Goal: Answer question/provide support

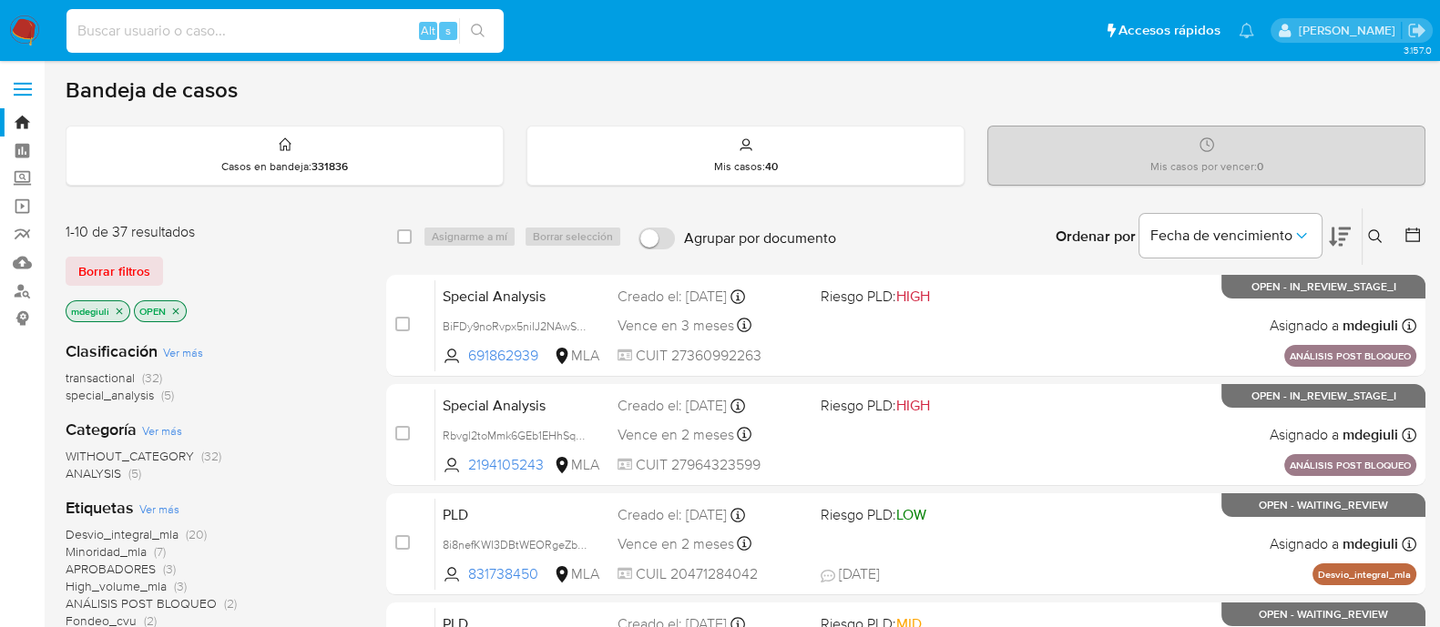
click at [255, 26] on input at bounding box center [284, 31] width 437 height 24
paste input "HImiXsKnF2ERIPJ8RIBkl8fM"
type input "HImiXsKnF2ERIPJ8RIBkl8fM"
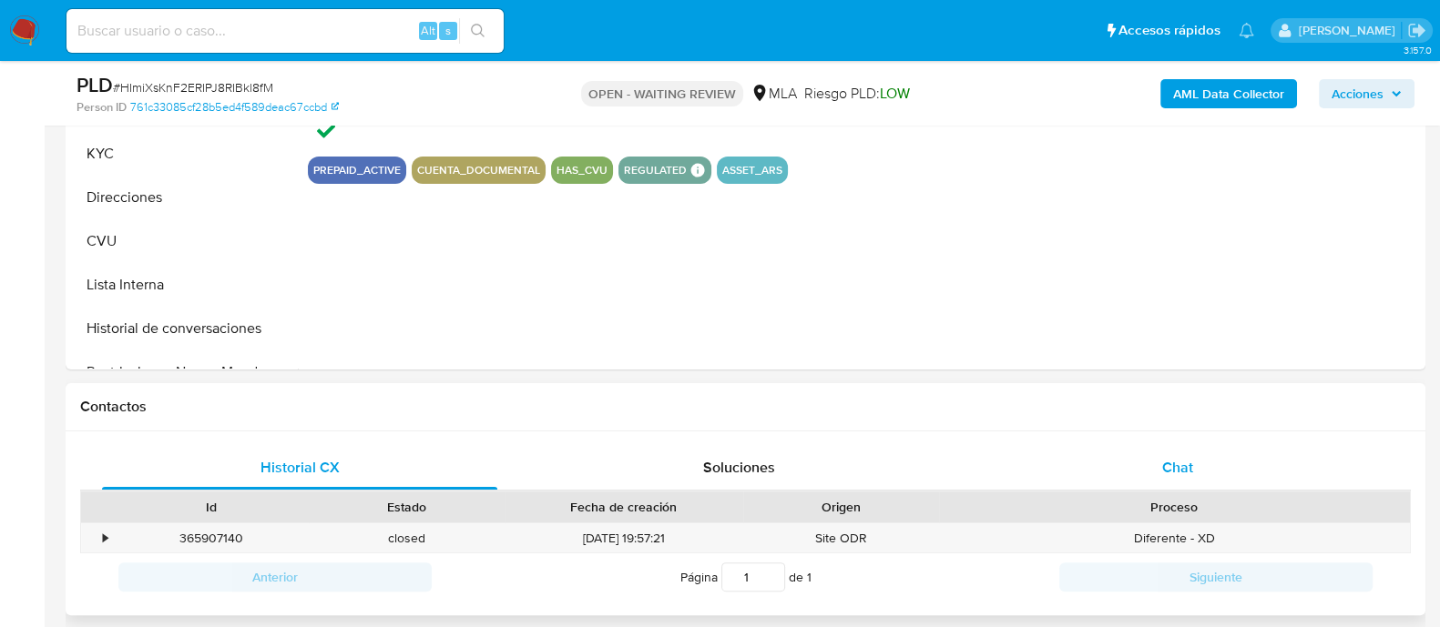
click at [1094, 453] on div "Chat" at bounding box center [1177, 468] width 395 height 44
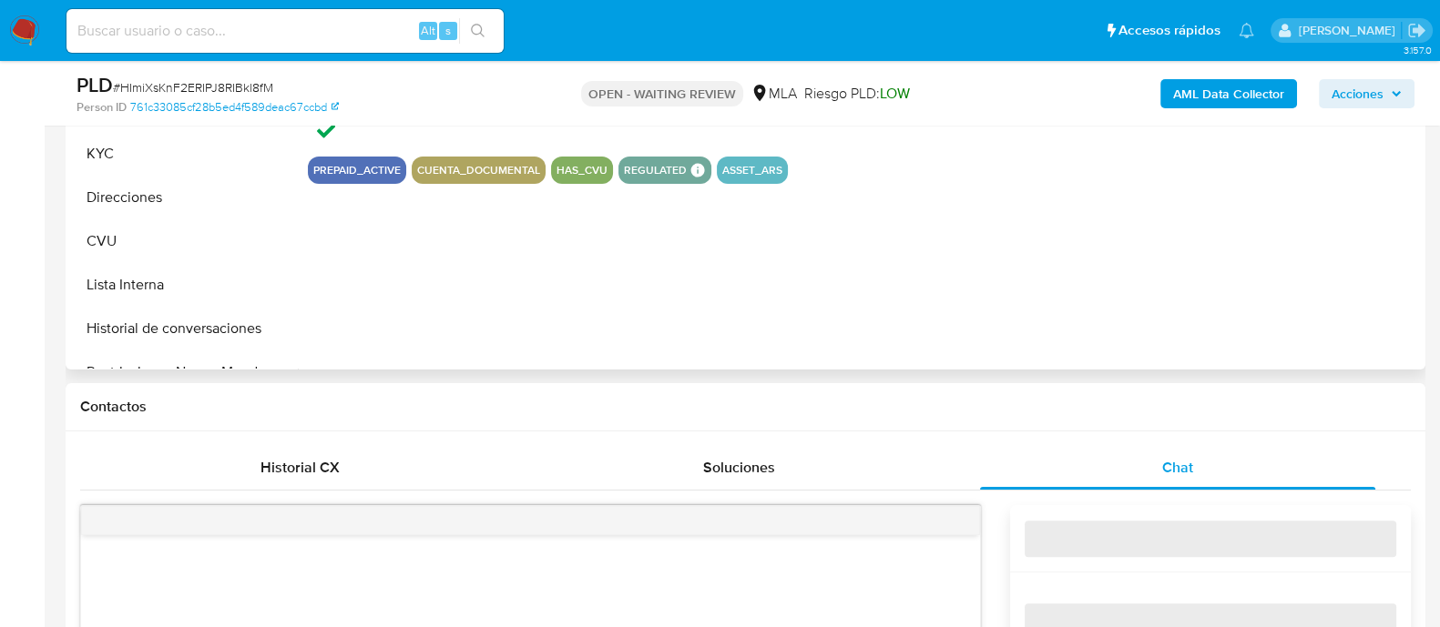
select select "10"
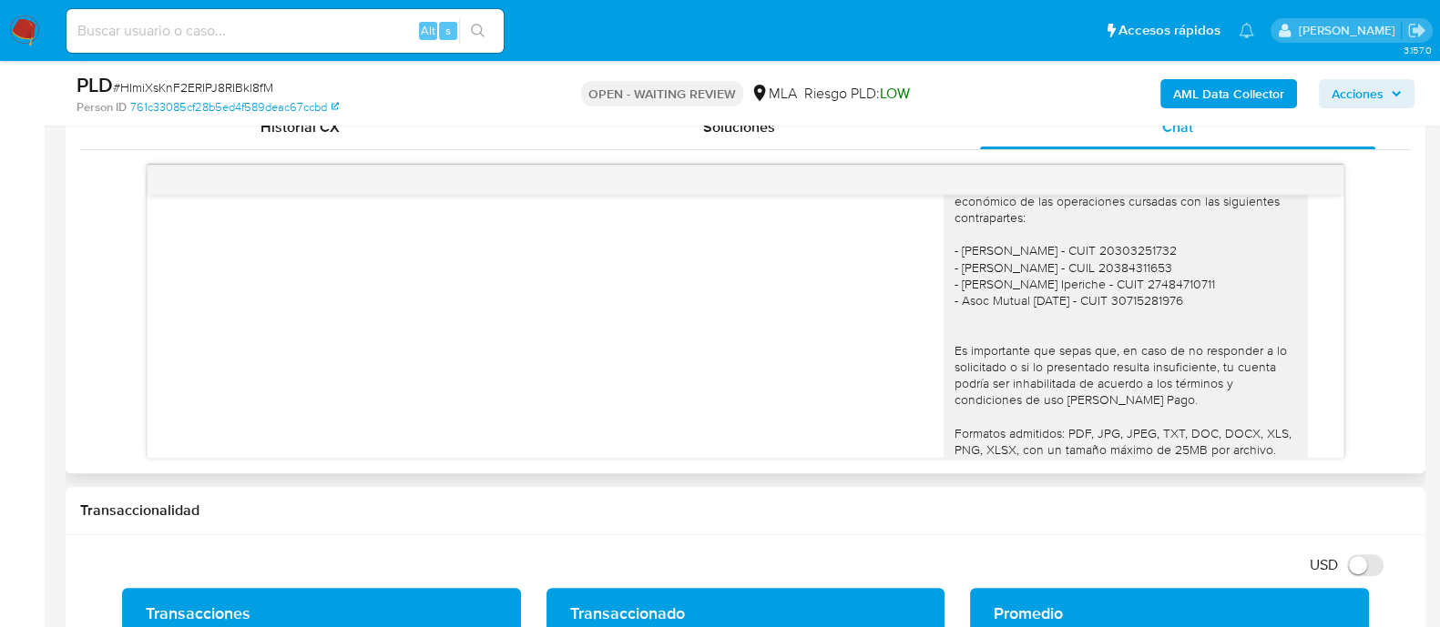
scroll to position [1431, 0]
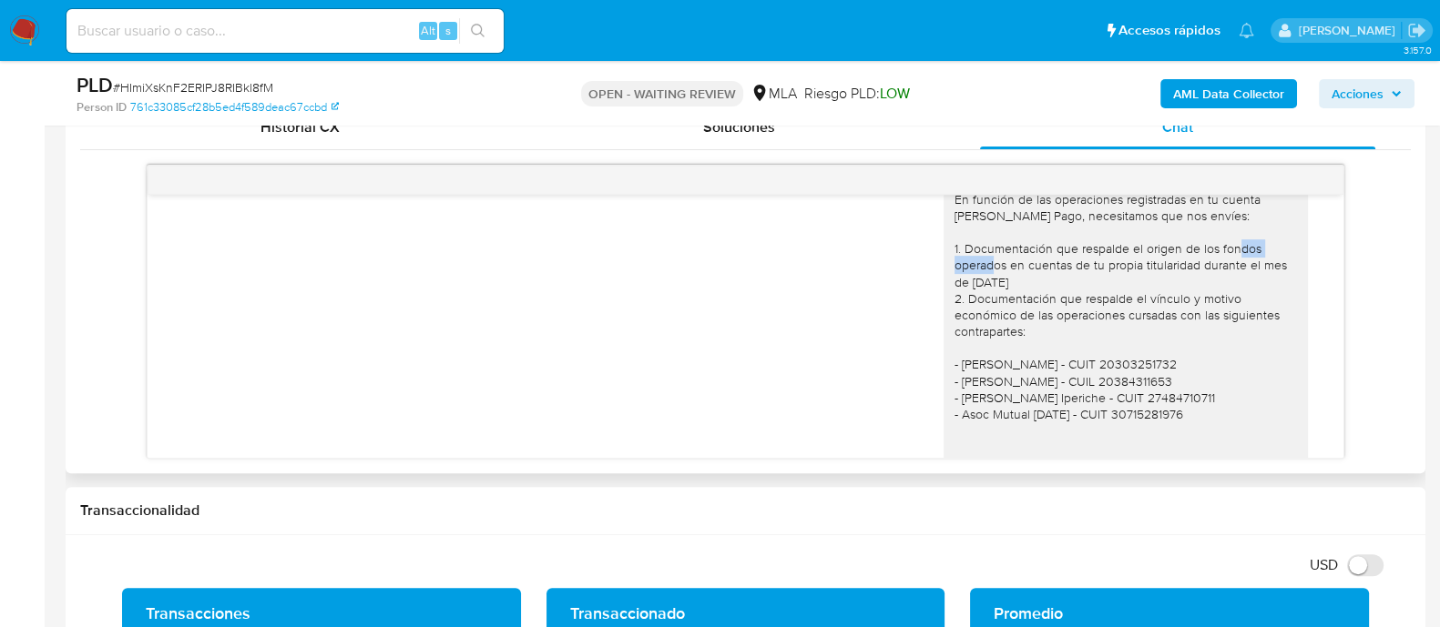
drag, startPoint x: 979, startPoint y: 311, endPoint x: 1030, endPoint y: 329, distance: 53.9
click at [1040, 316] on div "Hola Jesica, En función de las operaciones registradas en tu cuenta de Mercado …" at bounding box center [1125, 406] width 342 height 497
click at [988, 329] on div "Hola Jesica, En función de las operaciones registradas en tu cuenta de Mercado …" at bounding box center [1125, 406] width 342 height 497
drag, startPoint x: 979, startPoint y: 330, endPoint x: 1009, endPoint y: 330, distance: 30.1
click at [1009, 330] on div "Hola Jesica, En función de las operaciones registradas en tu cuenta de Mercado …" at bounding box center [1125, 406] width 342 height 497
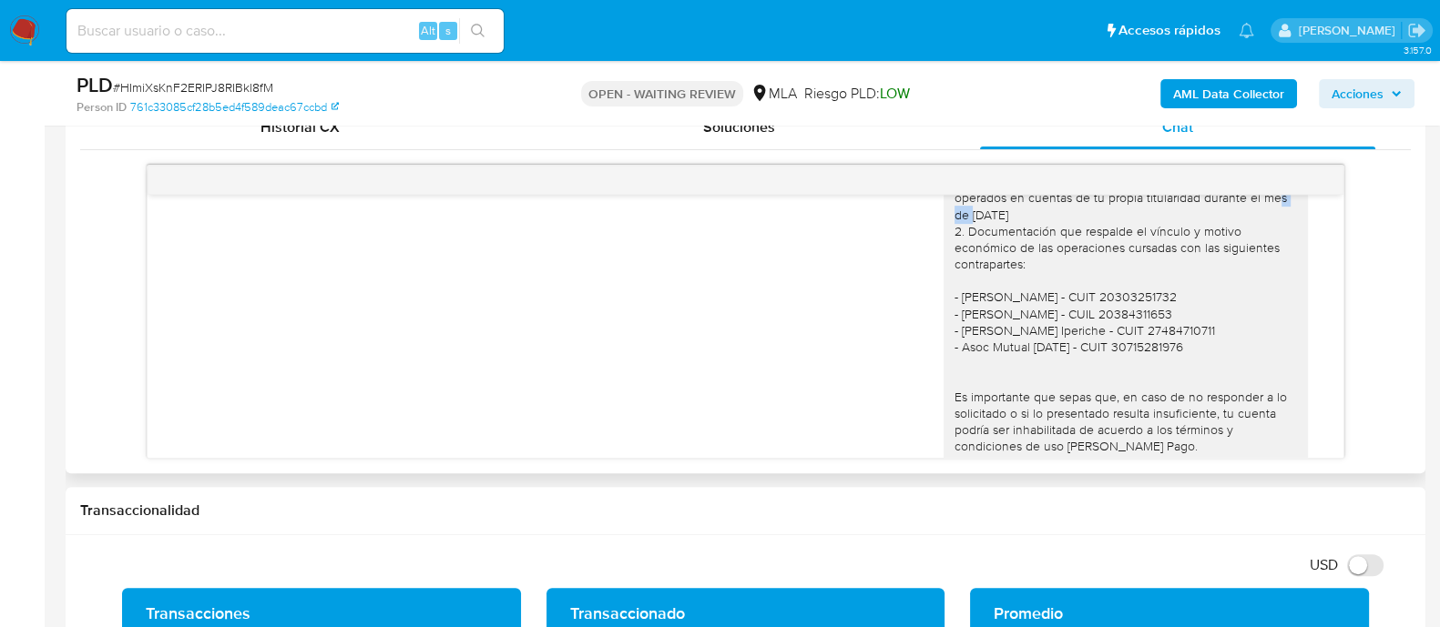
scroll to position [1545, 0]
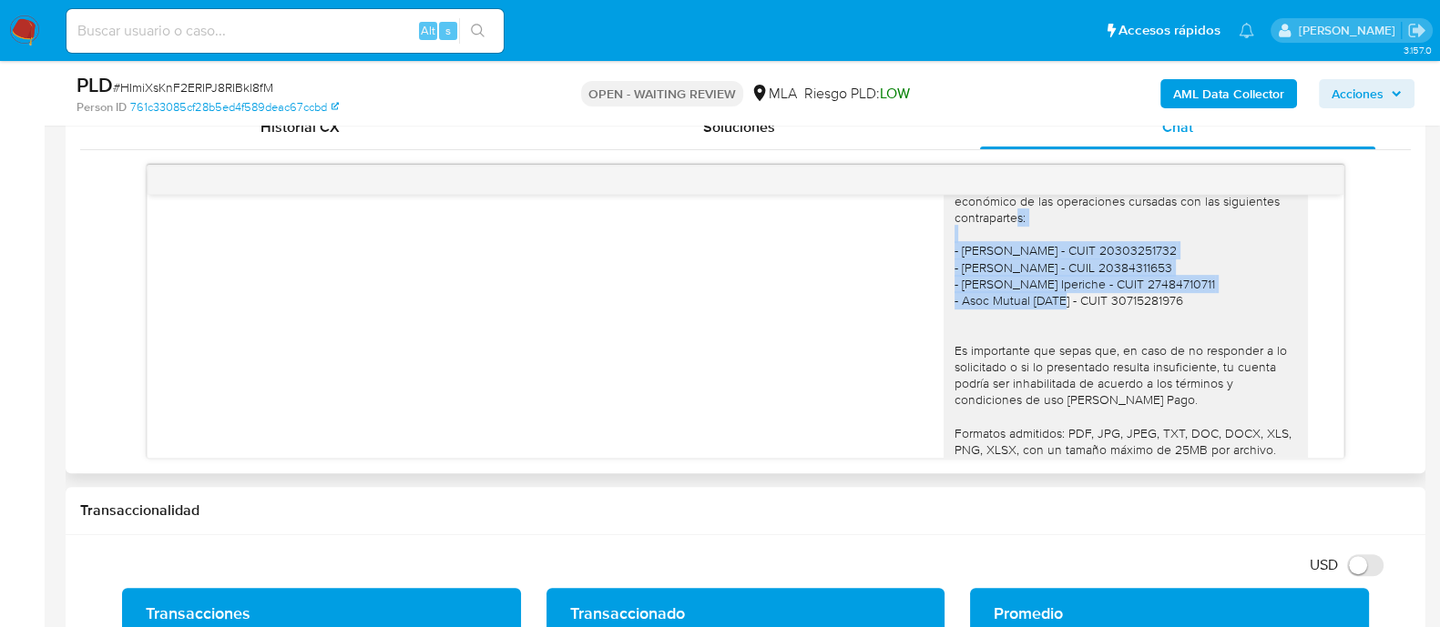
drag, startPoint x: 961, startPoint y: 352, endPoint x: 945, endPoint y: 283, distance: 70.9
click at [954, 283] on div "Hola Jesica, En función de las operaciones registradas en tu cuenta de Mercado …" at bounding box center [1125, 292] width 342 height 497
click at [961, 348] on div "Hola Jesica, En función de las operaciones registradas en tu cuenta de Mercado …" at bounding box center [1125, 292] width 342 height 497
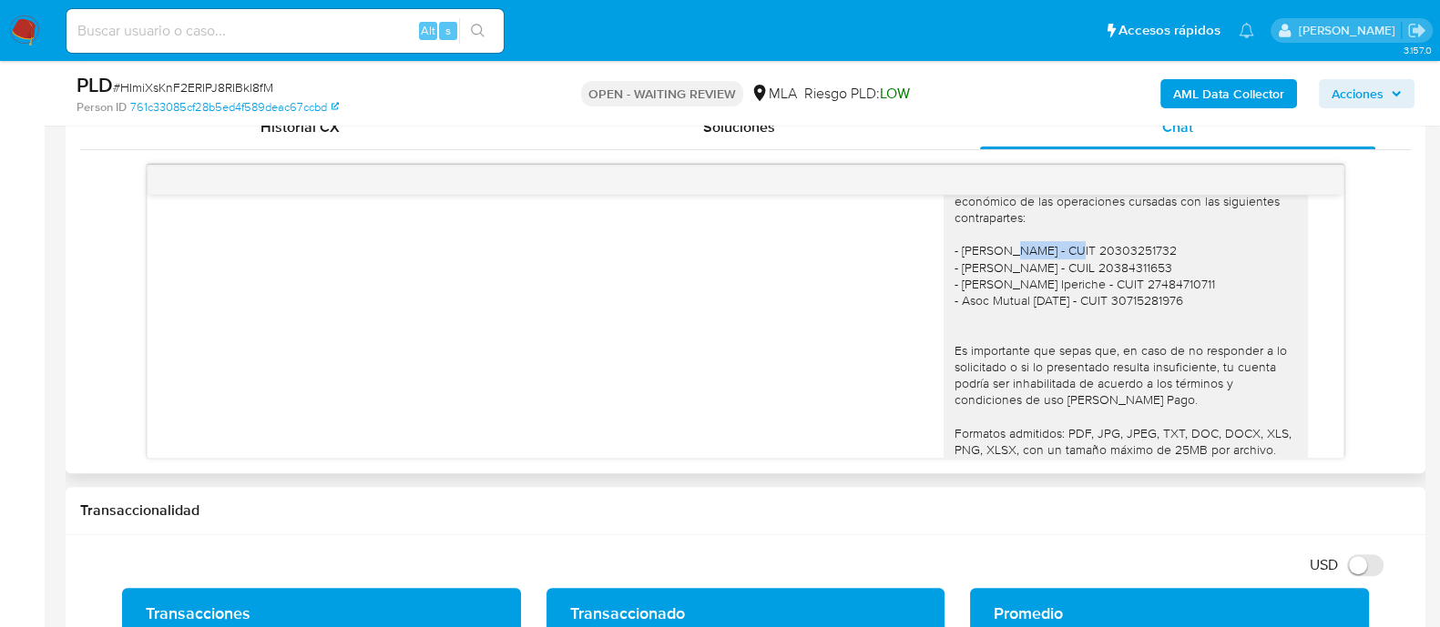
drag, startPoint x: 1018, startPoint y: 302, endPoint x: 1075, endPoint y: 298, distance: 56.6
click at [1075, 298] on div "Hola Jesica, En función de las operaciones registradas en tu cuenta de Mercado …" at bounding box center [1125, 292] width 342 height 497
click at [1028, 311] on div "Hola Jesica, En función de las operaciones registradas en tu cuenta de Mercado …" at bounding box center [1125, 292] width 342 height 497
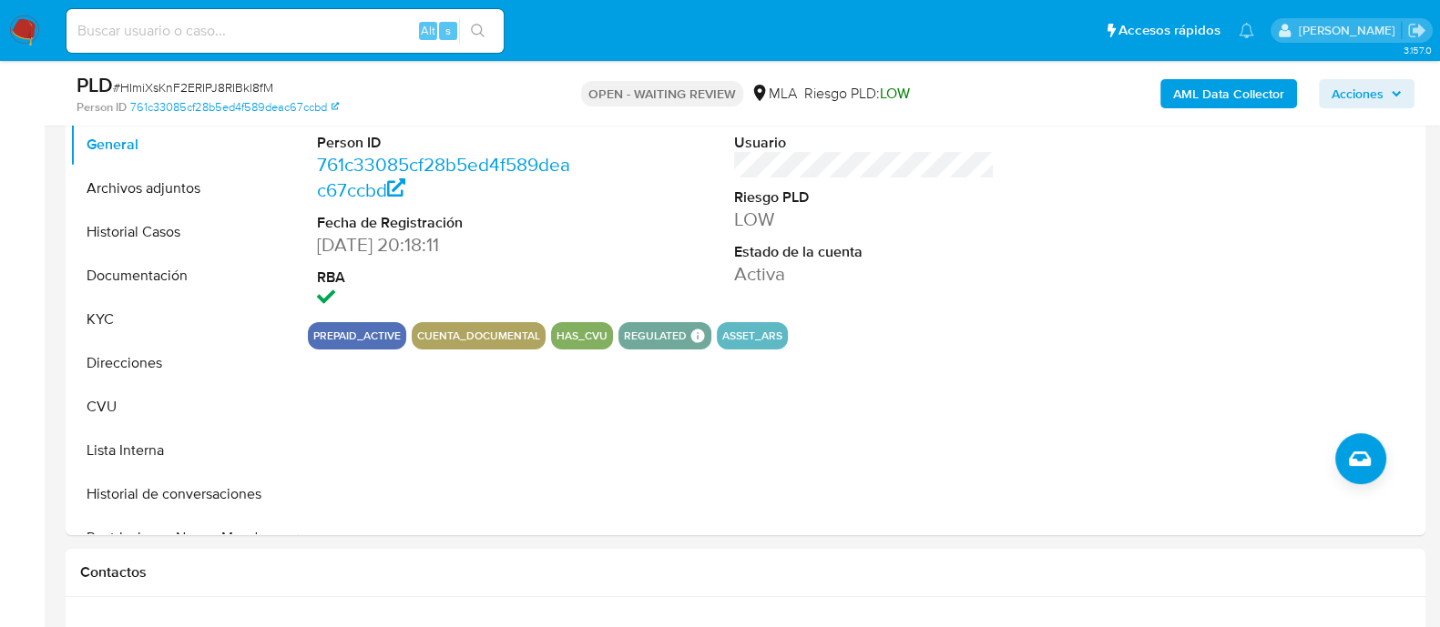
scroll to position [0, 0]
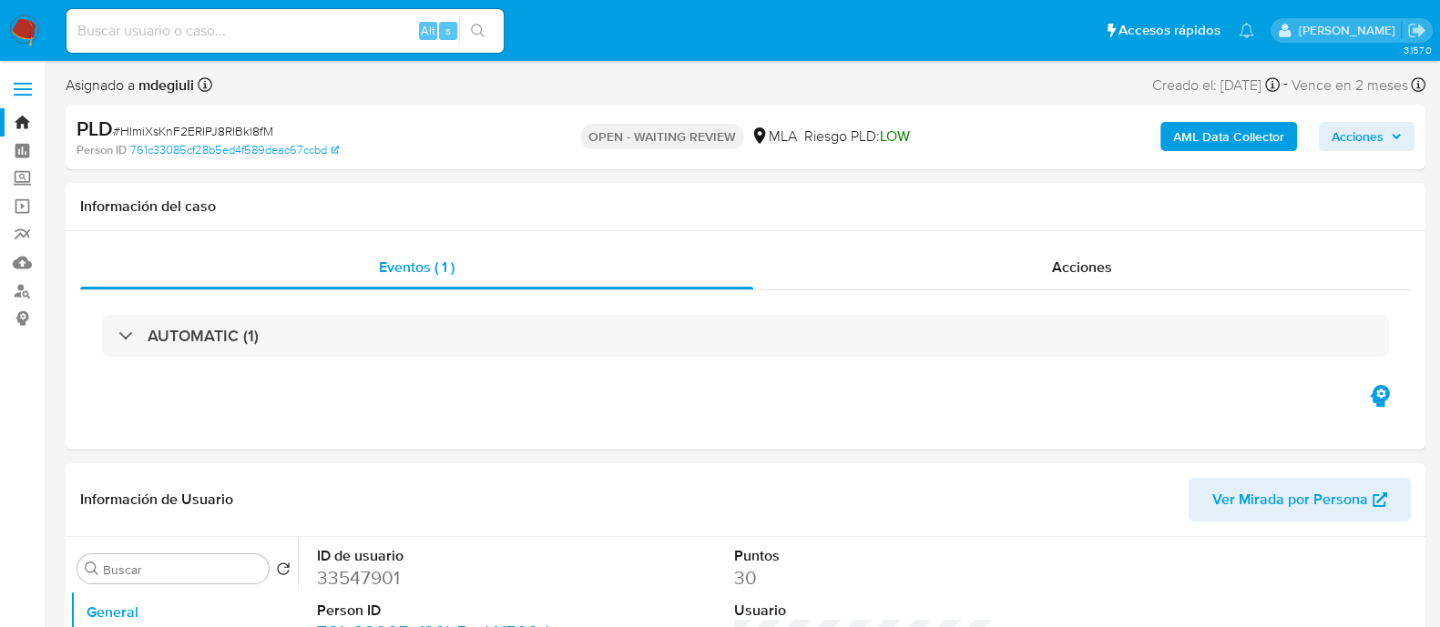
click at [34, 28] on img at bounding box center [24, 30] width 31 height 31
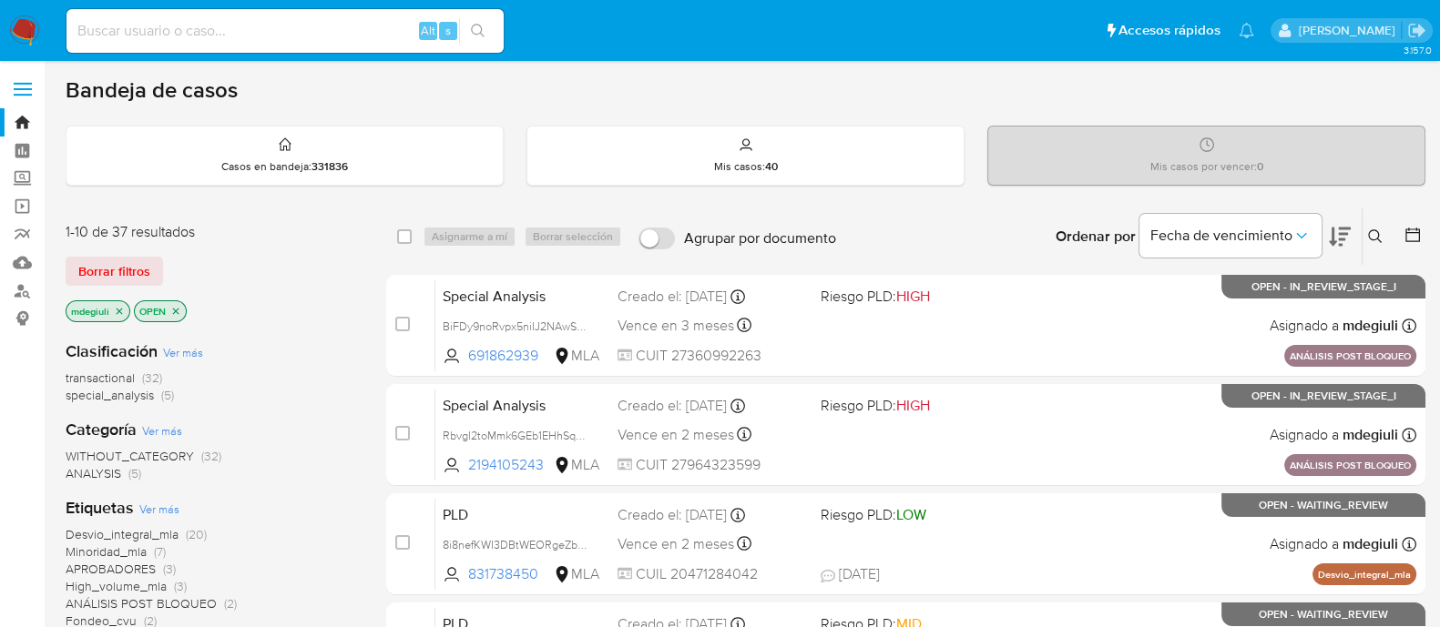
click at [1380, 229] on icon at bounding box center [1375, 236] width 15 height 15
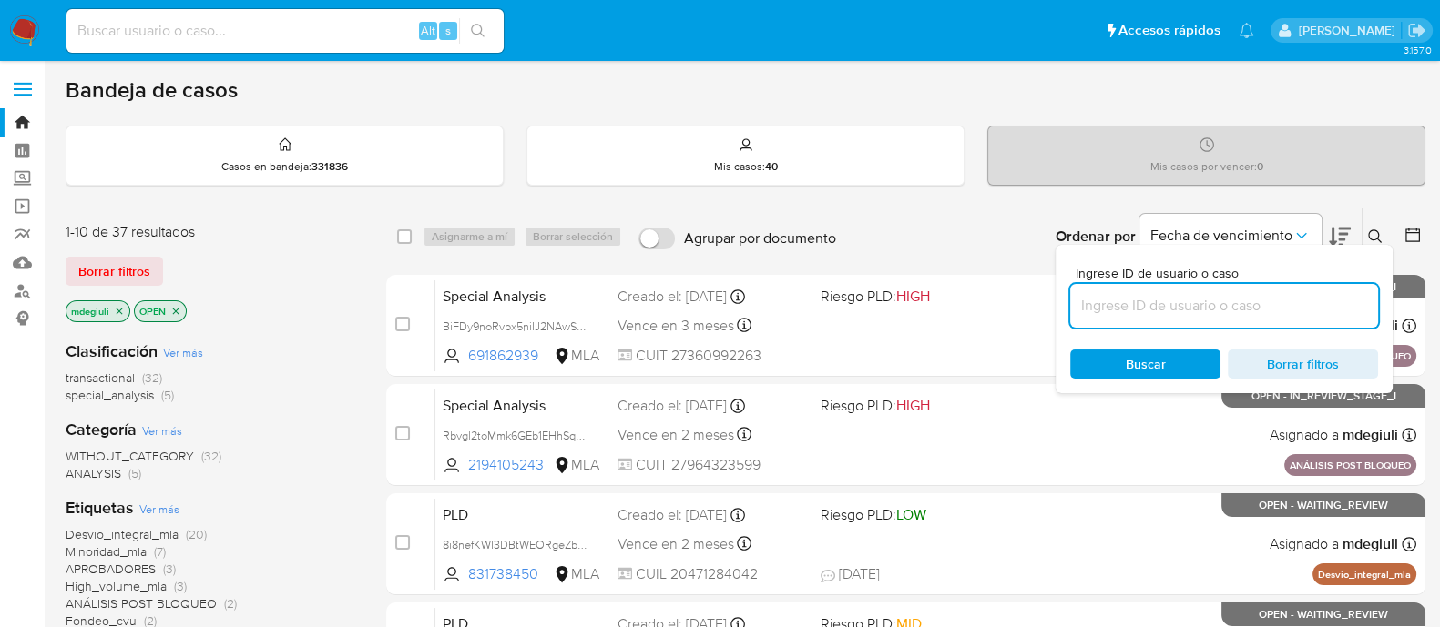
click at [1176, 305] on input at bounding box center [1224, 306] width 308 height 24
type input "HImiXsKnF2ERIPJ8RIBkl8fM"
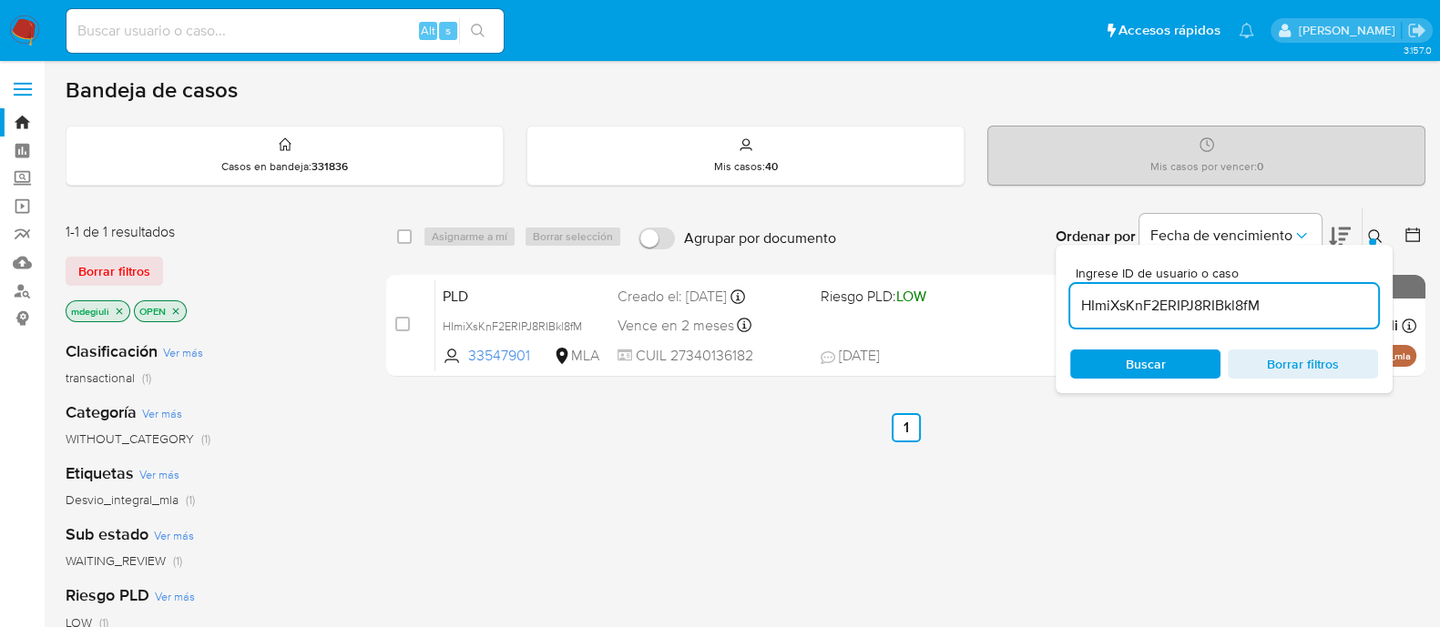
click at [1164, 367] on span "Buscar" at bounding box center [1146, 364] width 40 height 29
click at [403, 228] on div "select-all-cases-checkbox" at bounding box center [404, 237] width 15 height 18
click at [403, 237] on input "checkbox" at bounding box center [404, 236] width 15 height 15
checkbox input "true"
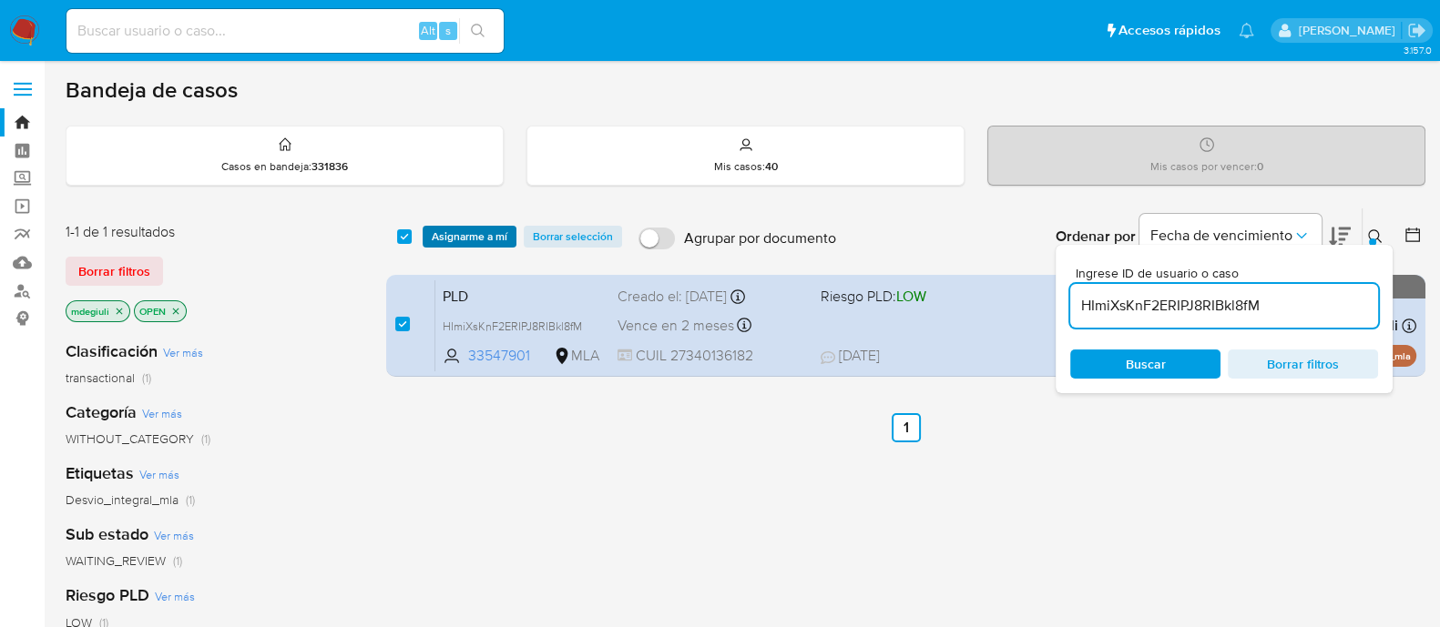
click at [465, 238] on span "Asignarme a mí" at bounding box center [470, 237] width 76 height 18
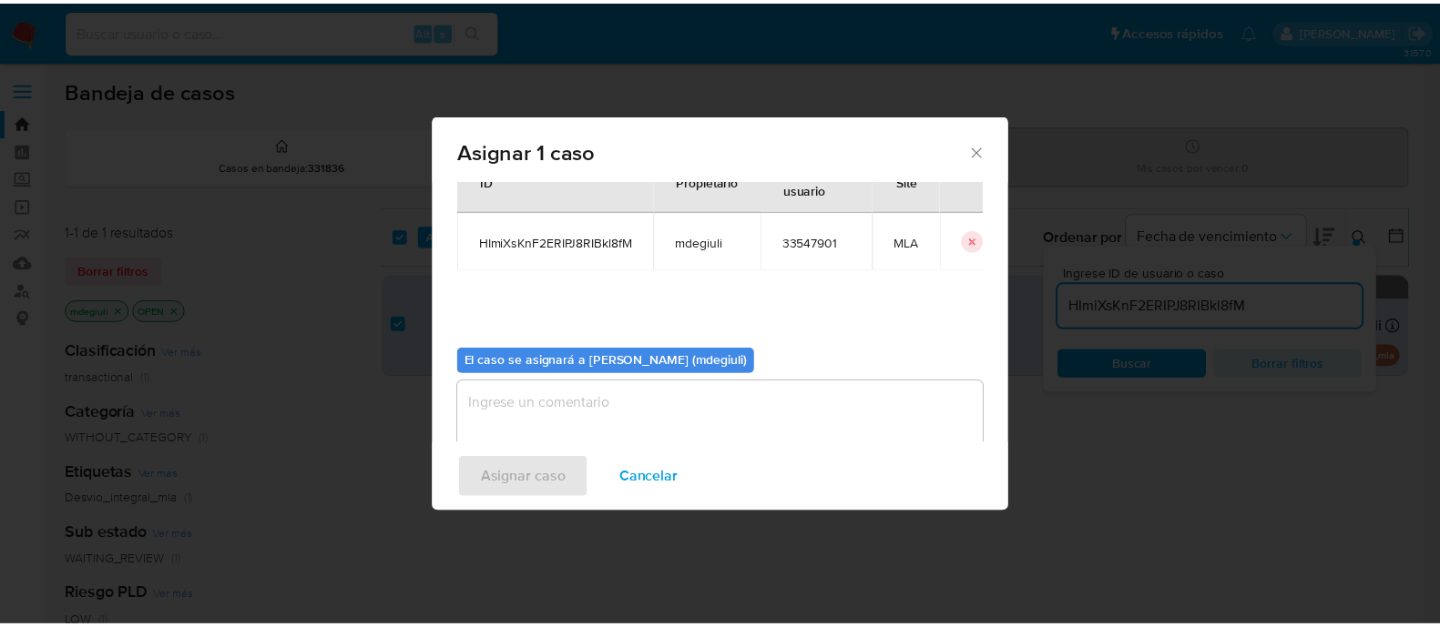
scroll to position [94, 0]
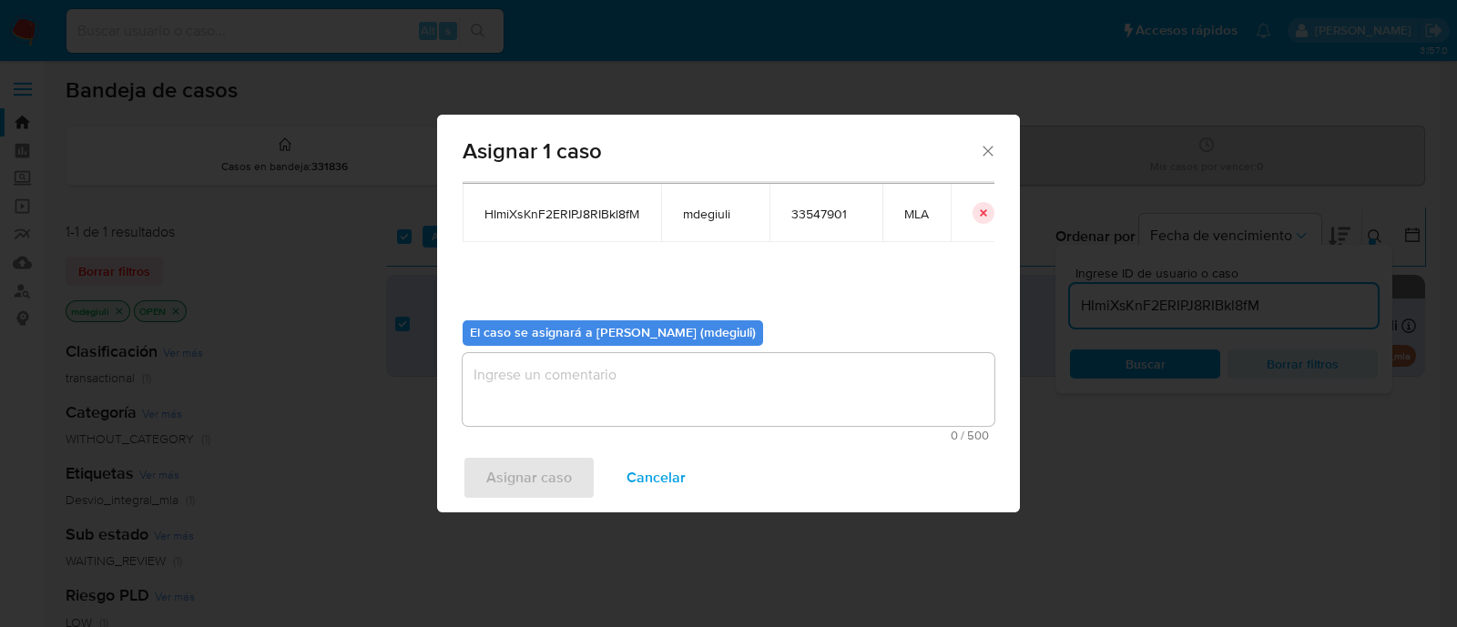
click at [637, 375] on textarea "assign-modal" at bounding box center [729, 389] width 532 height 73
click at [551, 472] on span "Asignar caso" at bounding box center [529, 478] width 86 height 40
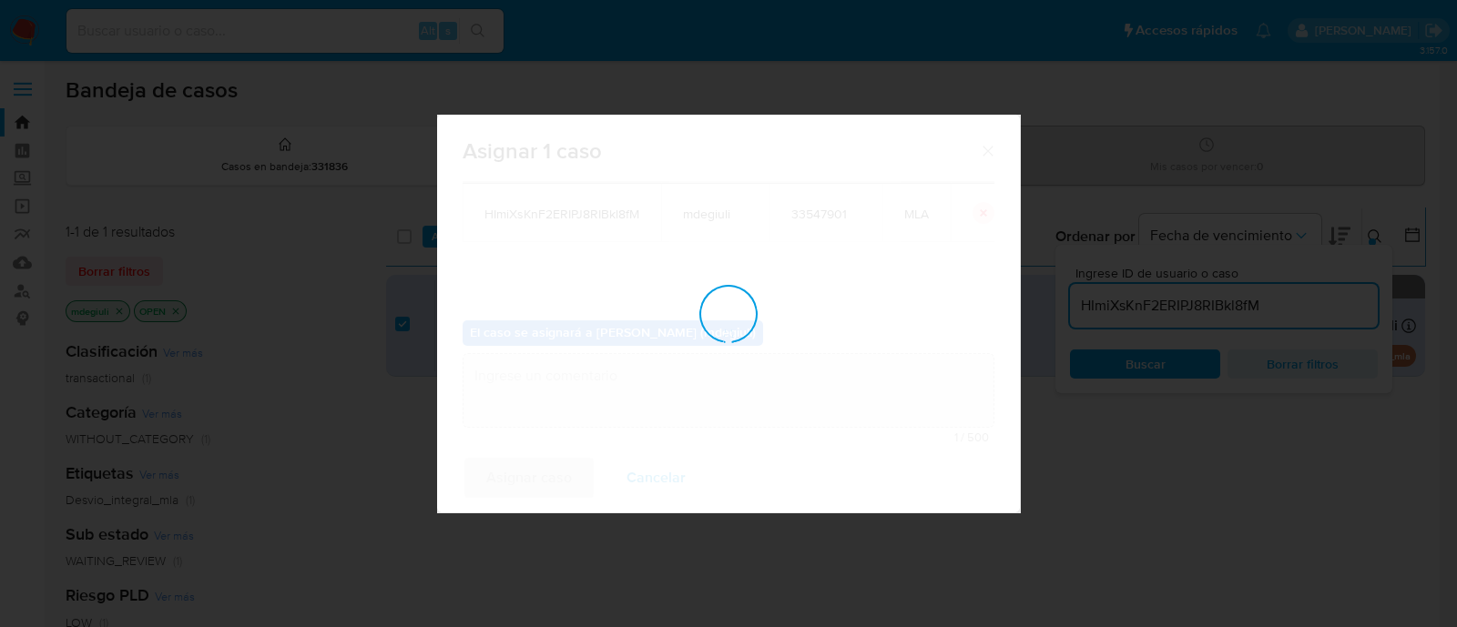
checkbox input "false"
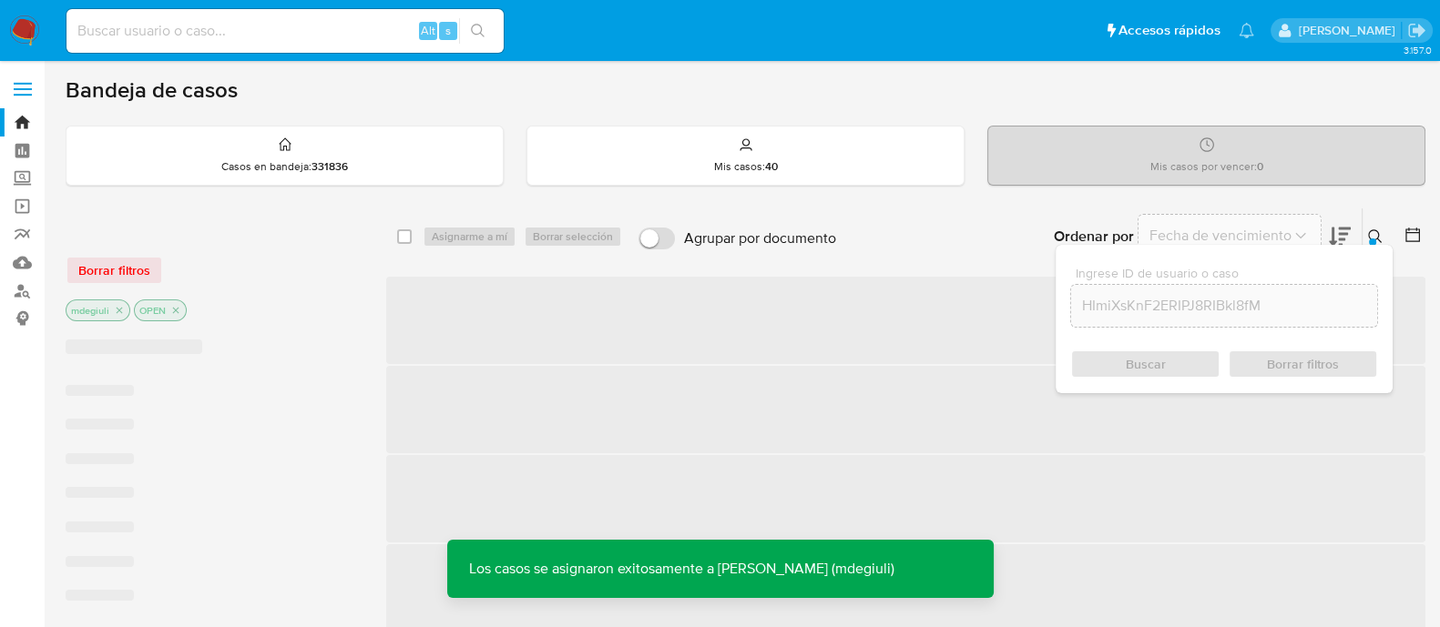
click at [267, 34] on input at bounding box center [284, 31] width 437 height 24
paste input "HImiXsKnF2ERIPJ8RIBkl8fM"
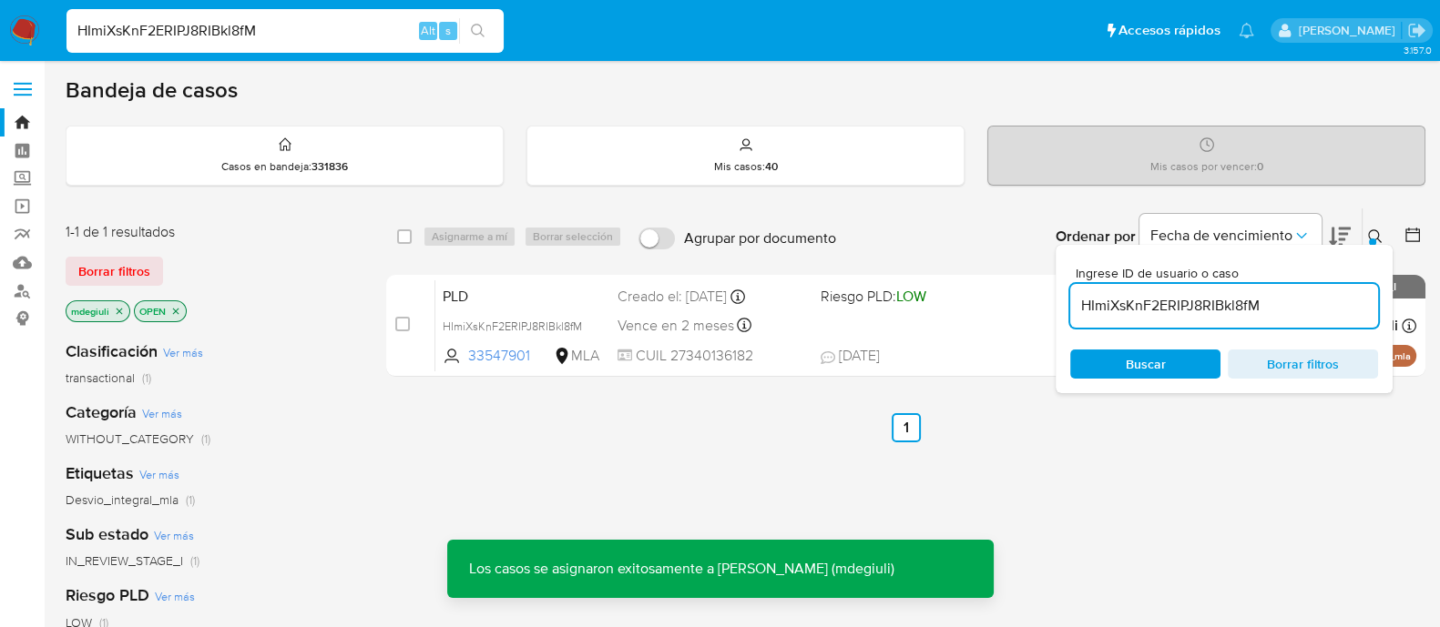
type input "HImiXsKnF2ERIPJ8RIBkl8fM"
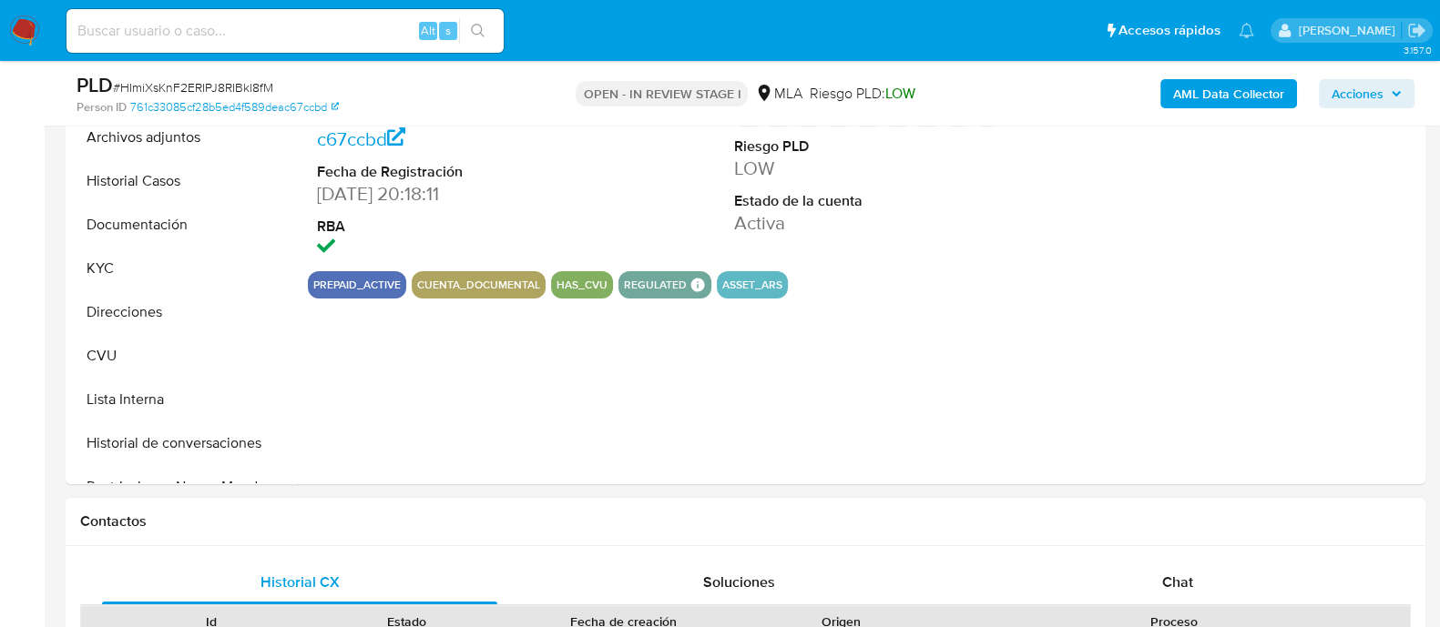
scroll to position [683, 0]
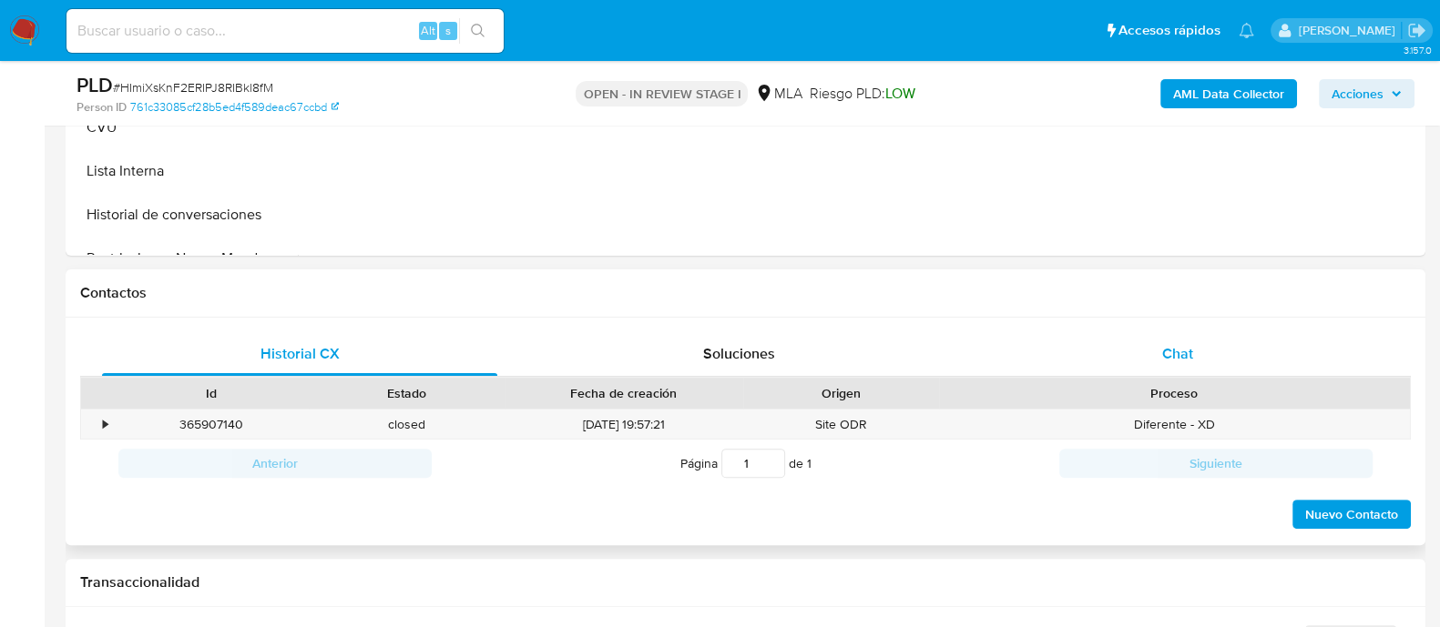
click at [1065, 343] on div "Chat" at bounding box center [1177, 354] width 395 height 44
select select "10"
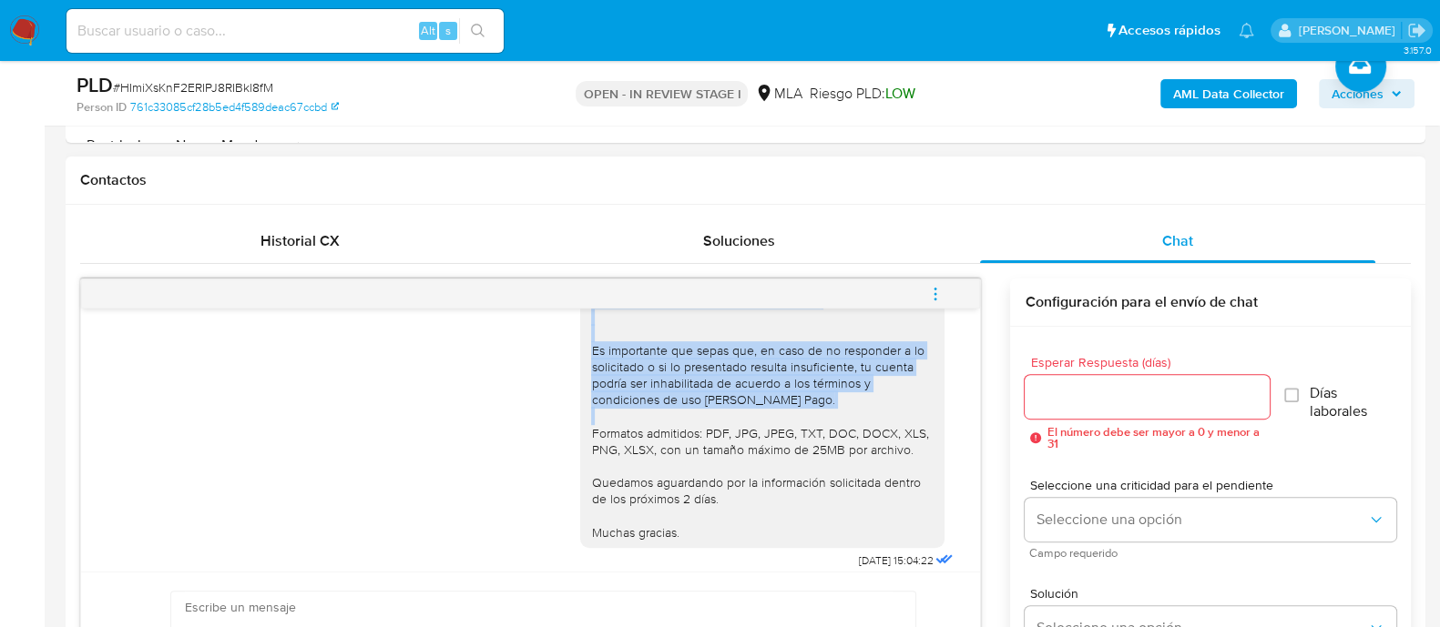
scroll to position [1772, 0]
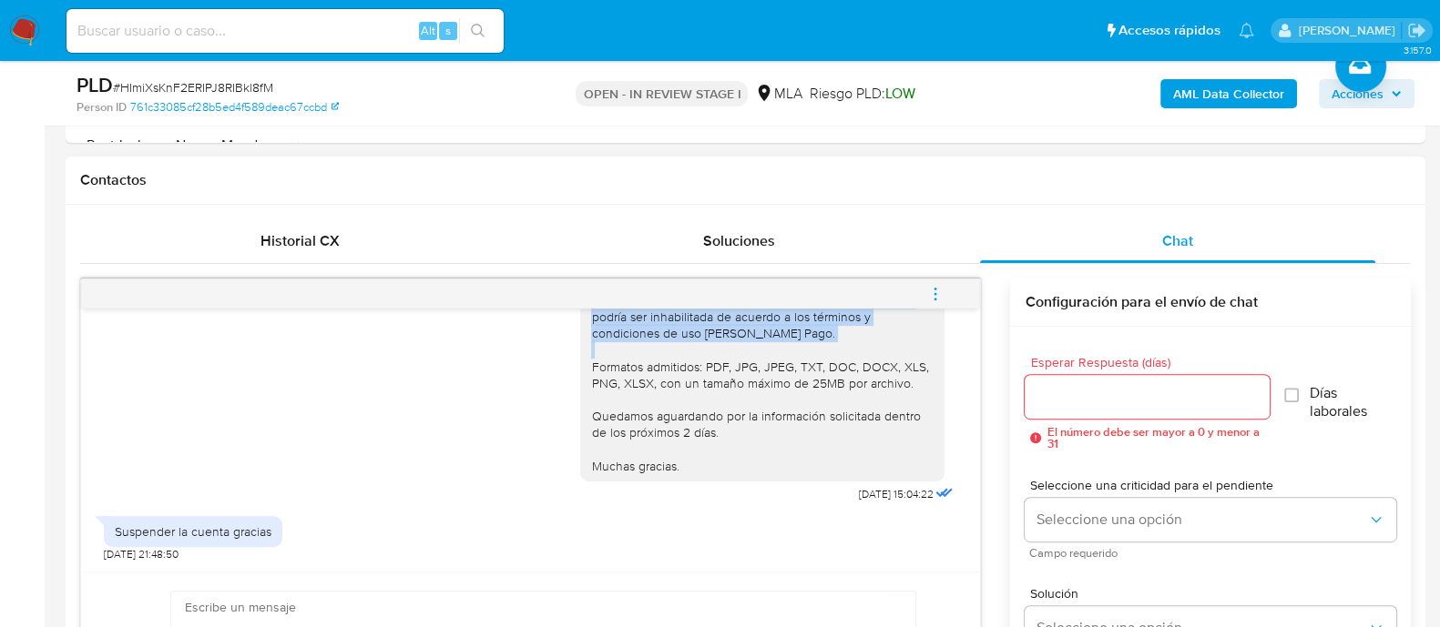
drag, startPoint x: 574, startPoint y: 437, endPoint x: 669, endPoint y: 464, distance: 99.4
click at [669, 464] on div "Hola Jesica, En función de las operaciones registradas en tu cuenta de Mercado …" at bounding box center [762, 225] width 342 height 497
copy div "Hola Jesica, En función de las operaciones registradas en tu cuenta de Mercado …"
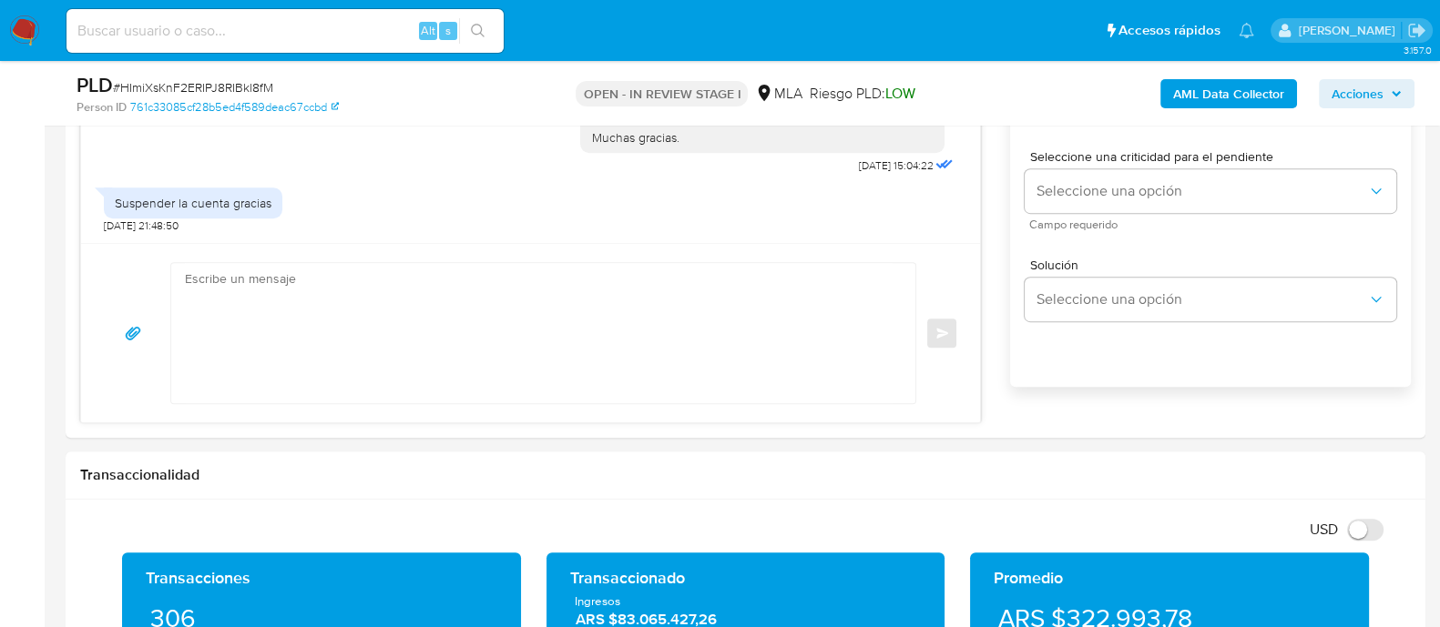
scroll to position [1138, 0]
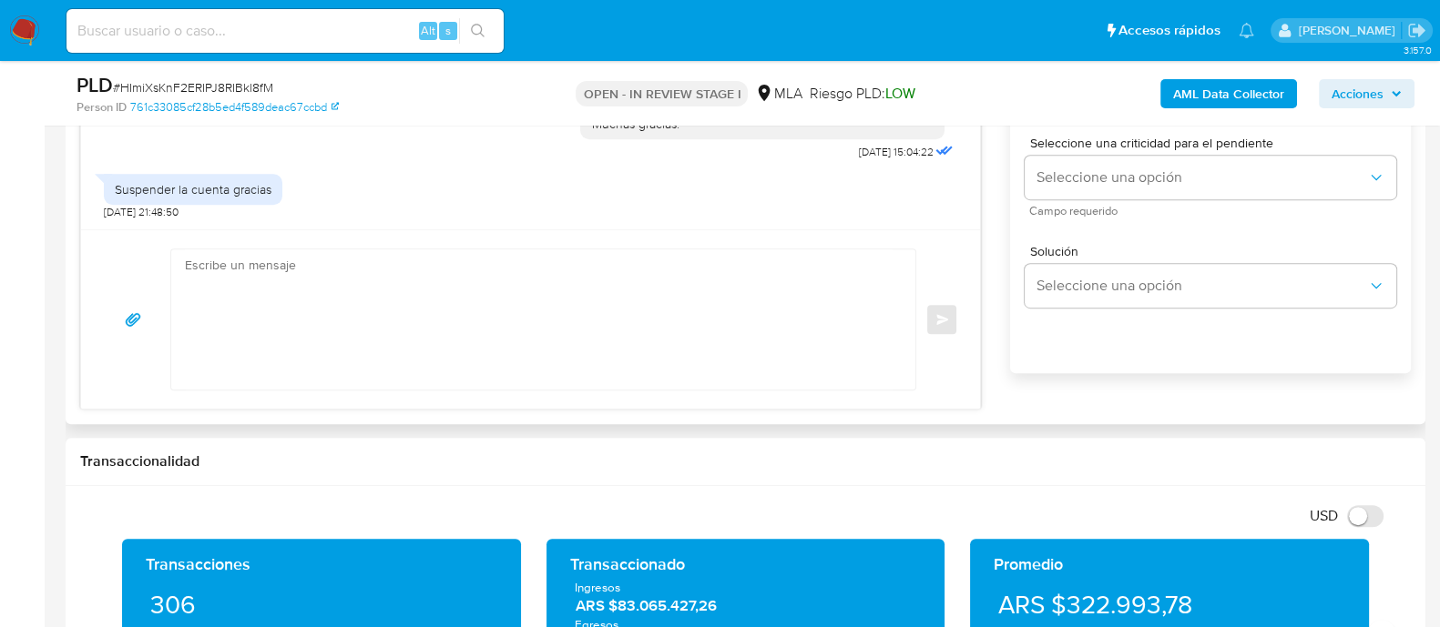
click at [311, 321] on textarea at bounding box center [539, 320] width 708 height 140
paste textarea "Hola Jesica, En función de las operaciones registradas en tu cuenta de Mercado …"
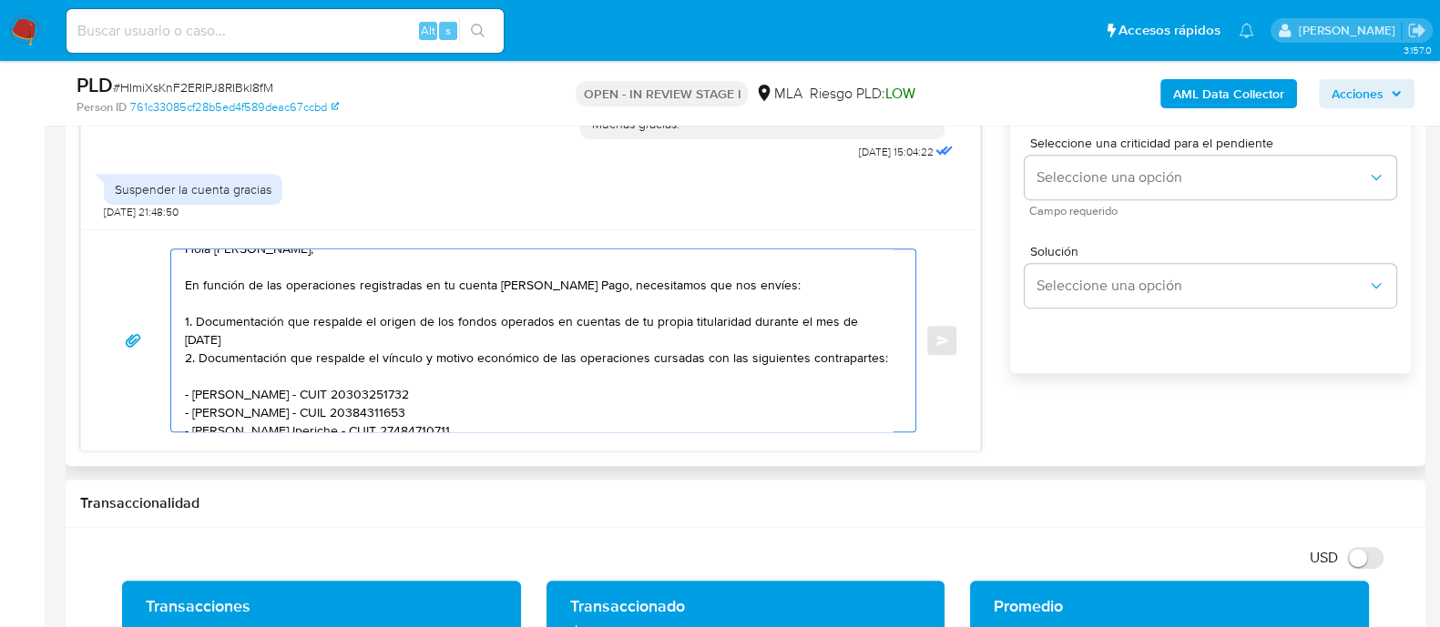
scroll to position [0, 0]
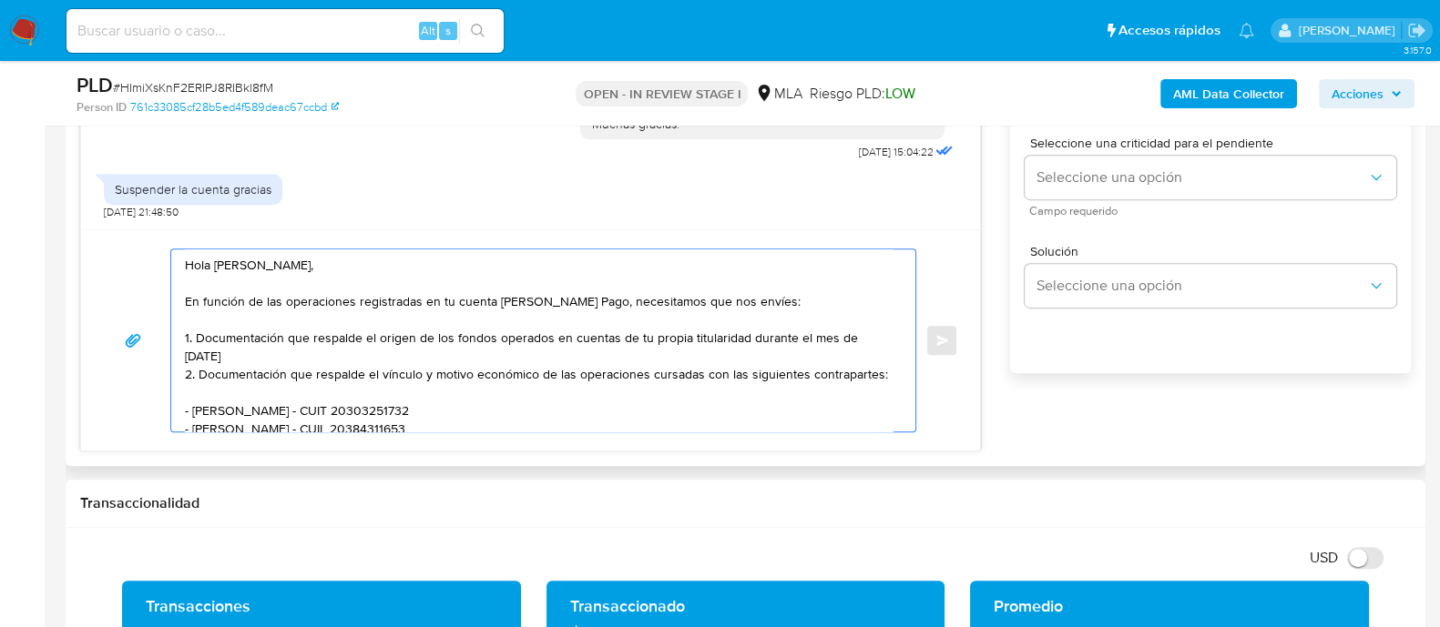
drag, startPoint x: 789, startPoint y: 293, endPoint x: 169, endPoint y: 299, distance: 619.3
click at [170, 299] on div "Hola Jesica, En función de las operaciones registradas en tu cuenta de Mercado …" at bounding box center [543, 341] width 746 height 184
click at [493, 337] on textarea "Hola Jesica, Gracias por tu respuesta, no obstante, insistimos nuevamente que n…" at bounding box center [539, 341] width 708 height 182
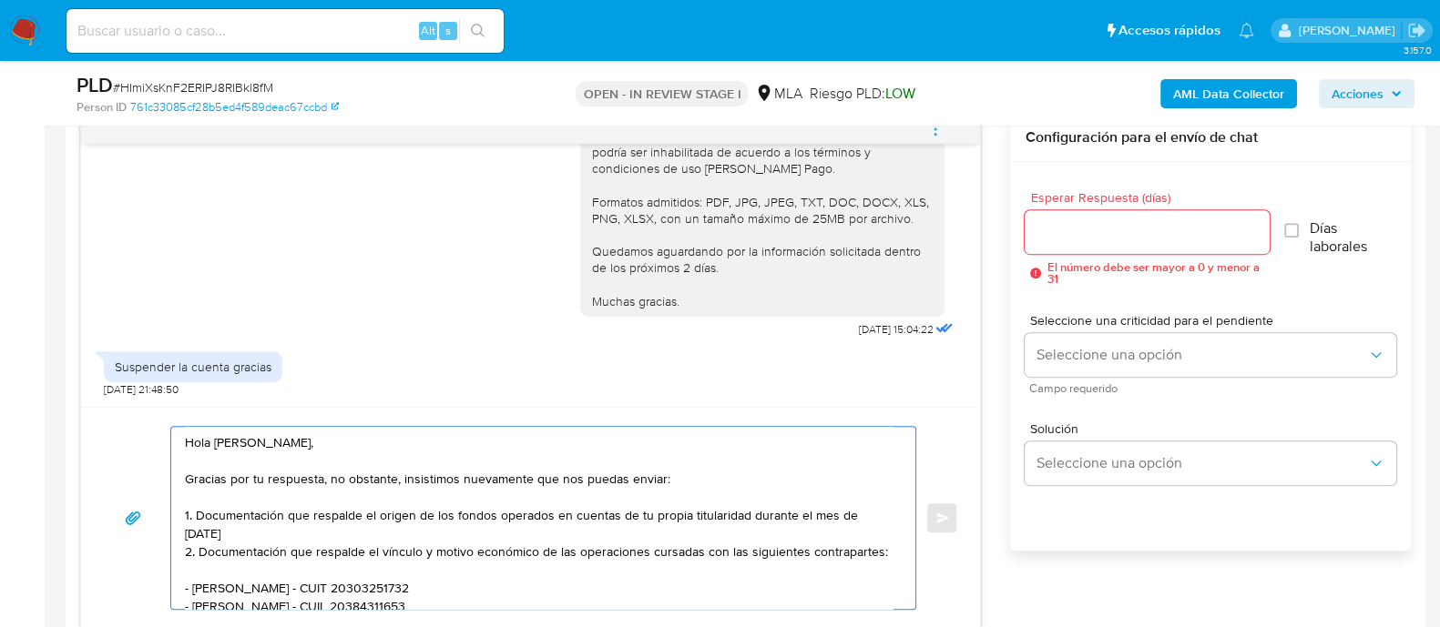
scroll to position [910, 0]
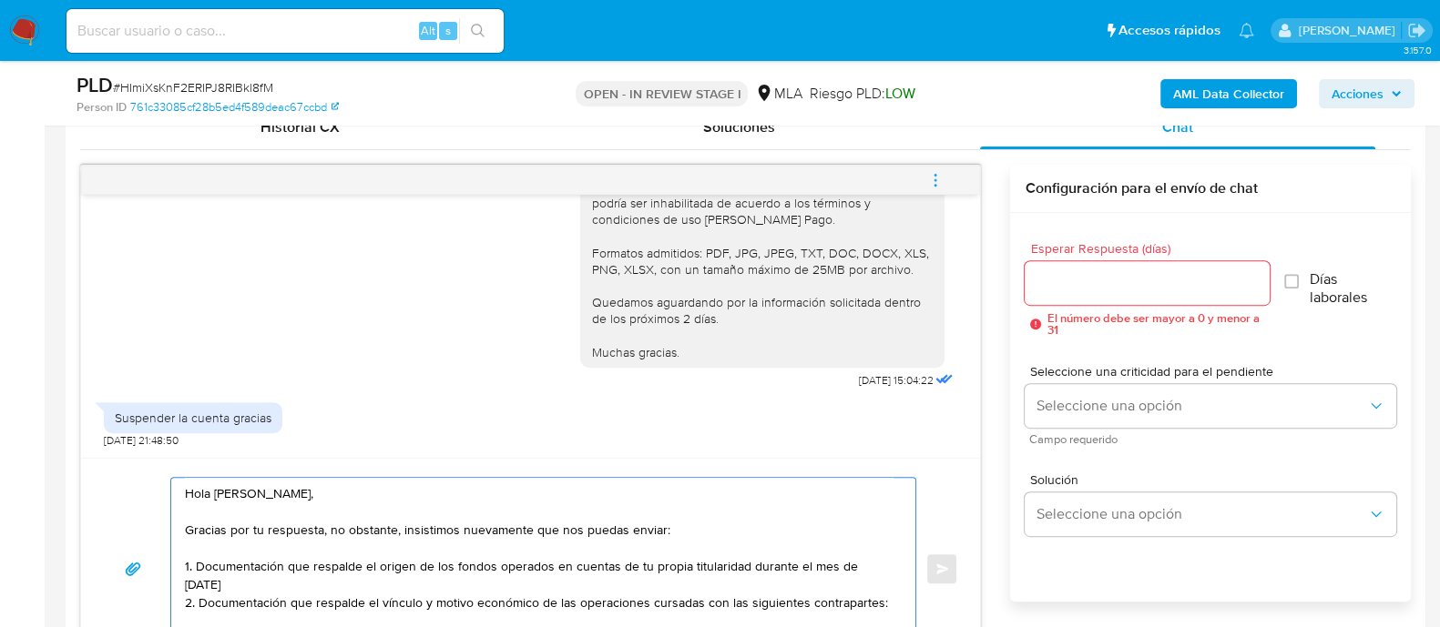
type textarea "Hola Jesica, Gracias por tu respuesta, no obstante, insistimos nuevamente que n…"
click at [1089, 284] on input "Esperar Respuesta (días)" at bounding box center [1147, 283] width 244 height 24
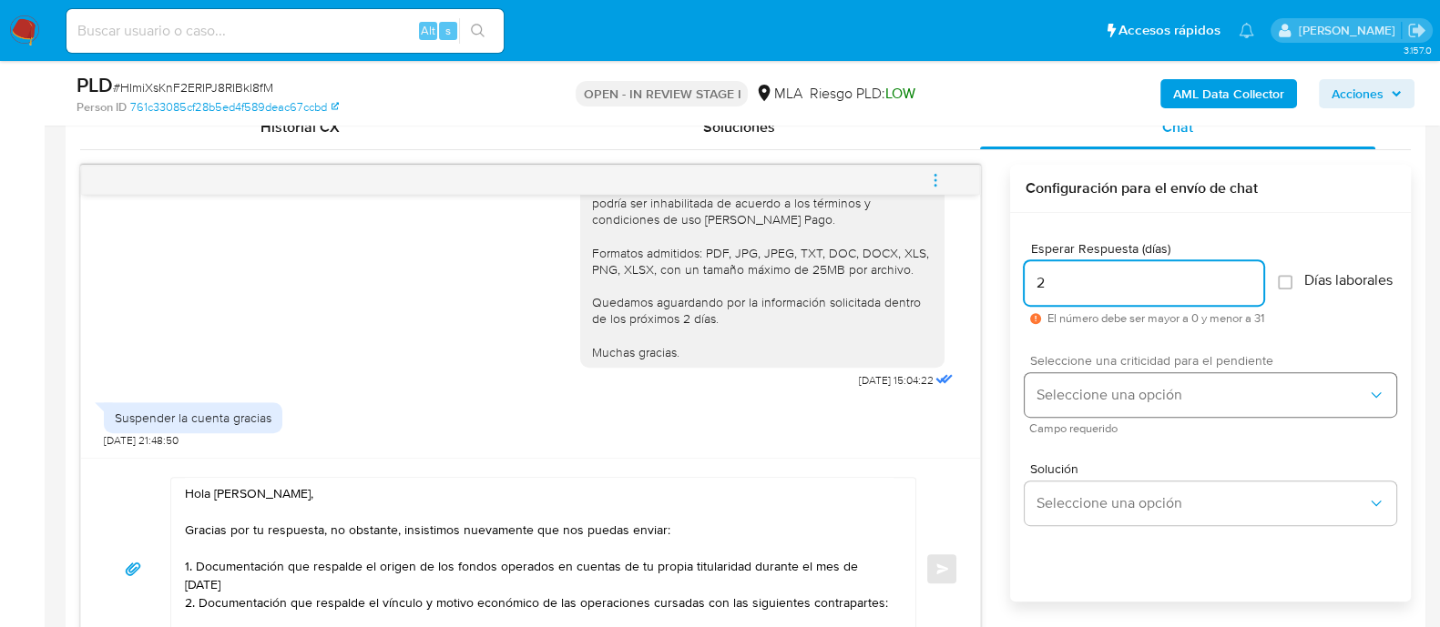
type input "2"
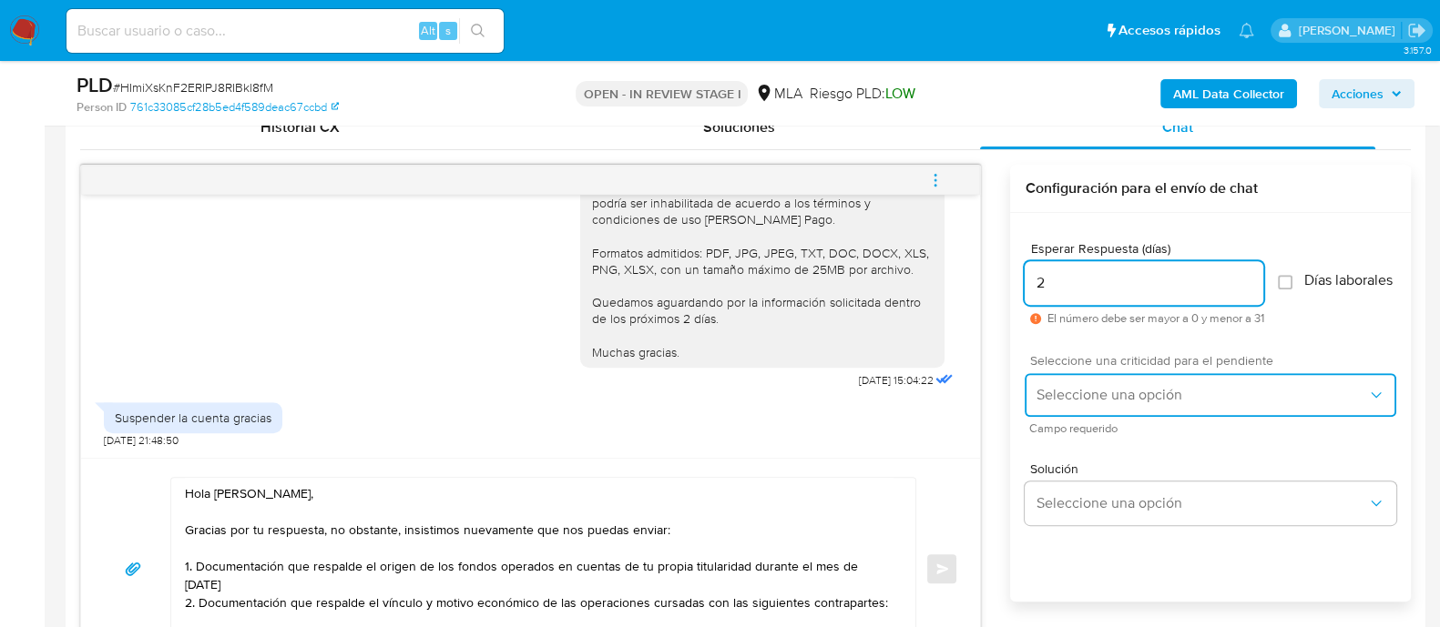
click at [1070, 404] on span "Seleccione una opción" at bounding box center [1200, 395] width 331 height 18
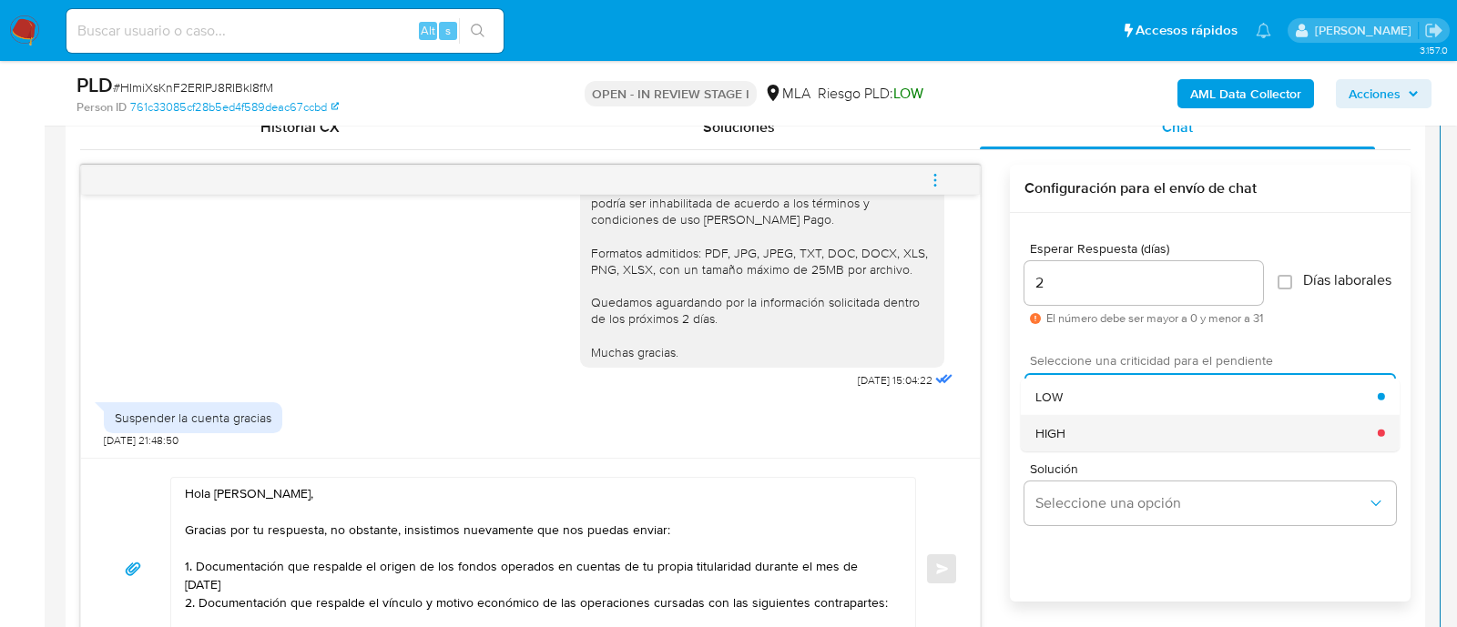
click at [1084, 436] on div "HIGH" at bounding box center [1206, 432] width 342 height 36
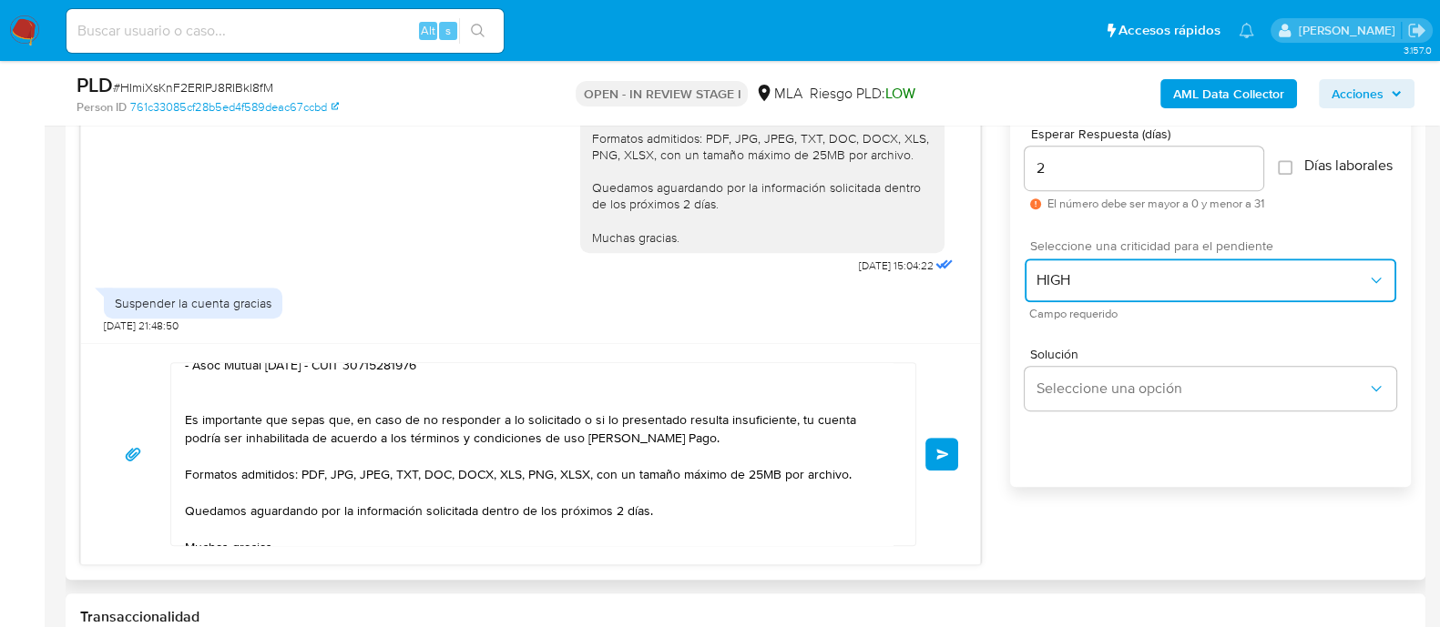
scroll to position [250, 0]
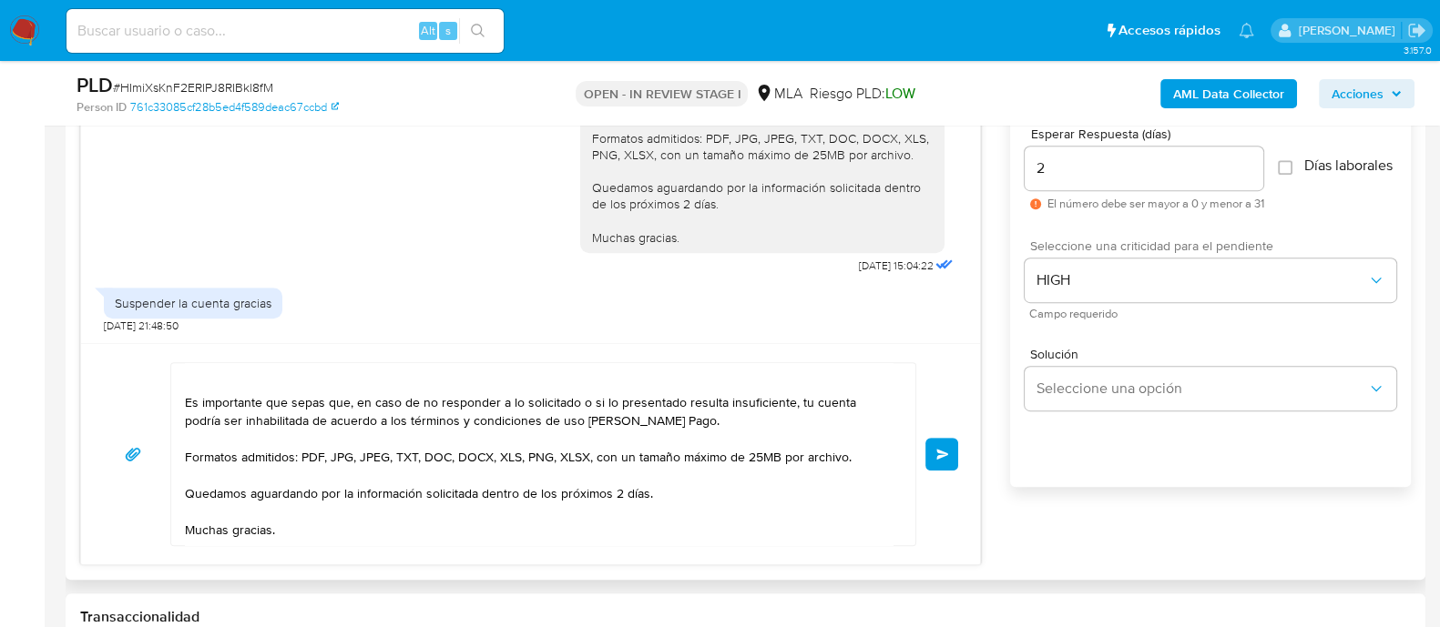
click at [943, 454] on span "Enviar" at bounding box center [942, 454] width 13 height 11
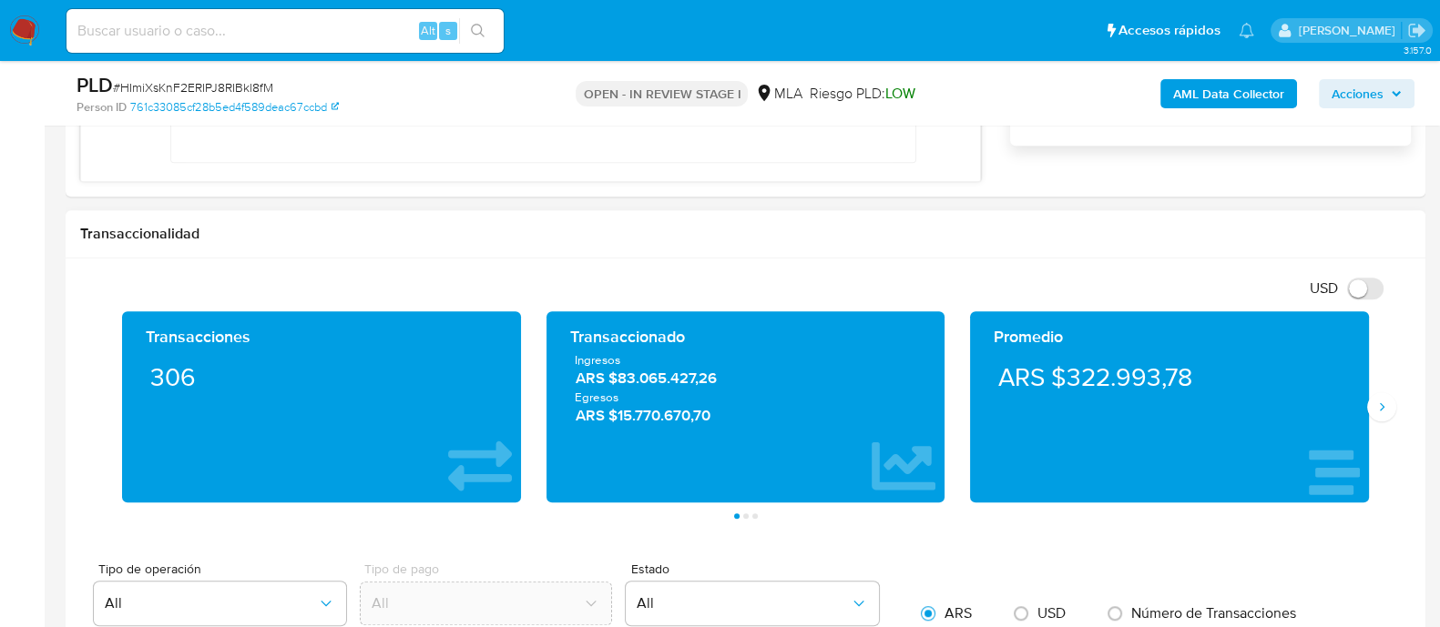
scroll to position [1479, 0]
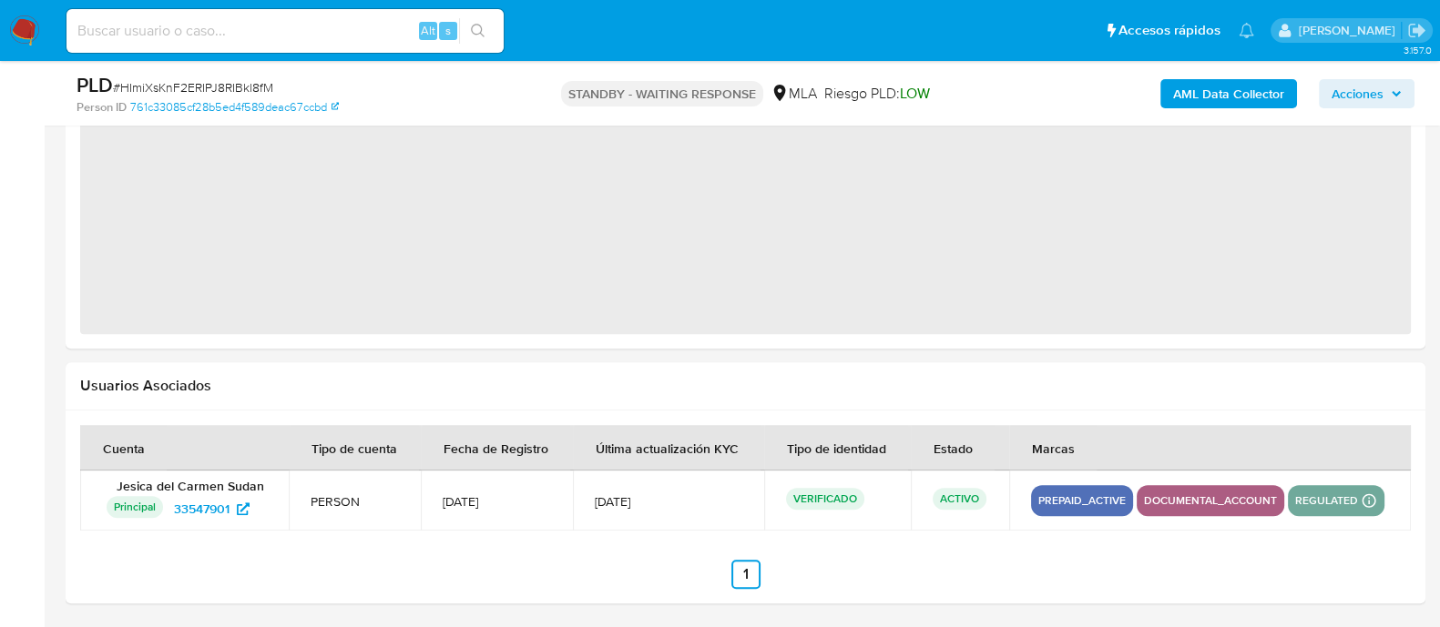
select select "10"
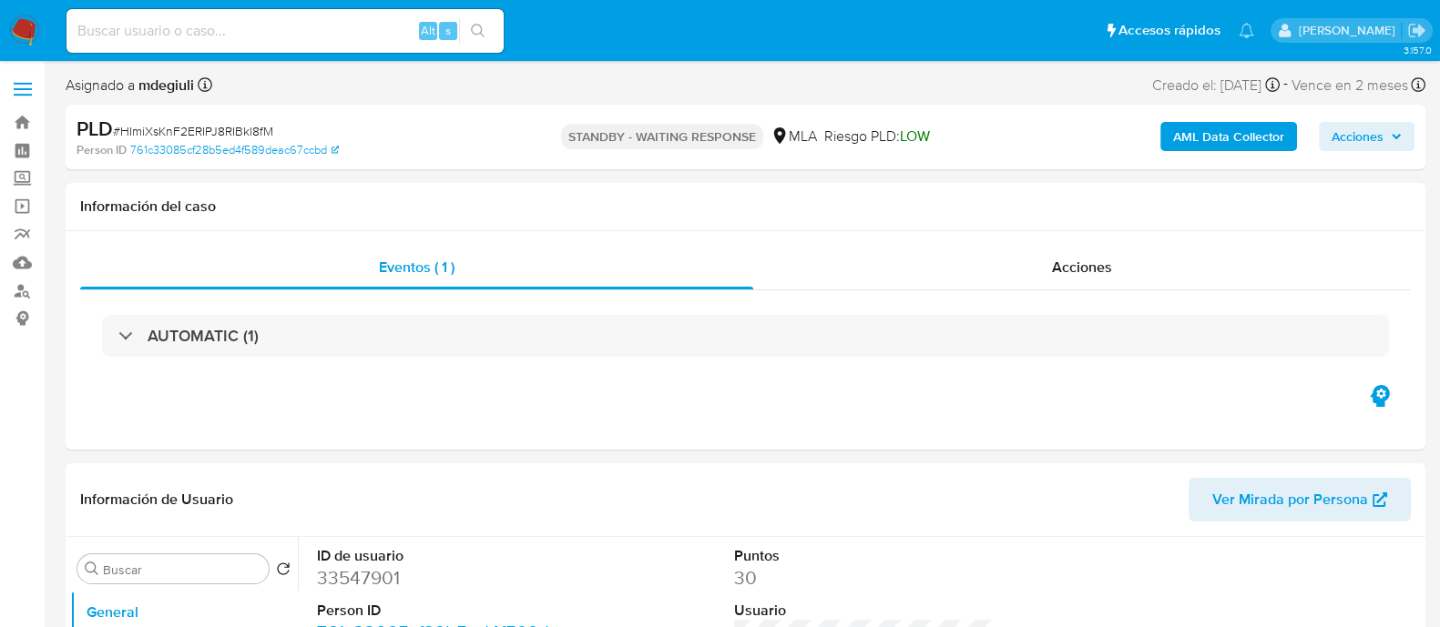
click at [18, 22] on img at bounding box center [24, 30] width 31 height 31
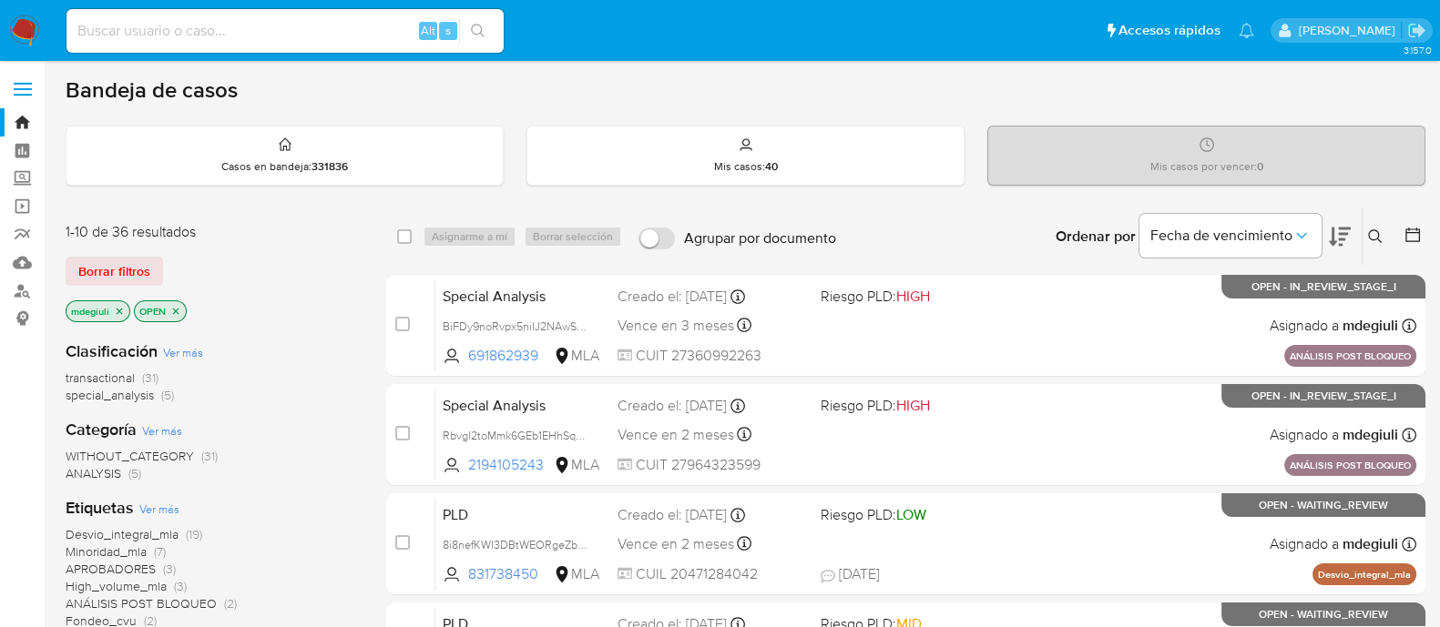
click at [1389, 243] on button at bounding box center [1377, 237] width 30 height 22
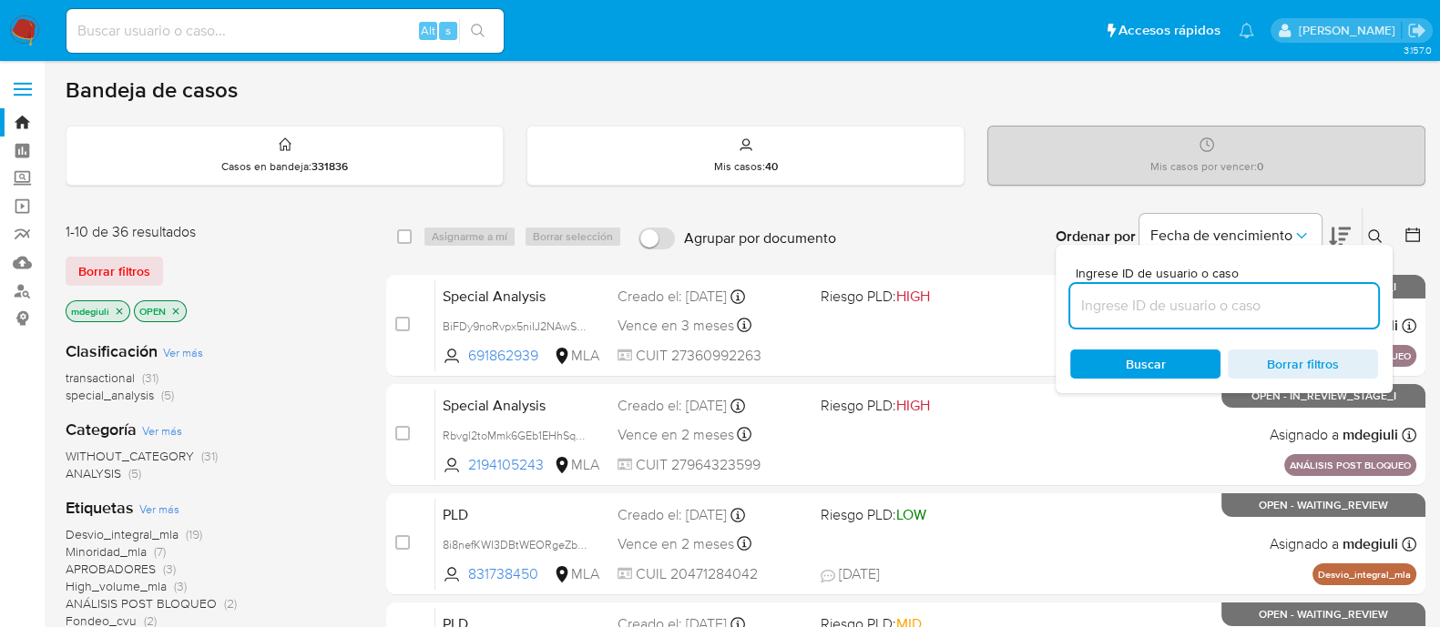
click at [1193, 311] on input at bounding box center [1224, 306] width 308 height 24
type input "HImiXsKnF2ERIPJ8RIBkl8fM"
click at [1124, 356] on div "Buscar Borrar filtros" at bounding box center [1224, 364] width 308 height 29
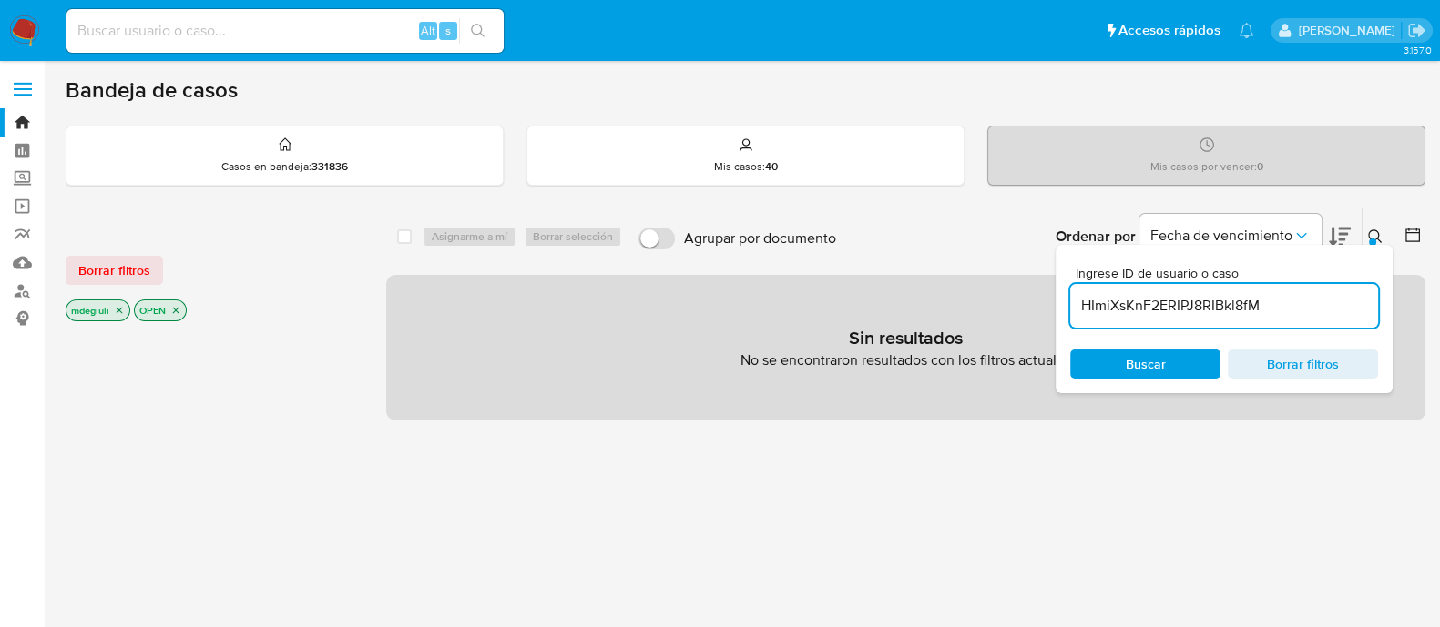
click at [1150, 363] on span "Buscar" at bounding box center [1146, 364] width 40 height 29
click at [382, 260] on div "Borrar filtros mdegiuli OPEN select-all-cases-checkbox Asignarme a mí Borrar se…" at bounding box center [746, 620] width 1360 height 824
click at [178, 307] on icon "close-filter" at bounding box center [175, 310] width 11 height 11
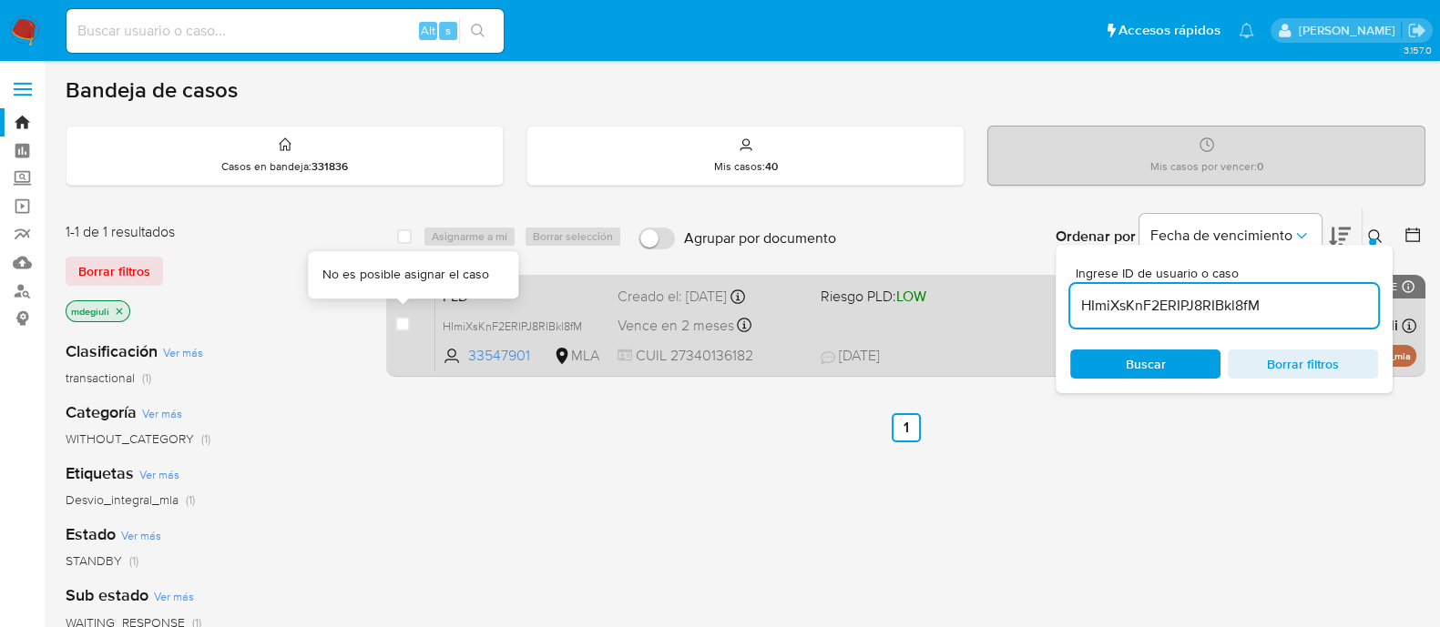
click at [400, 331] on div "case-item-checkbox" at bounding box center [402, 324] width 15 height 18
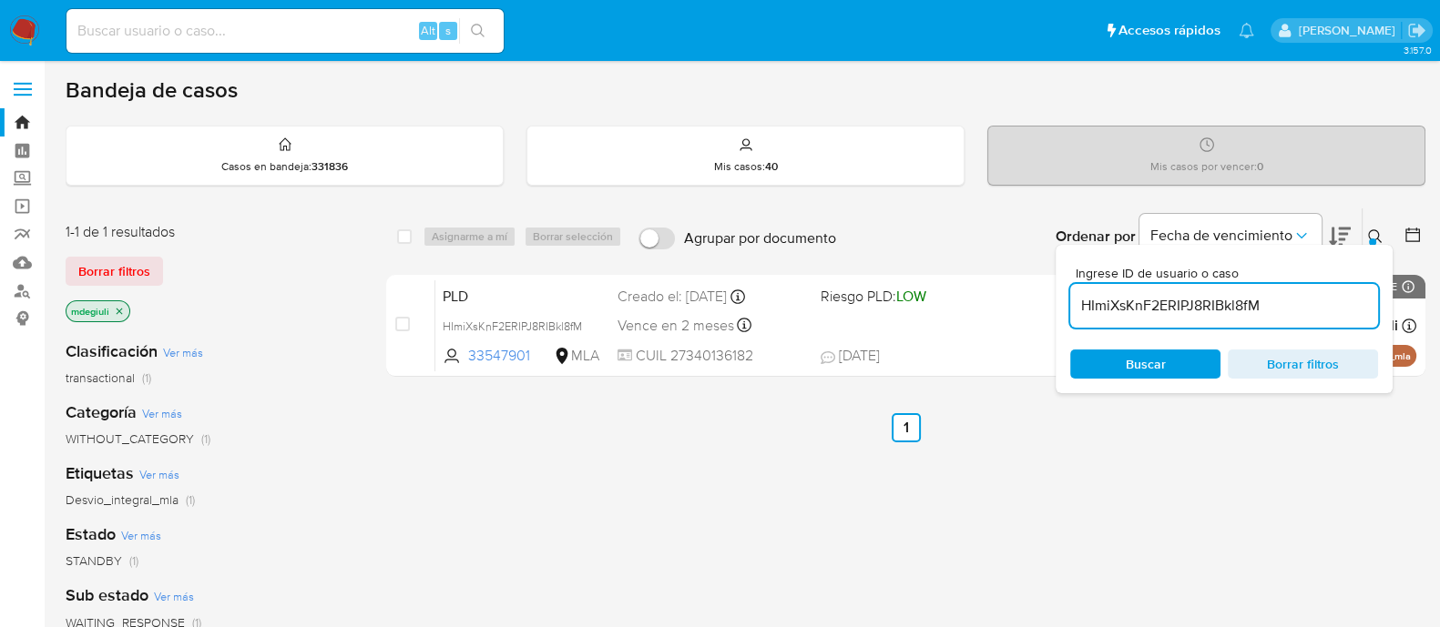
click at [1180, 468] on div "select-all-cases-checkbox Asignarme a mí Borrar selección Agrupar por documento…" at bounding box center [905, 620] width 1039 height 825
click at [1298, 235] on icon "Ordenar por" at bounding box center [1301, 236] width 18 height 18
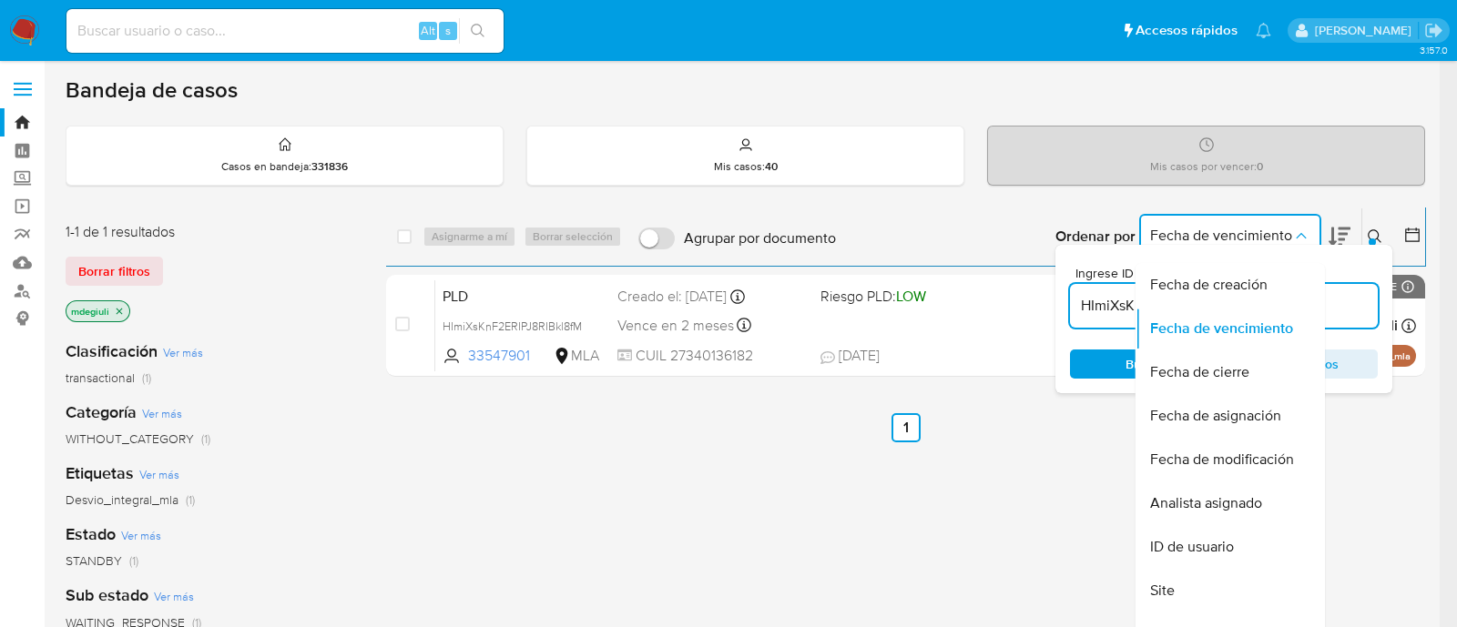
click at [1270, 219] on button "Fecha de vencimiento" at bounding box center [1230, 236] width 182 height 44
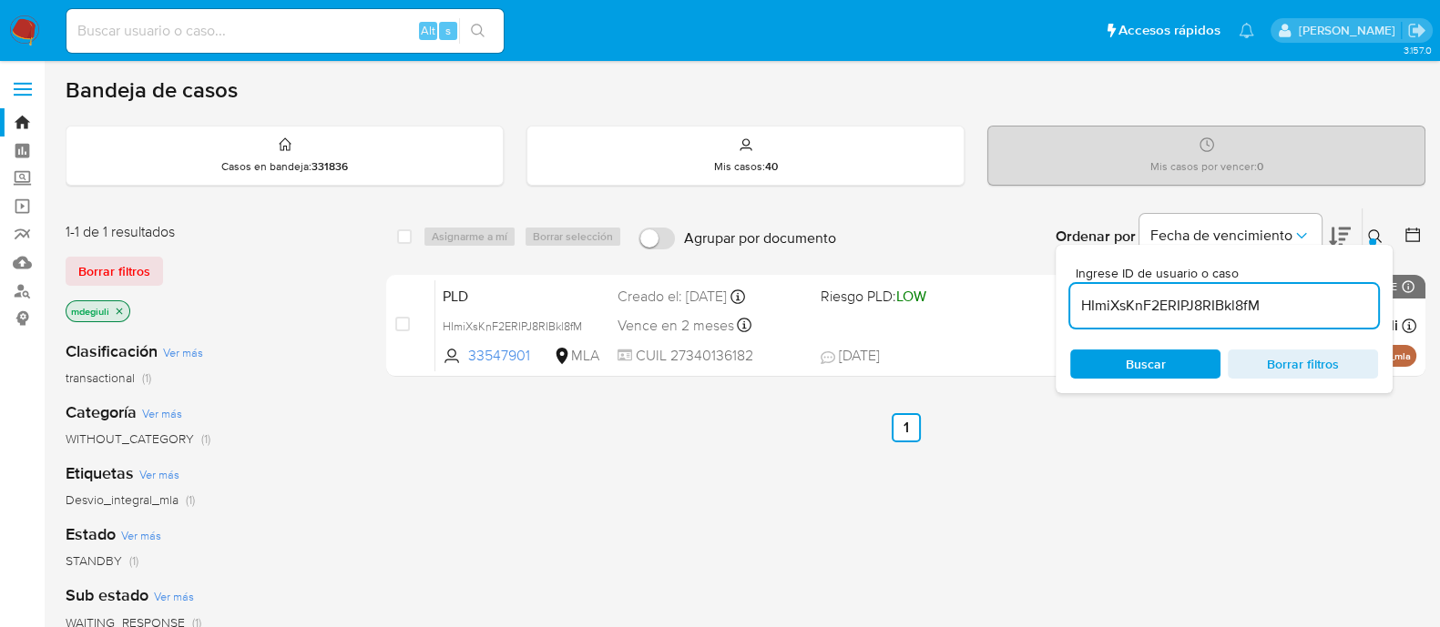
click at [270, 32] on input at bounding box center [284, 31] width 437 height 24
paste input "HImiXsKnF2ERIPJ8RIBkl8fM"
type input "HImiXsKnF2ERIPJ8RIBkl8fM"
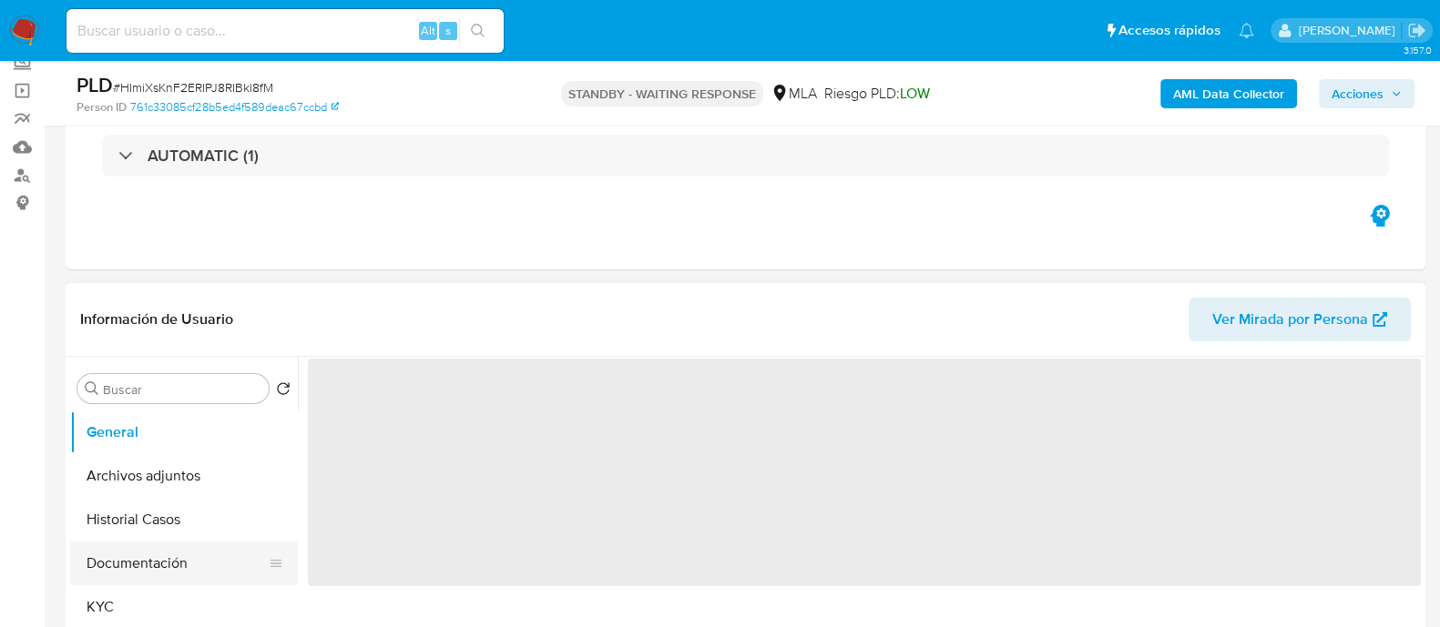
scroll to position [227, 0]
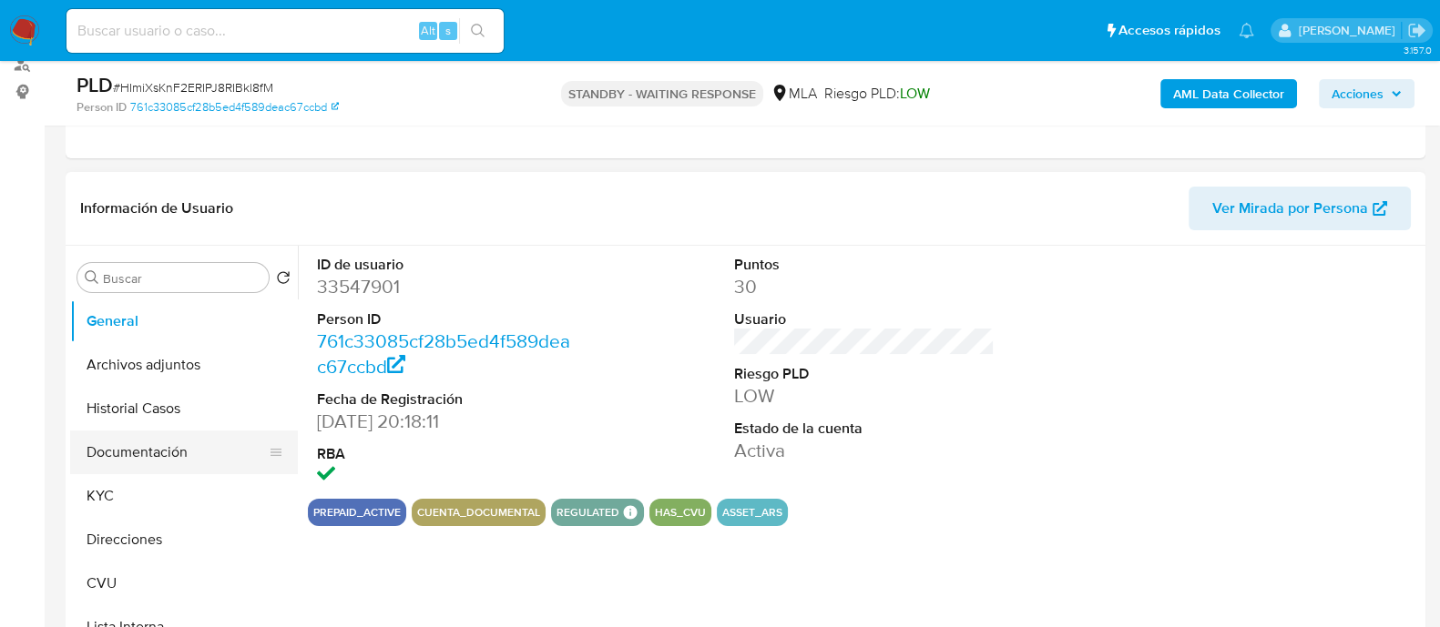
click at [139, 452] on button "Documentación" at bounding box center [176, 453] width 213 height 44
select select "10"
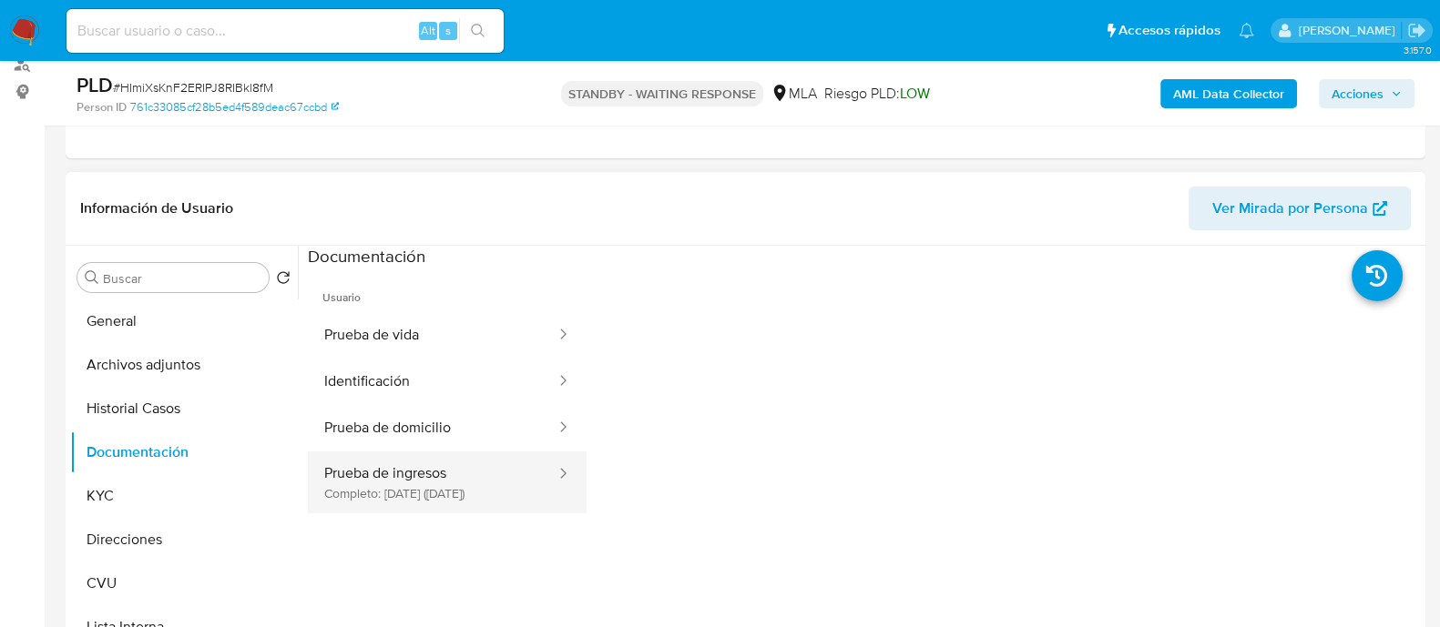
click at [441, 486] on button "Prueba de ingresos Completo: 18/03/2025 (hace 5 meses)" at bounding box center [433, 483] width 250 height 62
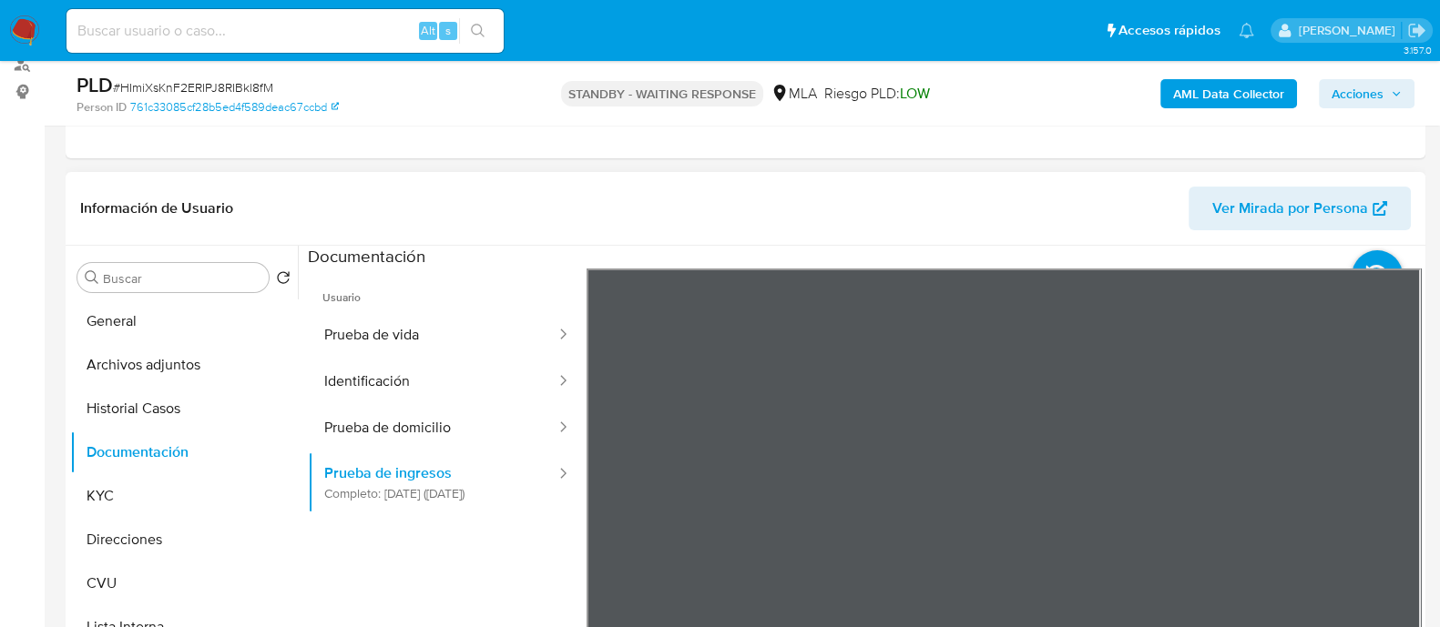
click at [838, 236] on div "Información de Usuario Ver Mirada por Persona Buscar Volver al orden por defect…" at bounding box center [746, 442] width 1360 height 540
click at [152, 494] on button "KYC" at bounding box center [176, 496] width 213 height 44
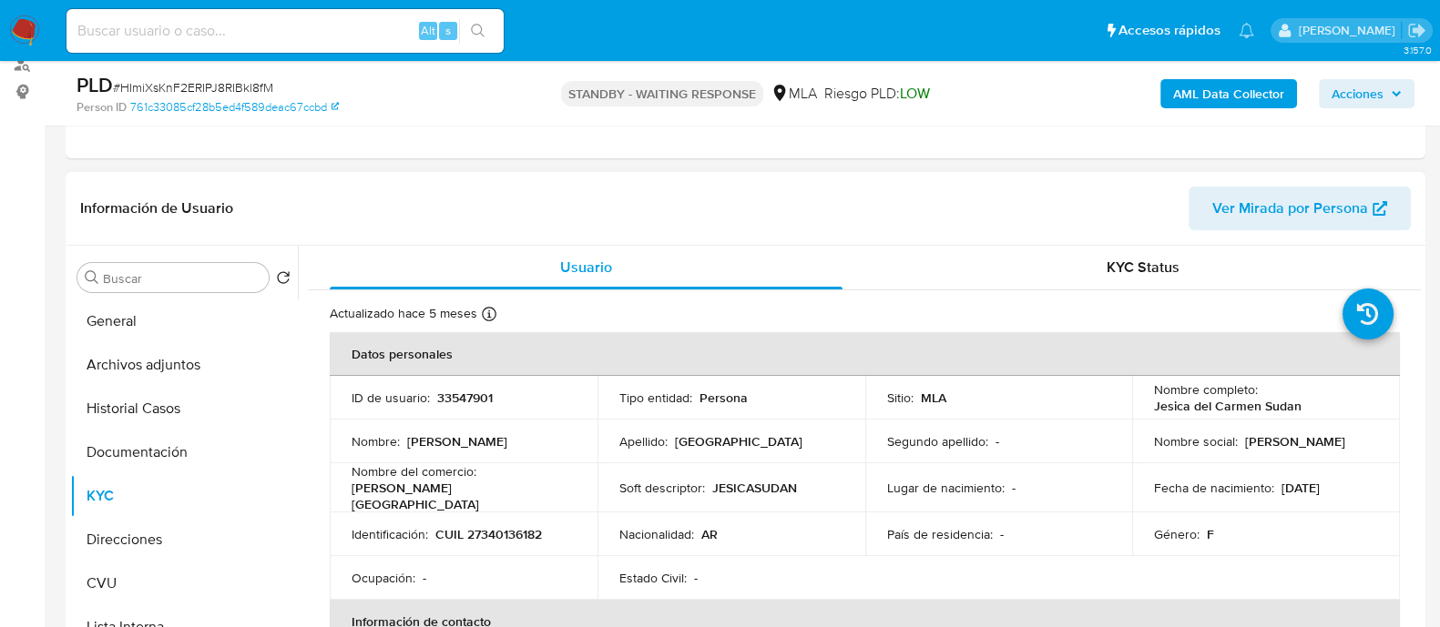
click at [697, 447] on p "Sudan" at bounding box center [738, 441] width 127 height 16
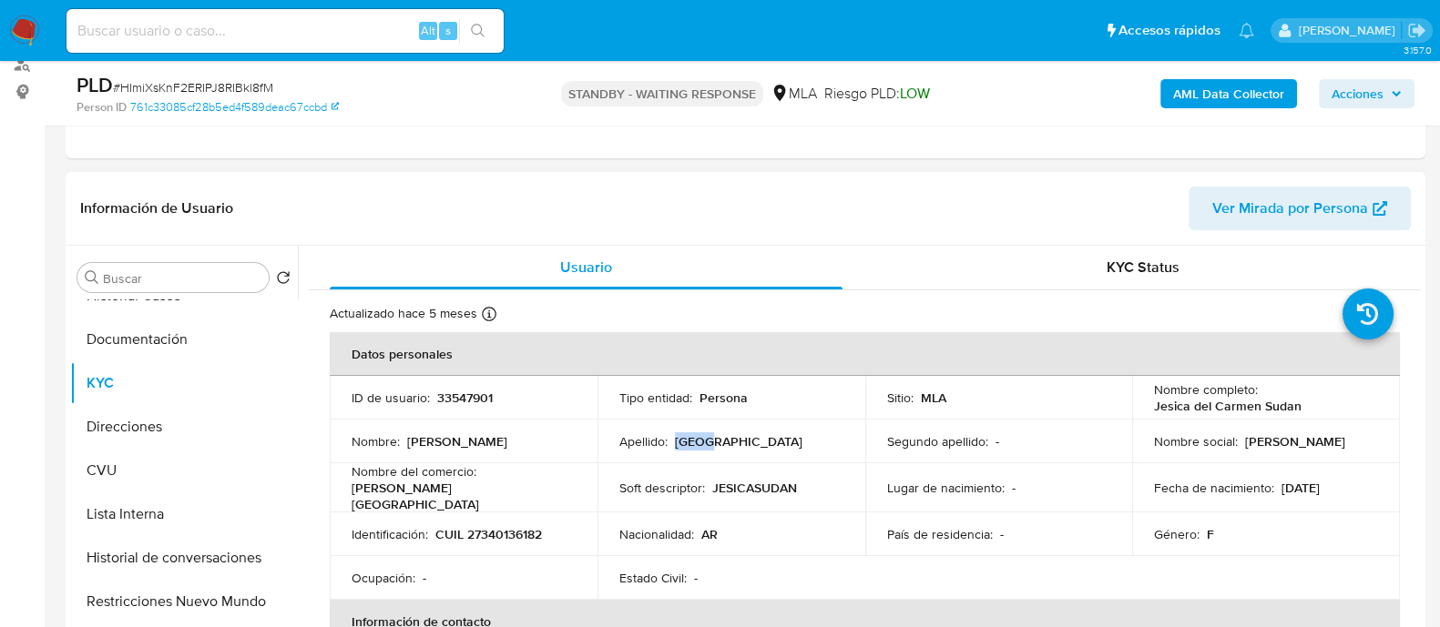
scroll to position [113, 0]
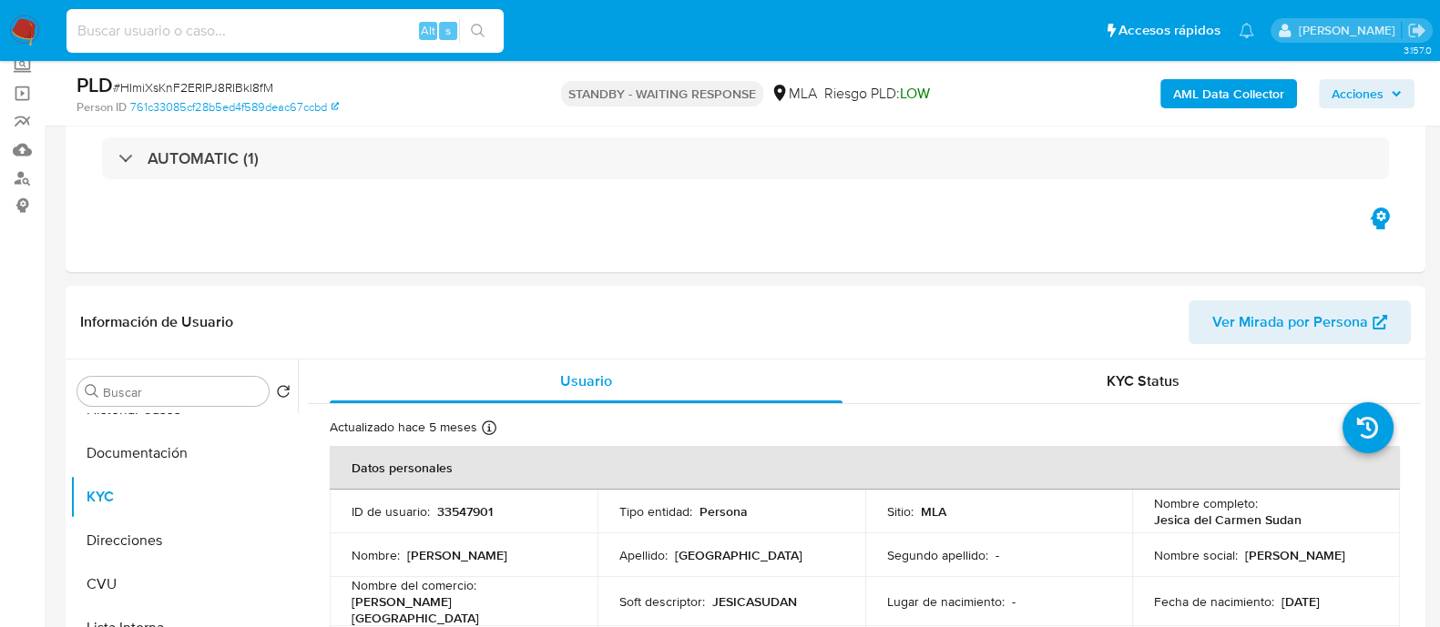
click at [312, 29] on input at bounding box center [284, 31] width 437 height 24
paste input "UwKfSaAdiX2kunOF6X6w3R4u"
type input "UwKfSaAdiX2kunOF6X6w3R4u"
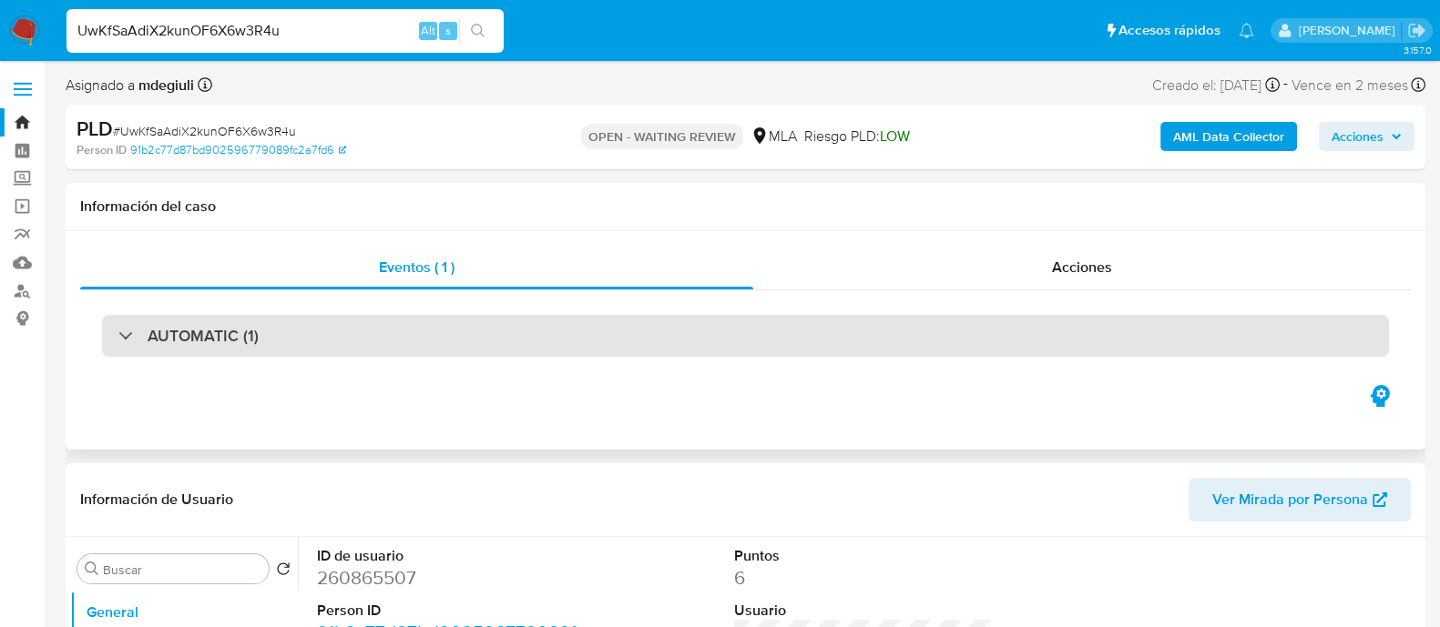
select select "10"
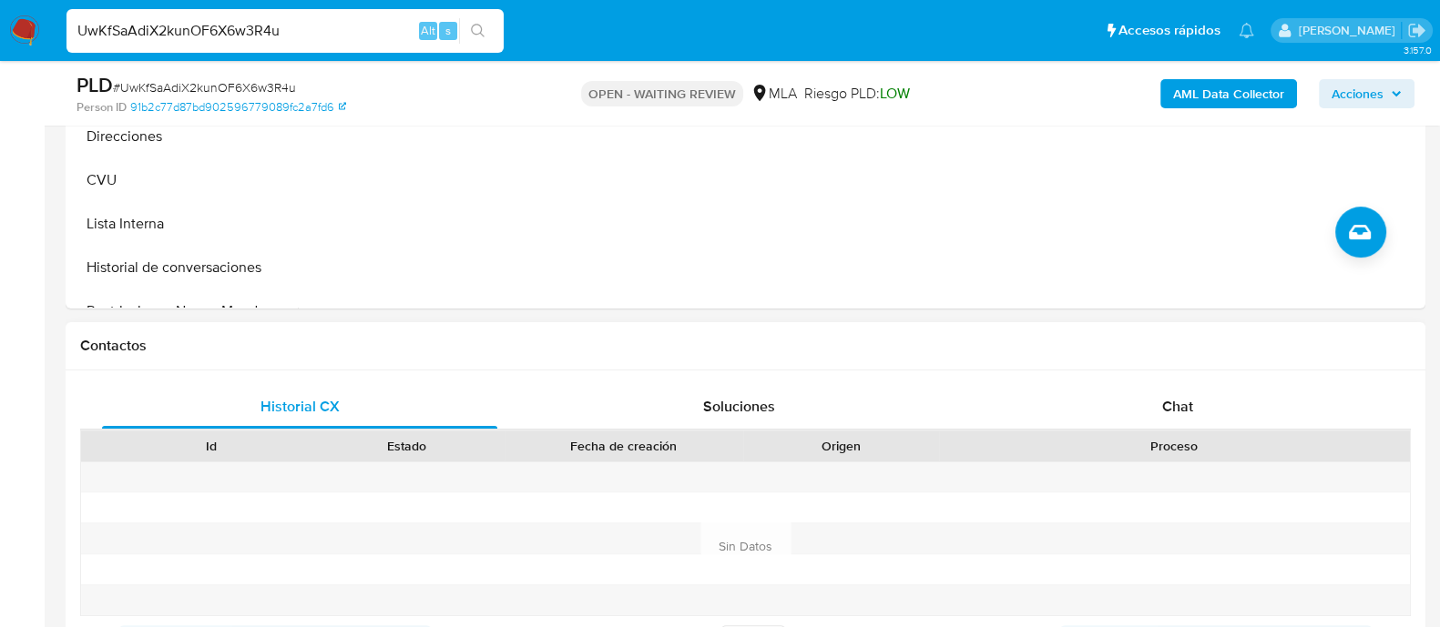
scroll to position [683, 0]
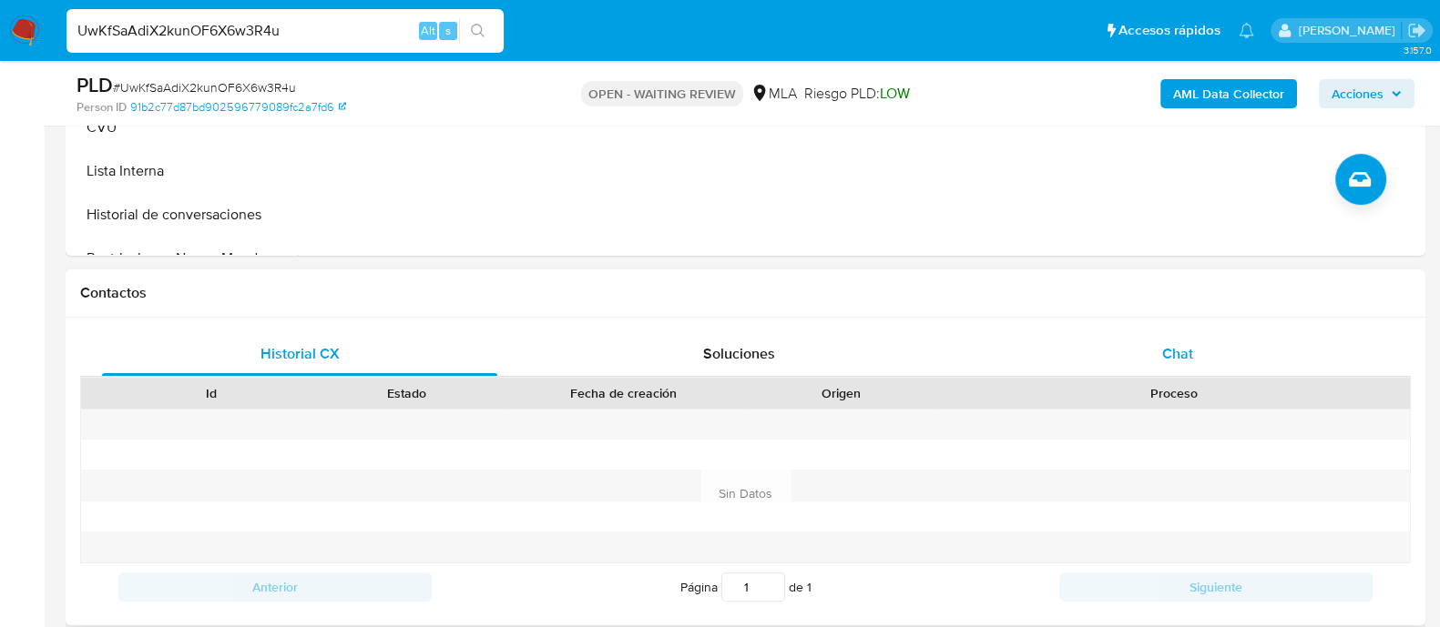
click at [1117, 332] on div "Chat" at bounding box center [1177, 354] width 395 height 44
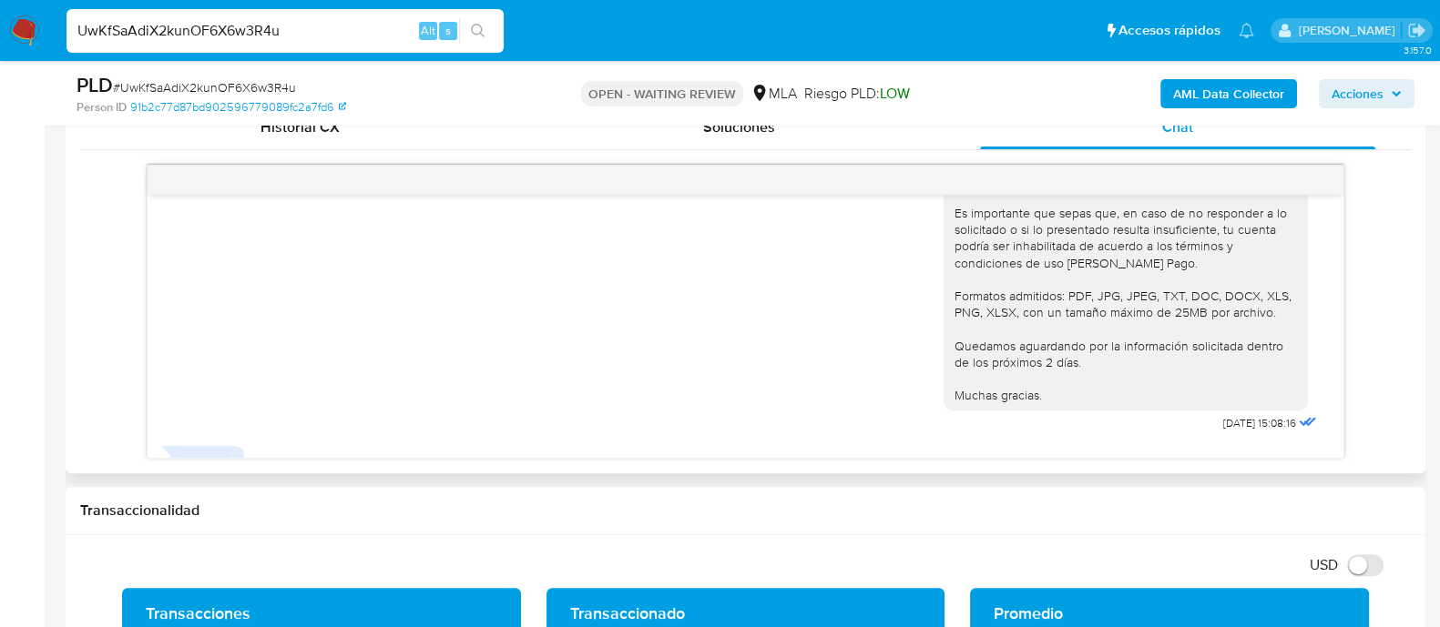
scroll to position [1253, 0]
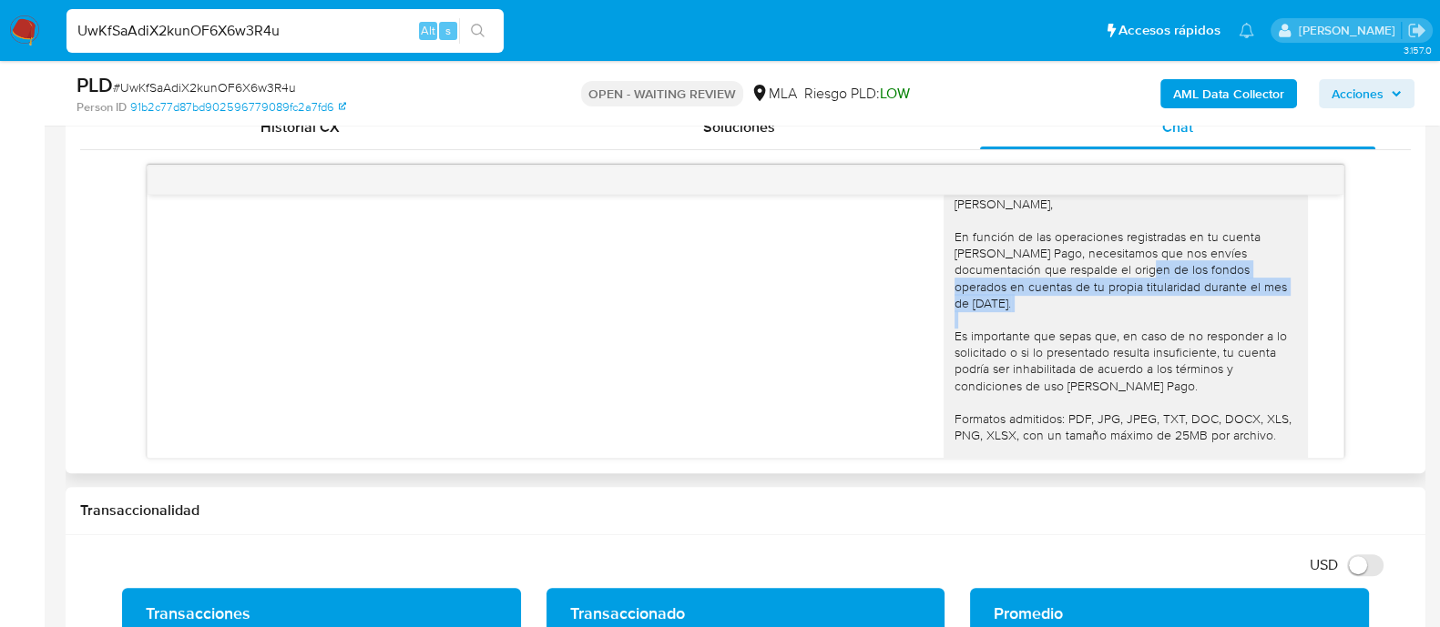
drag, startPoint x: 1080, startPoint y: 296, endPoint x: 1260, endPoint y: 317, distance: 181.5
click at [1260, 317] on div "Hola Raquel, En función de las operaciones registradas en tu cuenta de Mercado …" at bounding box center [1125, 361] width 342 height 331
drag, startPoint x: 1186, startPoint y: 327, endPoint x: 1245, endPoint y: 325, distance: 59.2
click at [1198, 325] on div "Hola Raquel, En función de las operaciones registradas en tu cuenta de Mercado …" at bounding box center [1125, 361] width 342 height 331
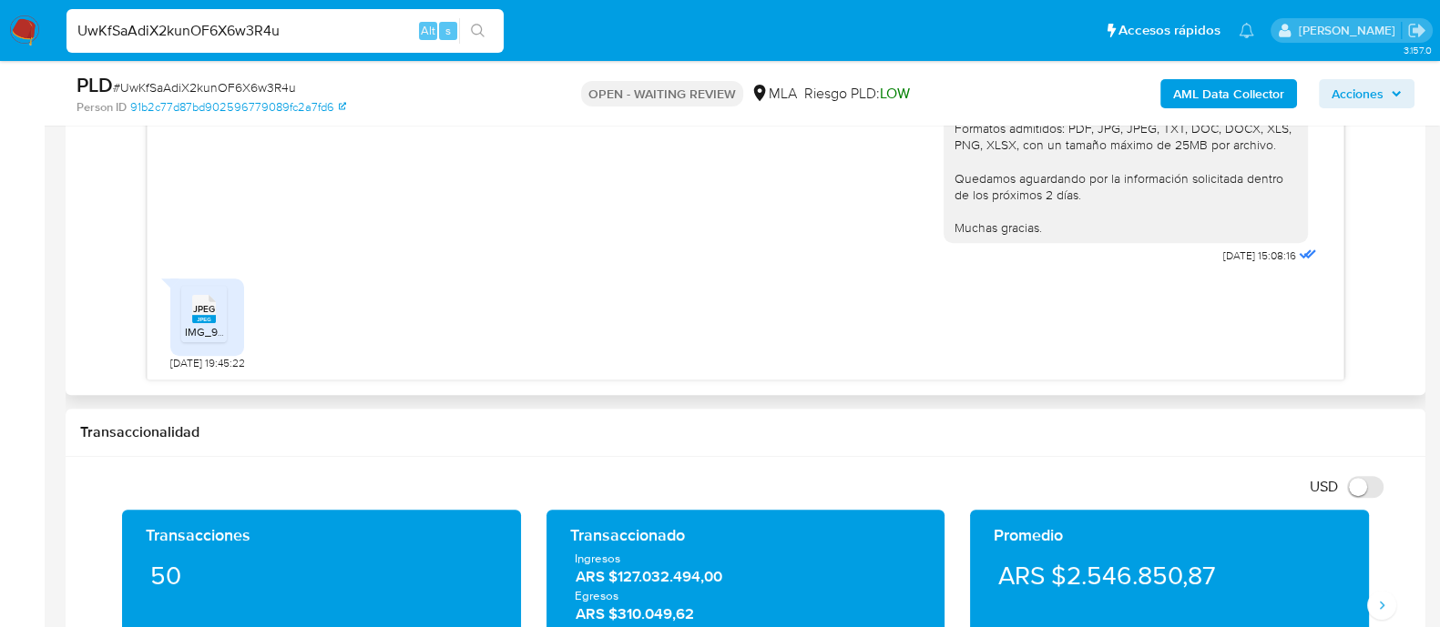
scroll to position [1025, 0]
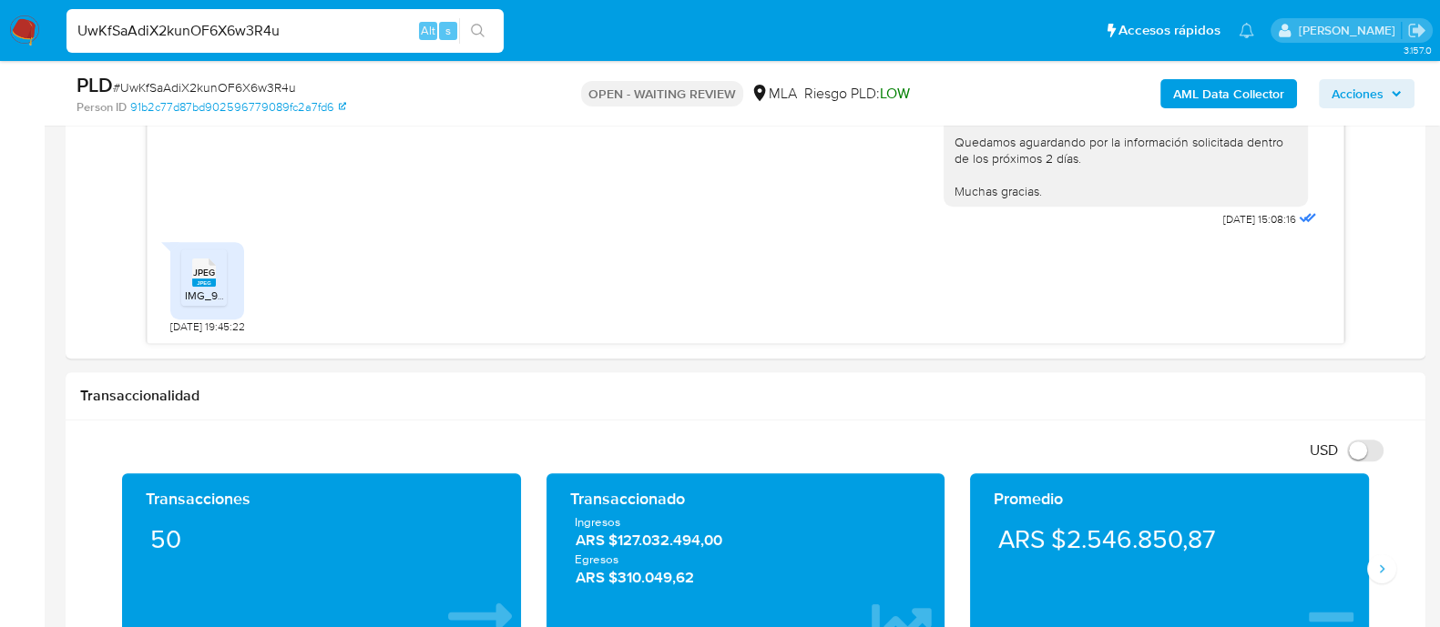
click at [171, 27] on input "UwKfSaAdiX2kunOF6X6w3R4u" at bounding box center [284, 31] width 437 height 24
paste input "qisbEyxUCdRA2zXz9IeKUWrO"
type input "qisbEyxUCdRA2zXz9IeKUWrO"
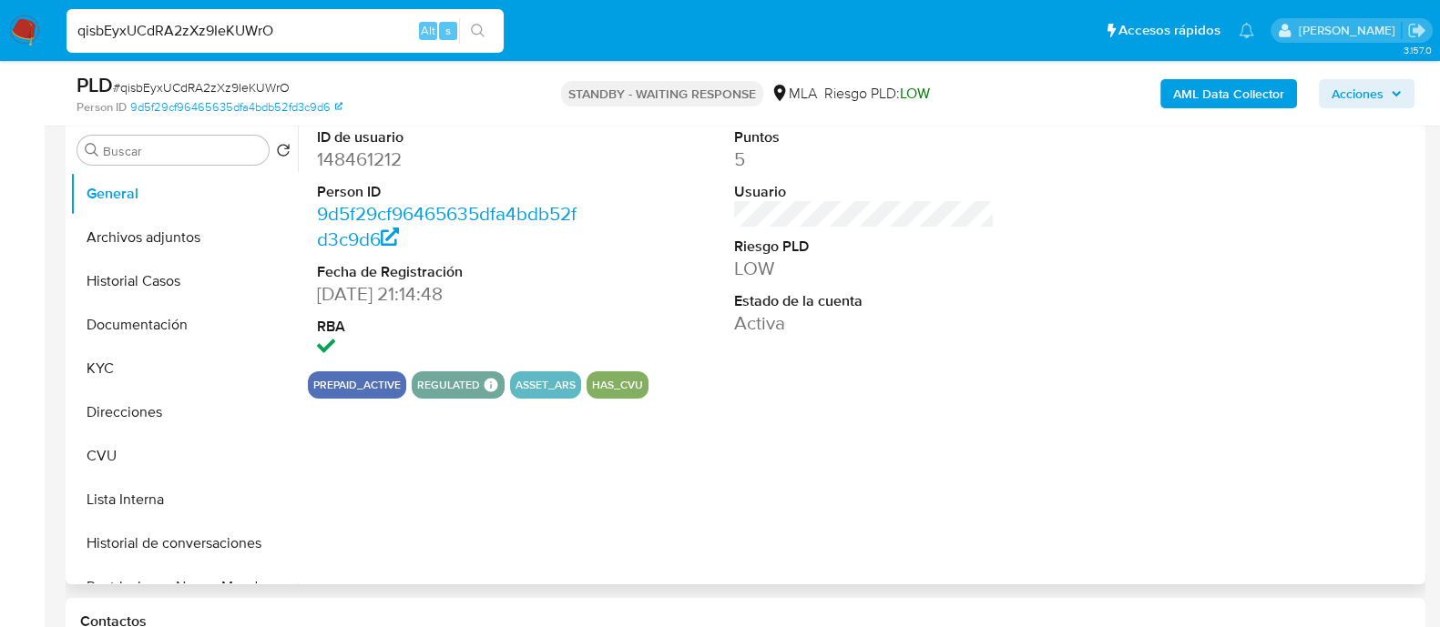
select select "10"
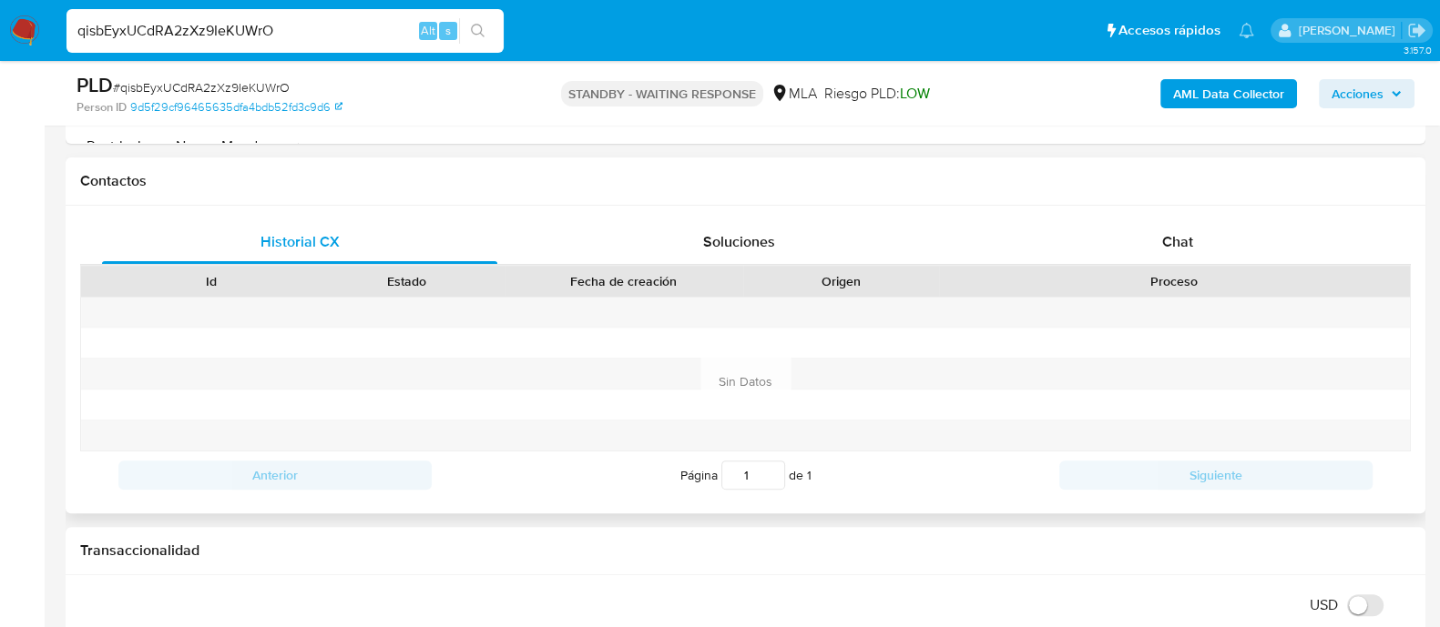
scroll to position [796, 0]
click at [1137, 234] on div "Chat" at bounding box center [1177, 241] width 395 height 44
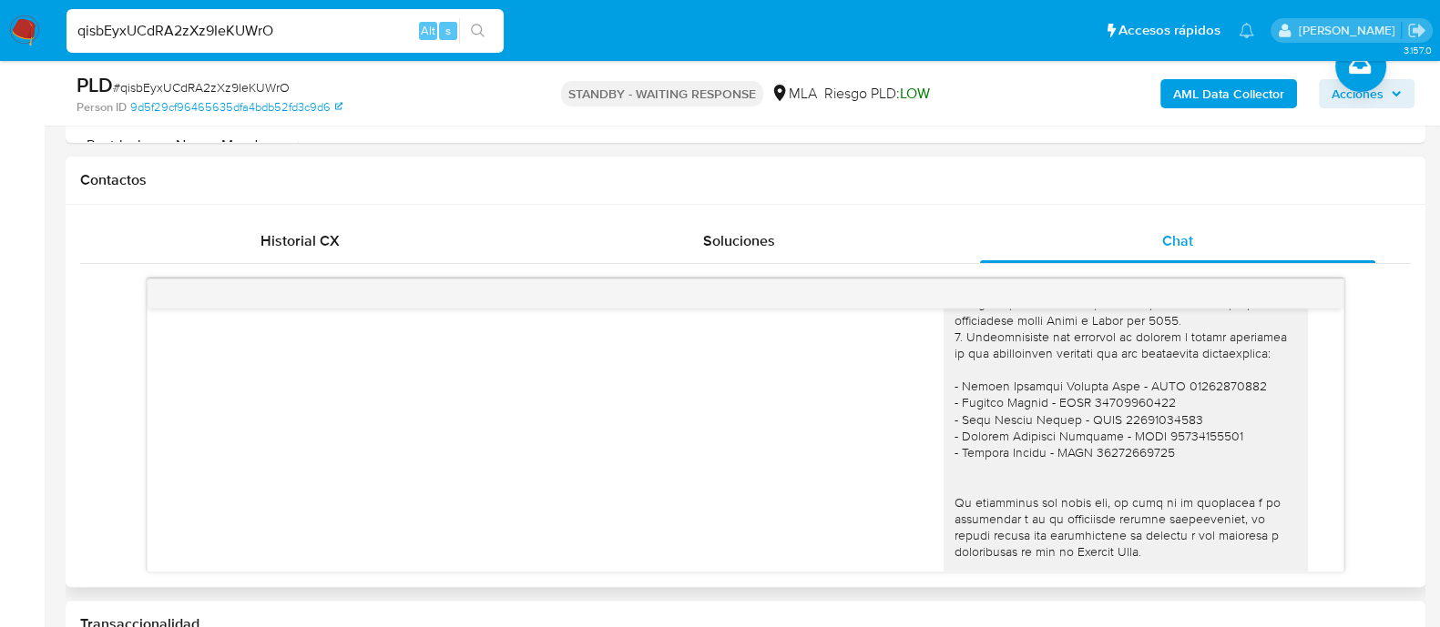
scroll to position [1393, 0]
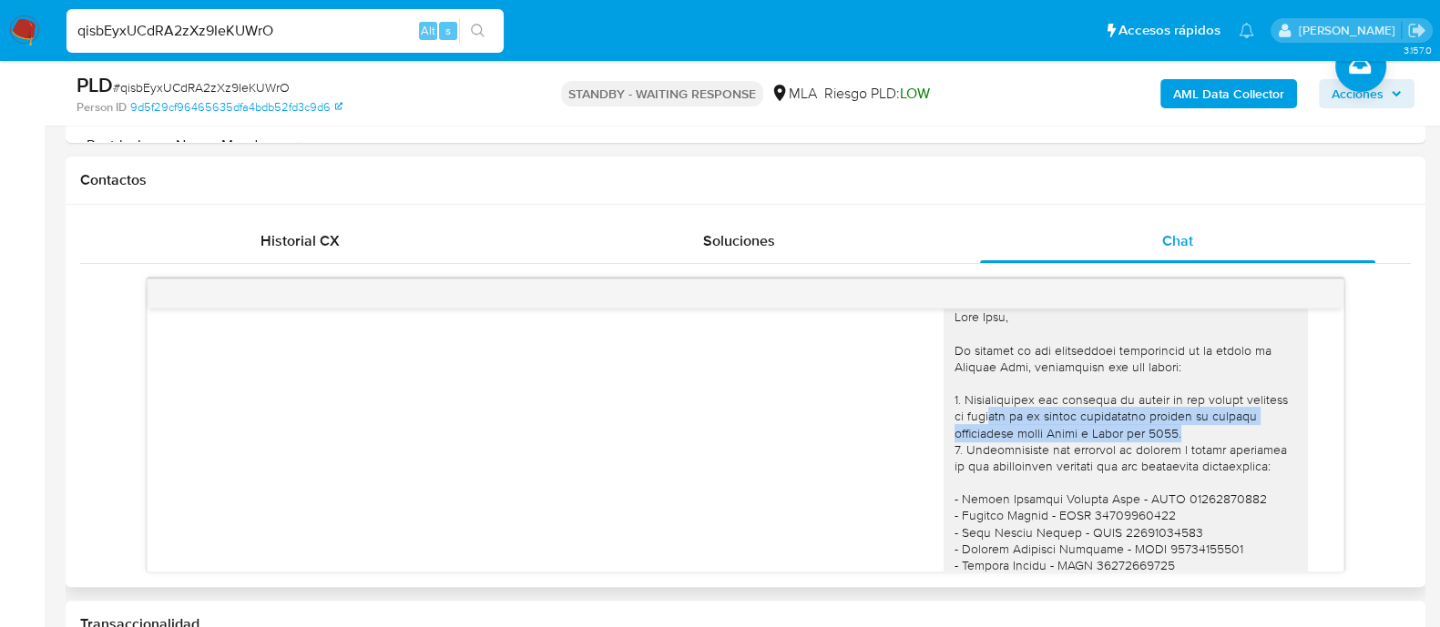
drag, startPoint x: 1035, startPoint y: 463, endPoint x: 1229, endPoint y: 478, distance: 195.5
click at [1229, 478] on div at bounding box center [1125, 557] width 342 height 497
click at [1125, 480] on div at bounding box center [1125, 557] width 342 height 497
drag, startPoint x: 1097, startPoint y: 481, endPoint x: 1178, endPoint y: 475, distance: 81.2
click at [1102, 480] on div at bounding box center [1125, 557] width 342 height 497
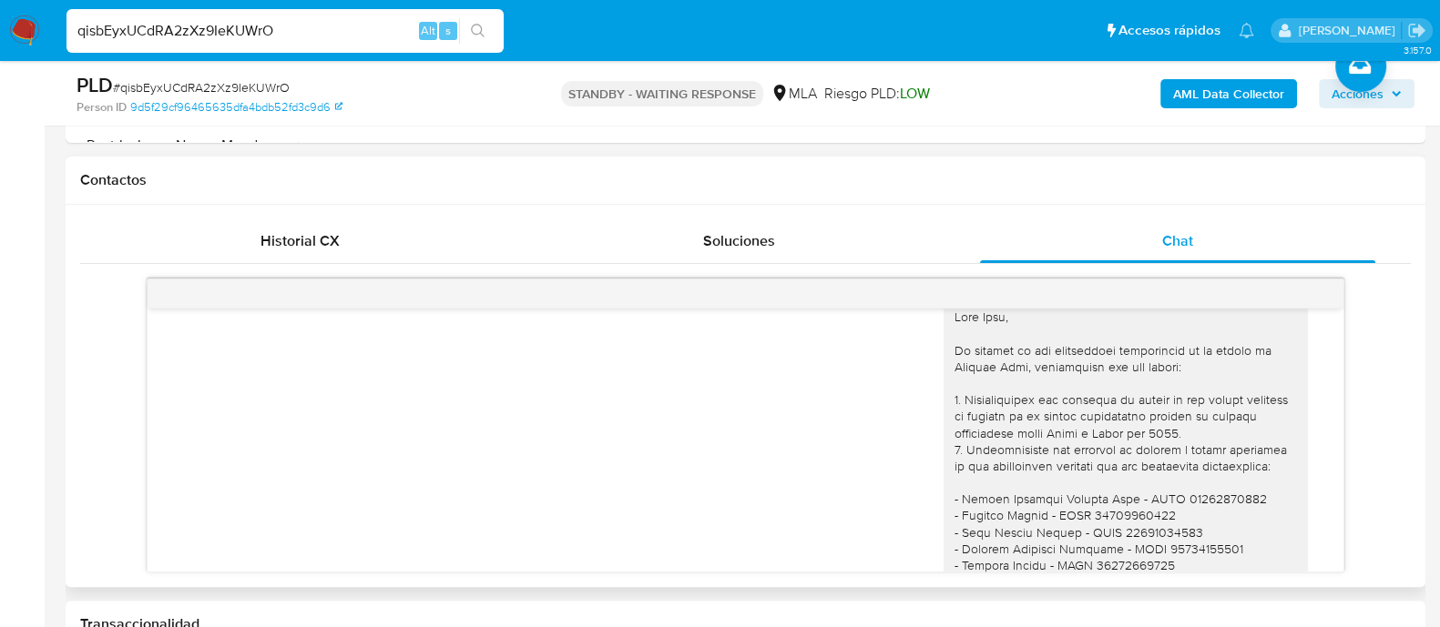
click at [1207, 471] on div at bounding box center [1125, 557] width 342 height 497
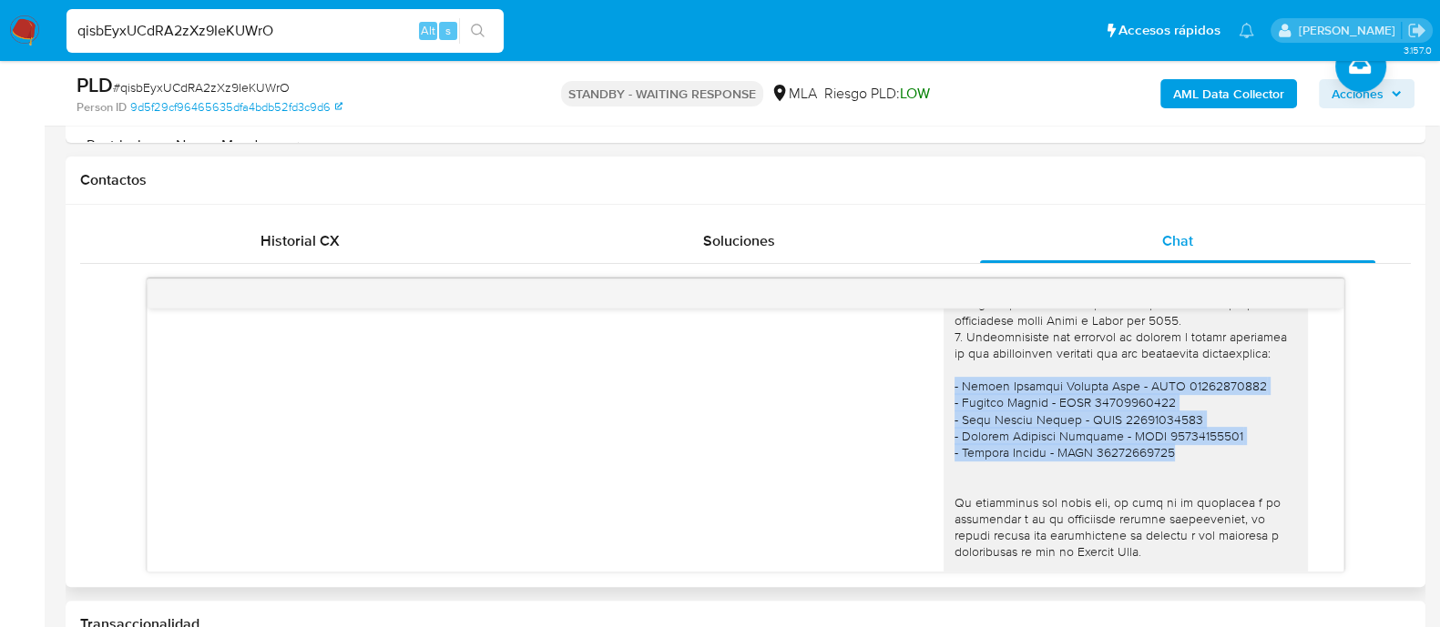
drag, startPoint x: 1107, startPoint y: 498, endPoint x: 930, endPoint y: 450, distance: 184.0
click at [943, 450] on div at bounding box center [1125, 445] width 364 height 512
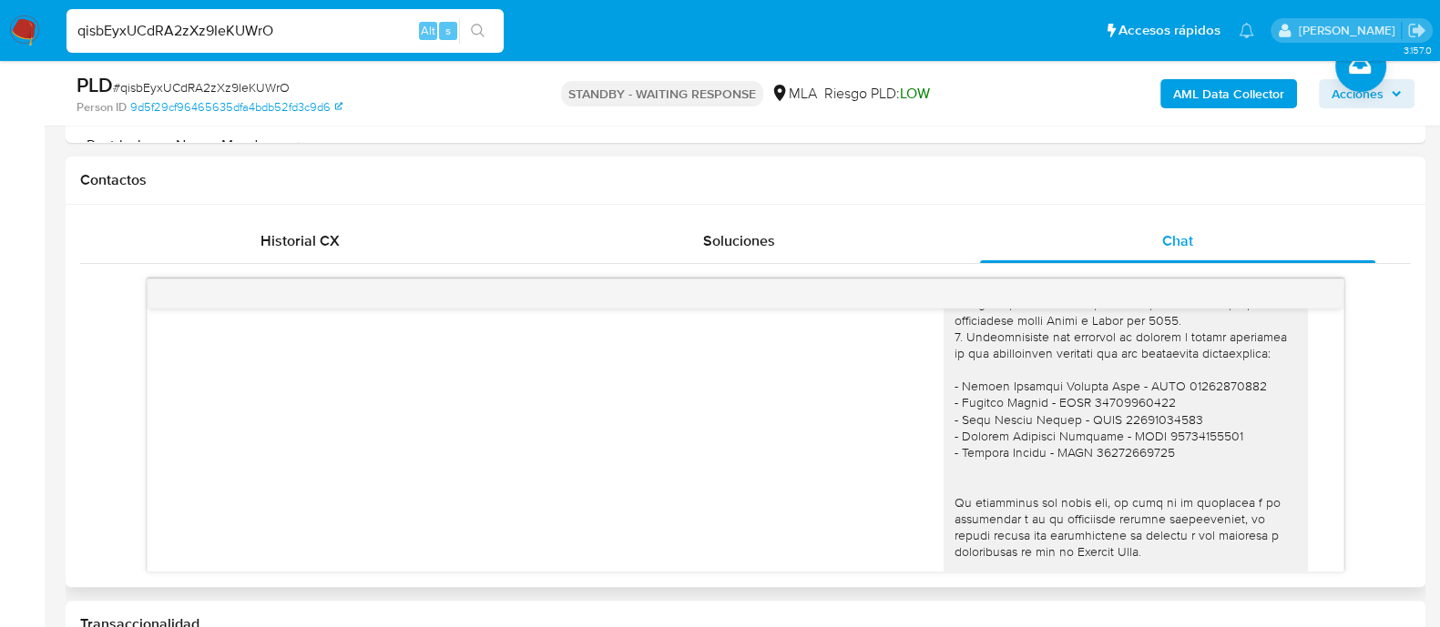
click at [717, 388] on div "26/08/2025 15:12:29" at bounding box center [745, 451] width 1150 height 550
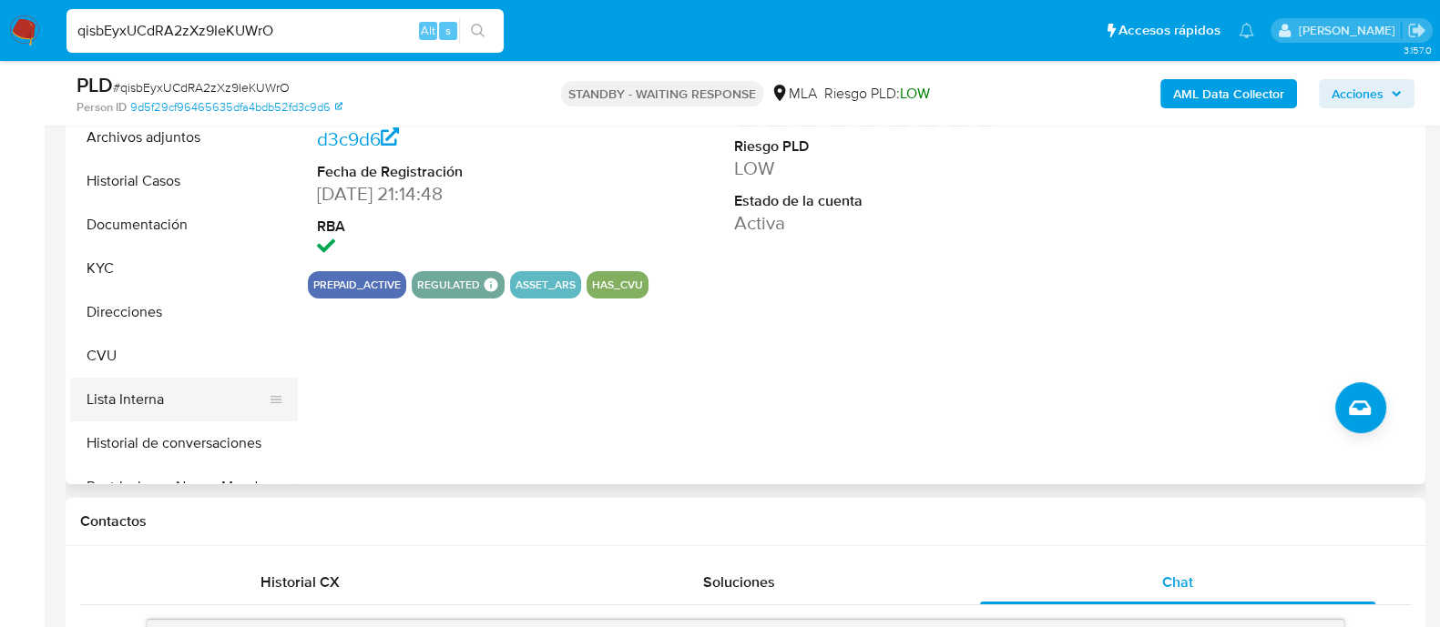
scroll to position [227, 0]
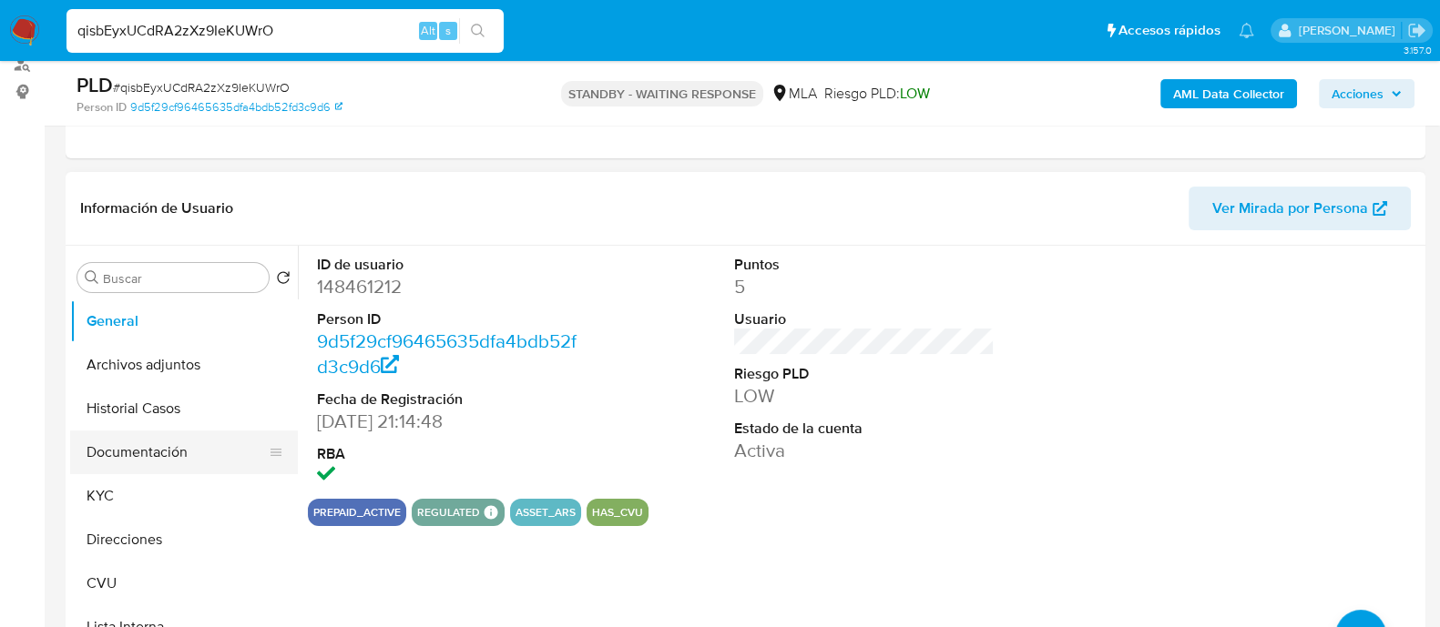
click at [125, 449] on button "Documentación" at bounding box center [176, 453] width 213 height 44
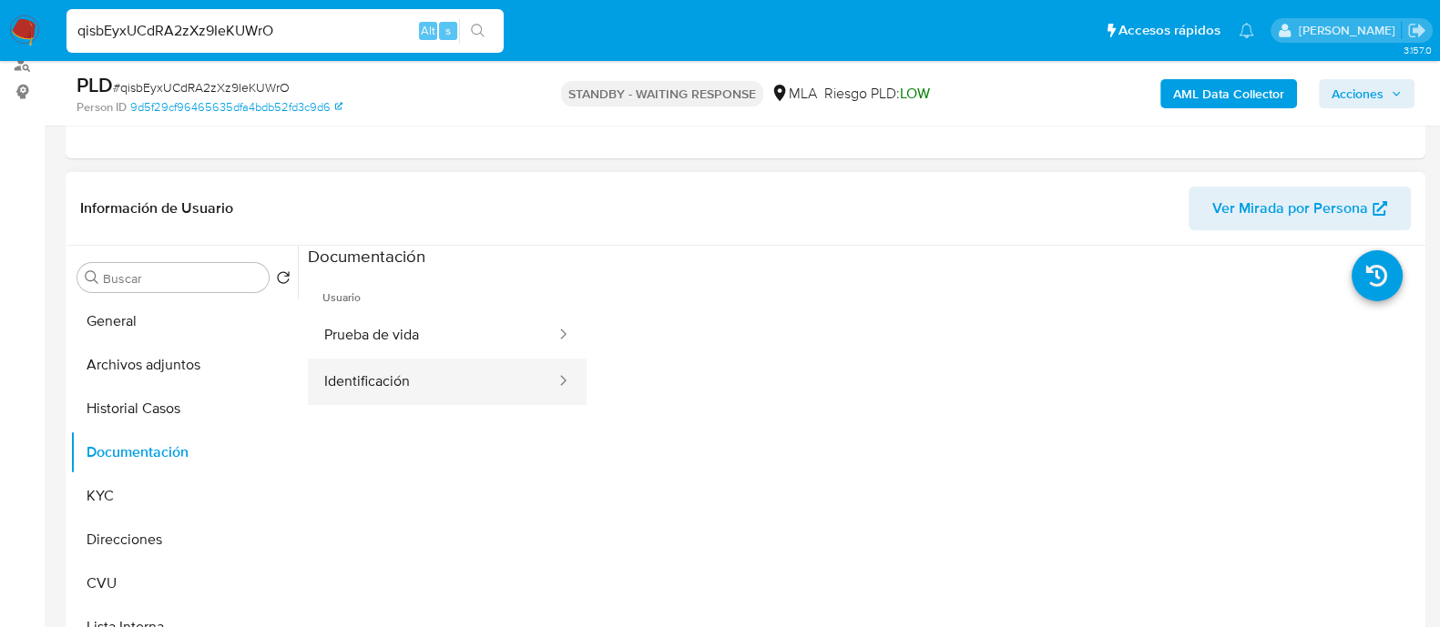
click at [440, 375] on button "Identificación" at bounding box center [433, 382] width 250 height 46
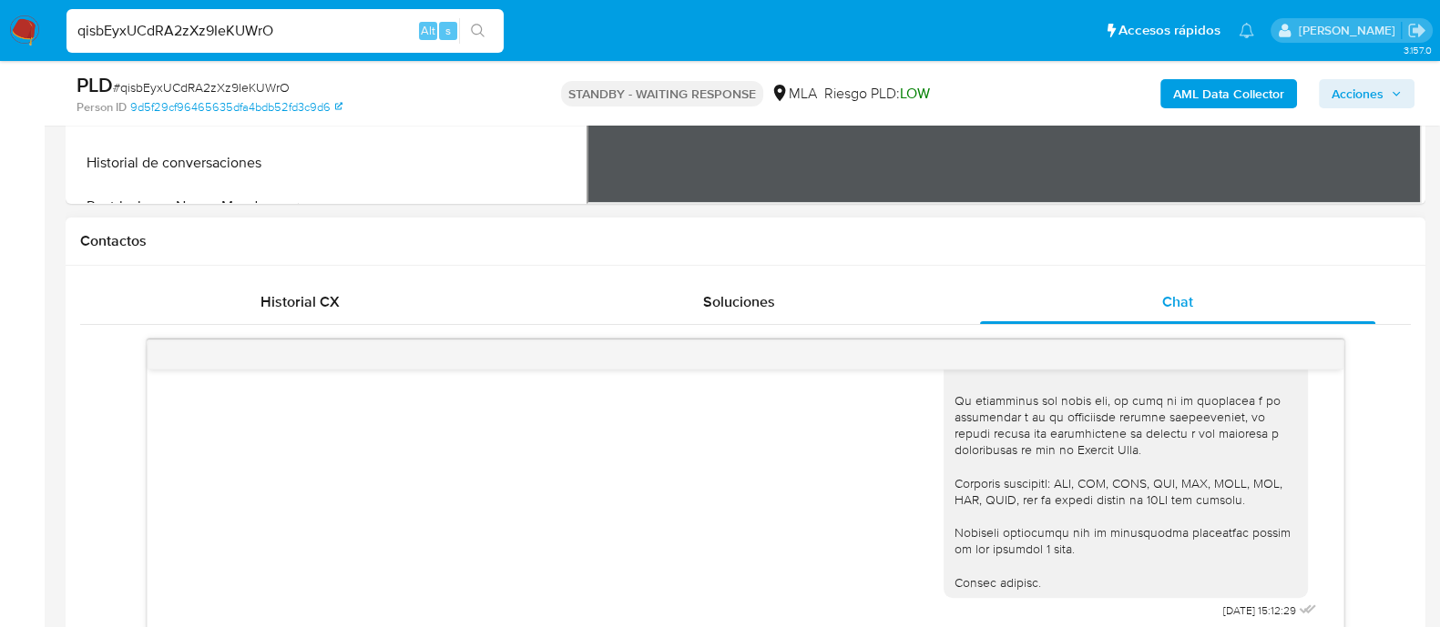
scroll to position [683, 0]
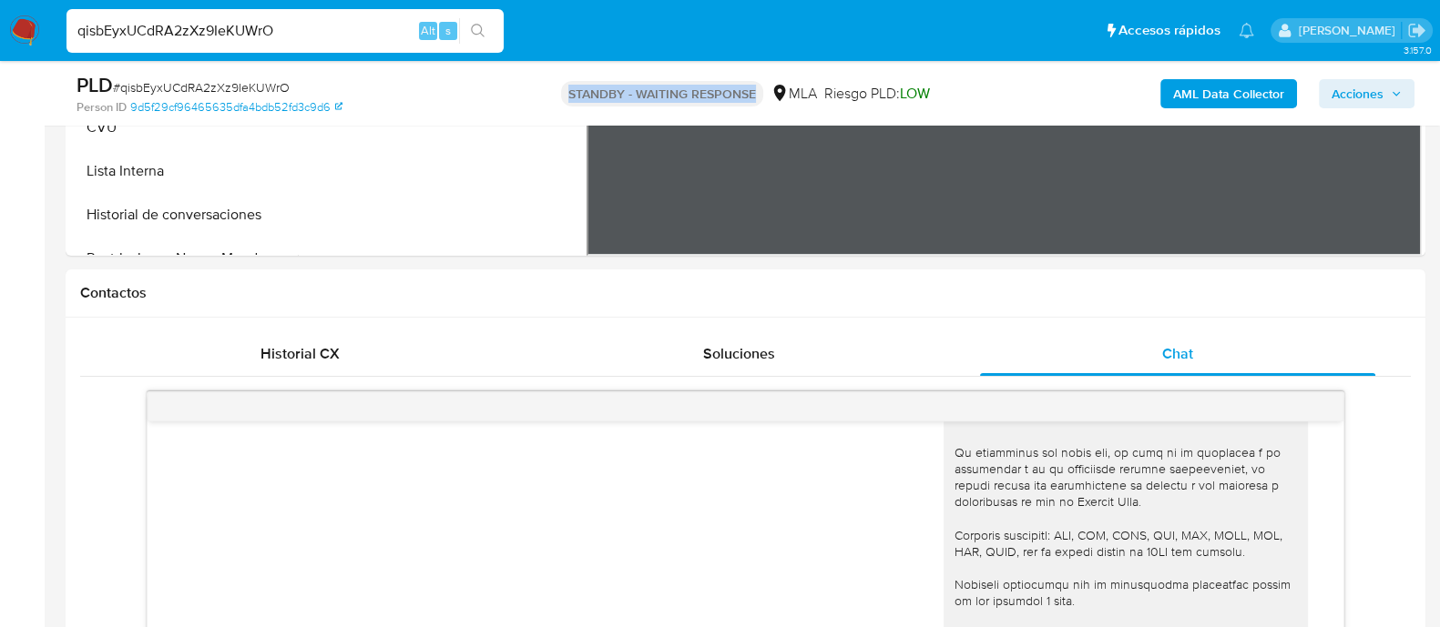
drag, startPoint x: 565, startPoint y: 92, endPoint x: 750, endPoint y: 82, distance: 186.0
click at [750, 82] on p "STANDBY - WAITING RESPONSE" at bounding box center [662, 93] width 202 height 25
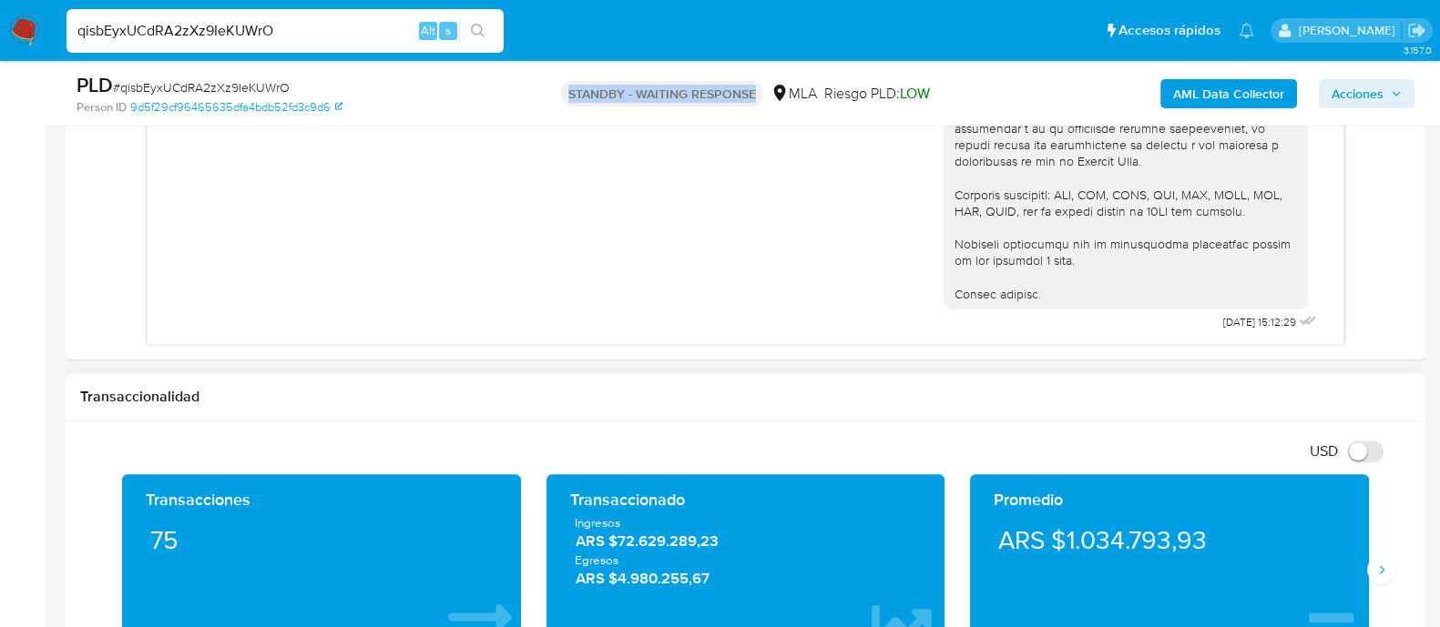
scroll to position [1025, 0]
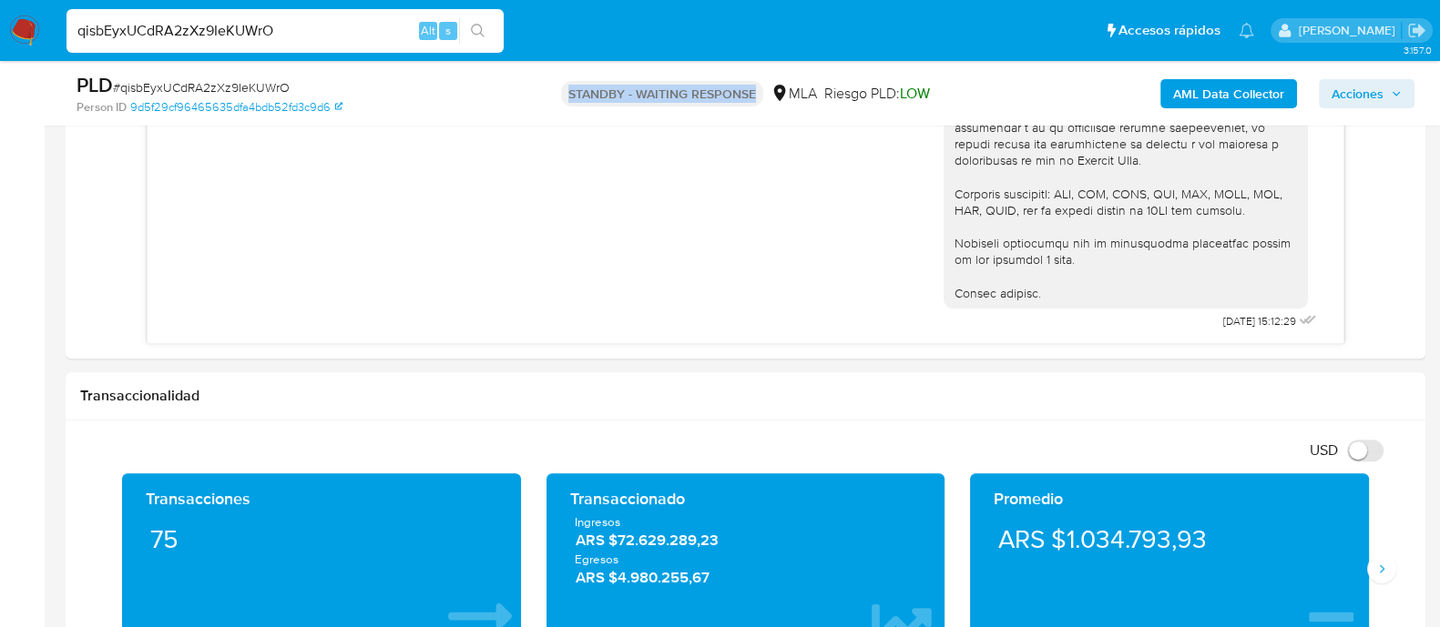
click at [241, 41] on input "qisbEyxUCdRA2zXz9IeKUWrO" at bounding box center [284, 31] width 437 height 24
paste input "ycLEWRNwCHQxPVF58jS4bbva"
type input "ycLEWRNwCHQxPVF58jS4bbva"
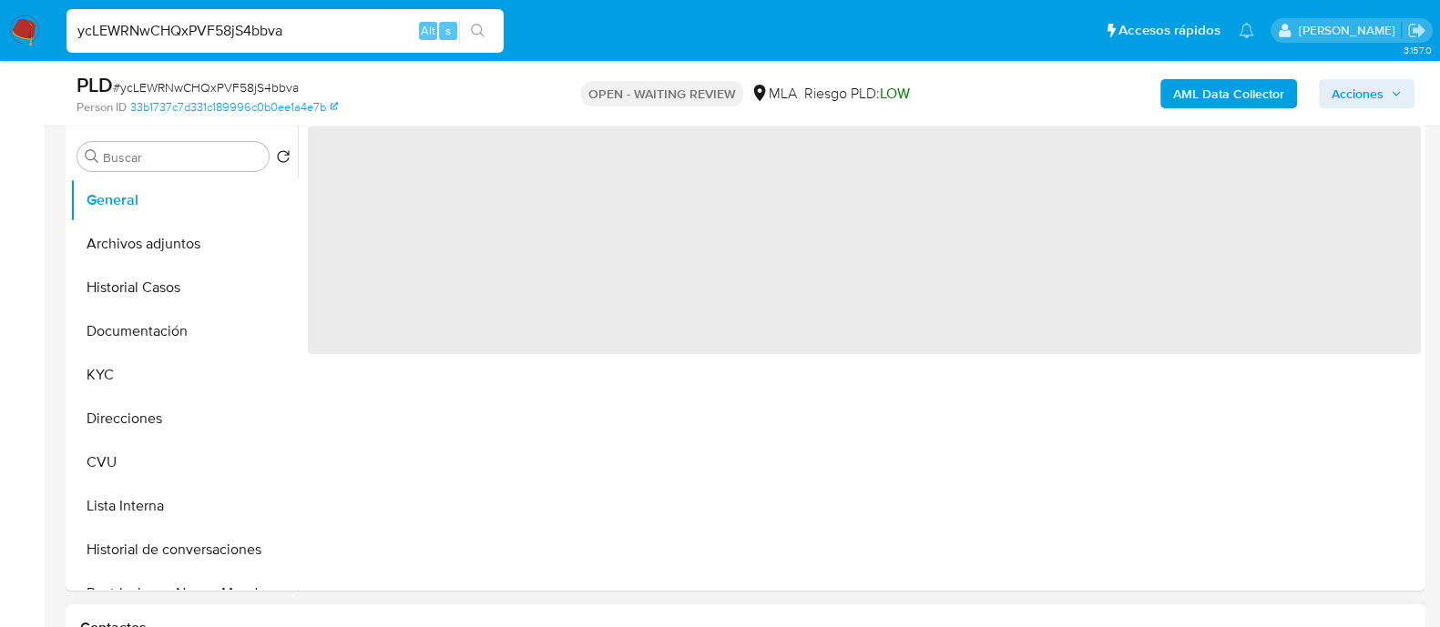
scroll to position [569, 0]
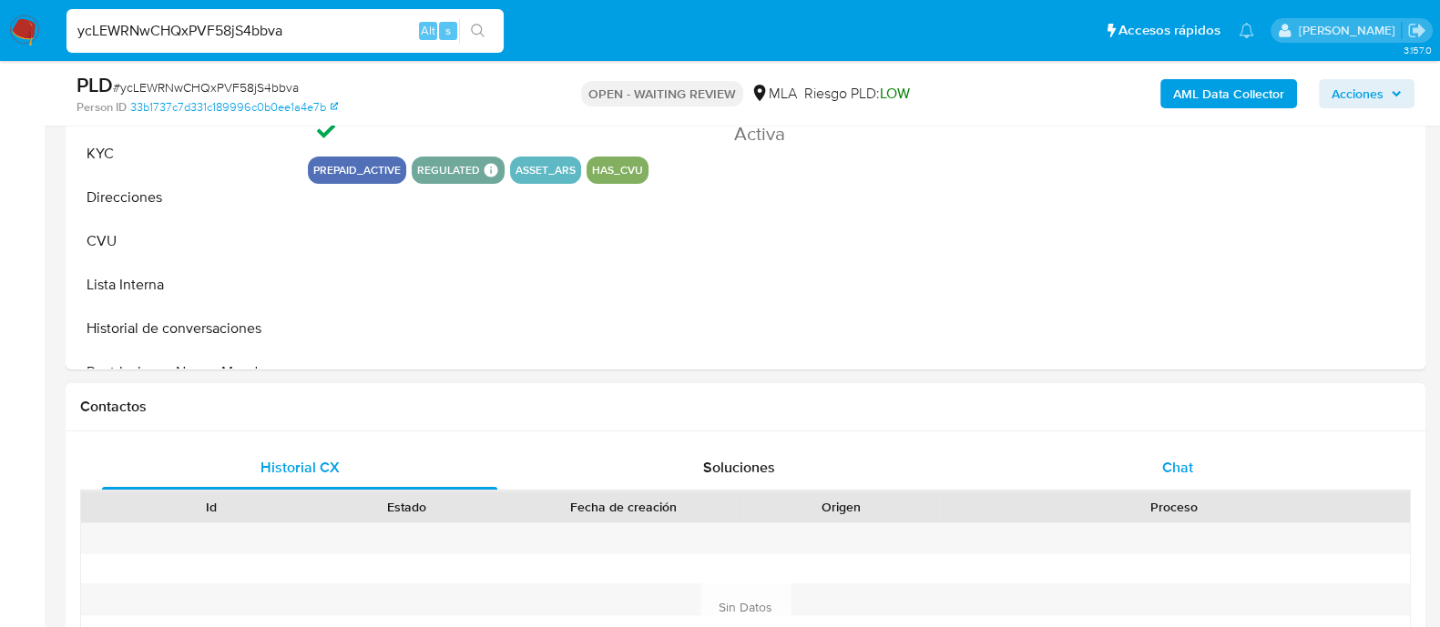
click at [1071, 466] on div "Chat" at bounding box center [1177, 468] width 395 height 44
select select "10"
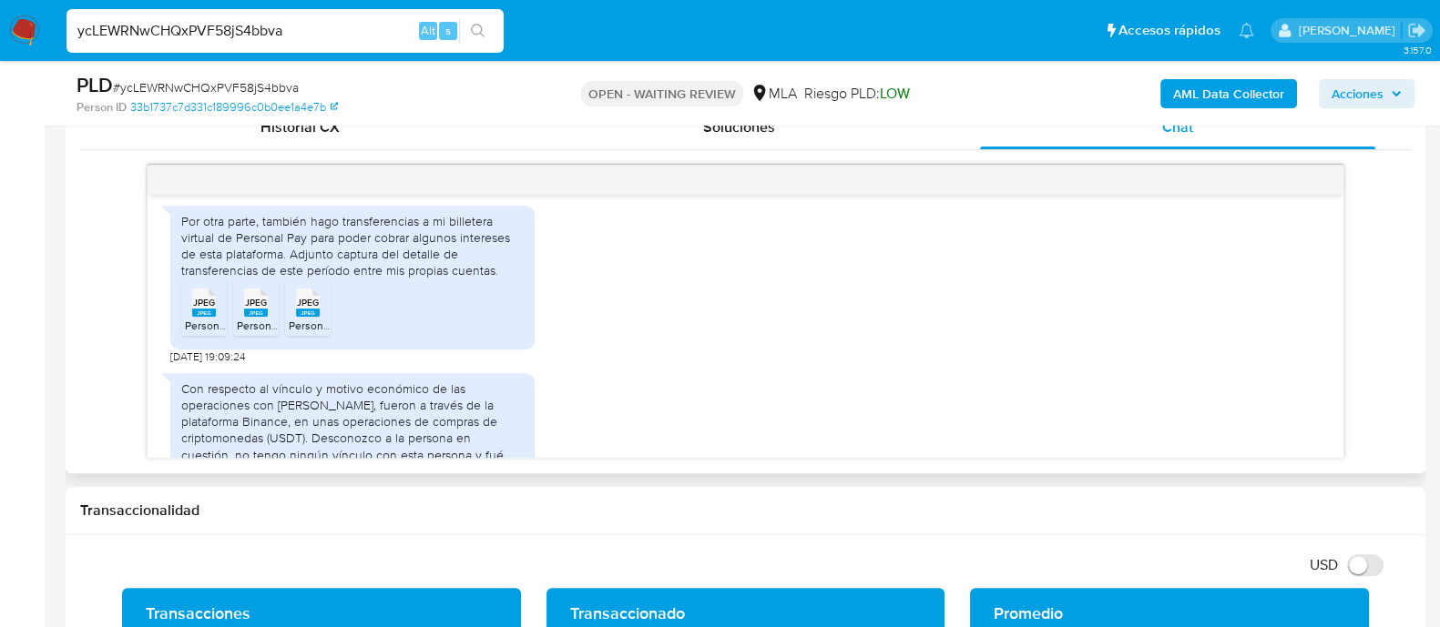
scroll to position [2183, 0]
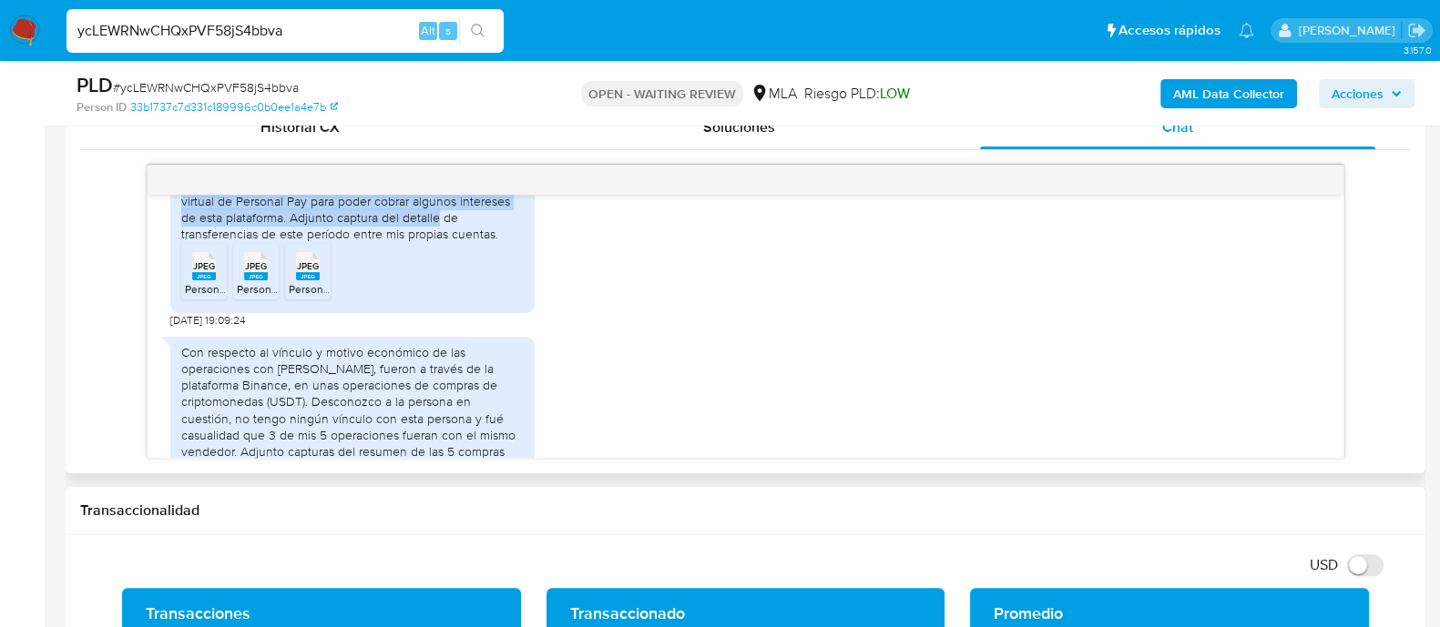
drag, startPoint x: 209, startPoint y: 250, endPoint x: 374, endPoint y: 280, distance: 167.5
click at [433, 243] on div "Por otra parte, también hago transferencias a mi billetera virtual de Personal …" at bounding box center [352, 210] width 342 height 66
click at [374, 243] on div "Por otra parte, también hago transferencias a mi billetera virtual de Personal …" at bounding box center [352, 210] width 342 height 66
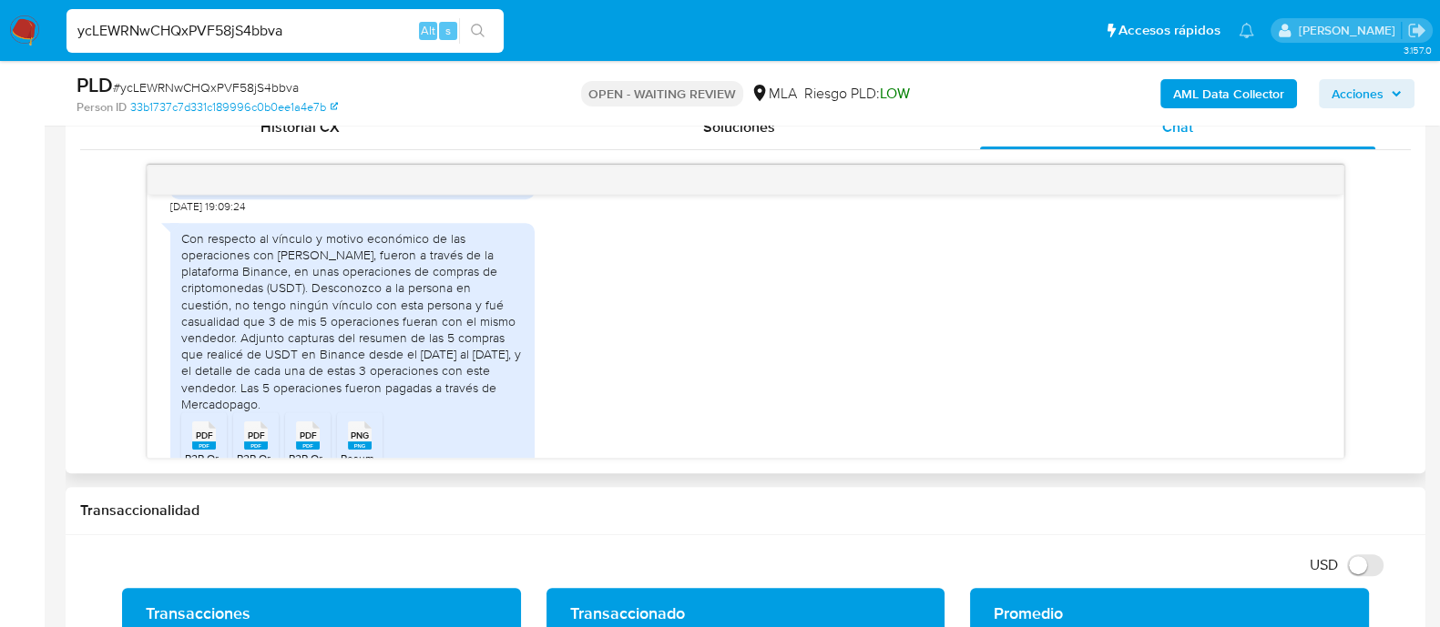
scroll to position [2411, 0]
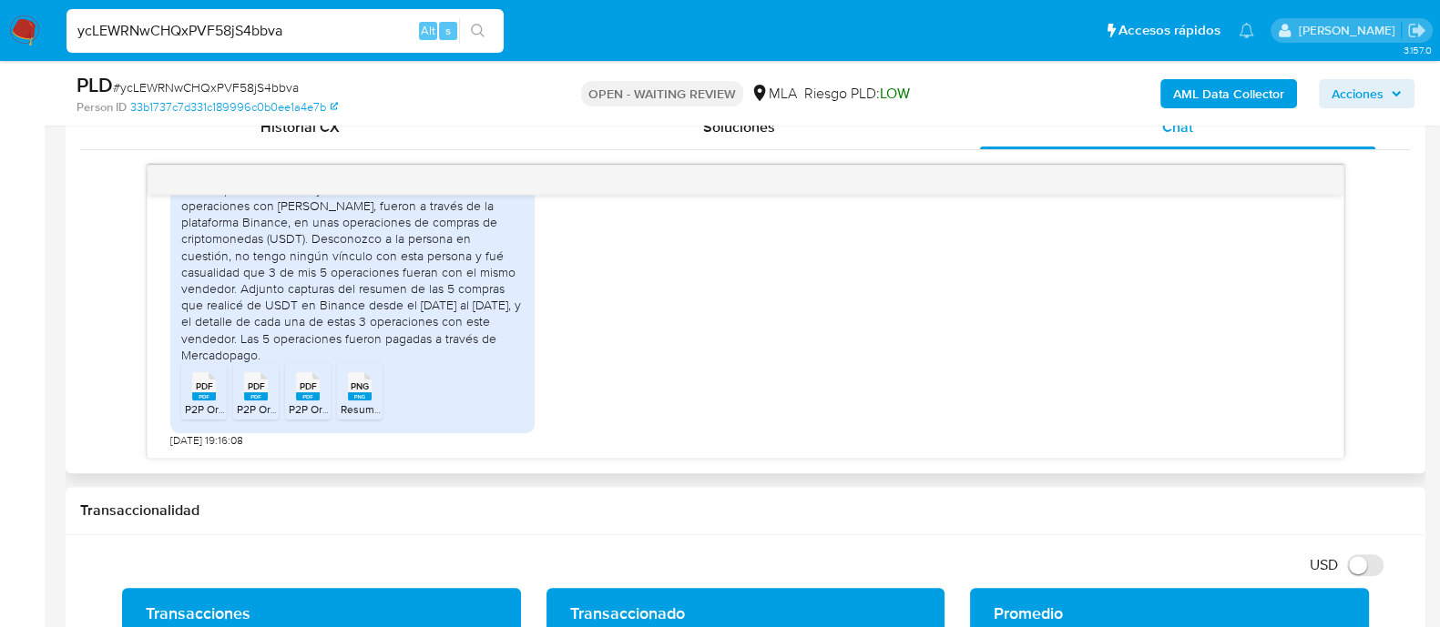
click at [212, 384] on icon at bounding box center [204, 386] width 24 height 28
click at [253, 381] on span "PDF" at bounding box center [256, 387] width 17 height 12
click at [310, 388] on span "PDF" at bounding box center [308, 387] width 17 height 12
click at [362, 393] on rect at bounding box center [360, 397] width 24 height 8
click at [239, 35] on input "ycLEWRNwCHQxPVF58jS4bbva" at bounding box center [284, 31] width 437 height 24
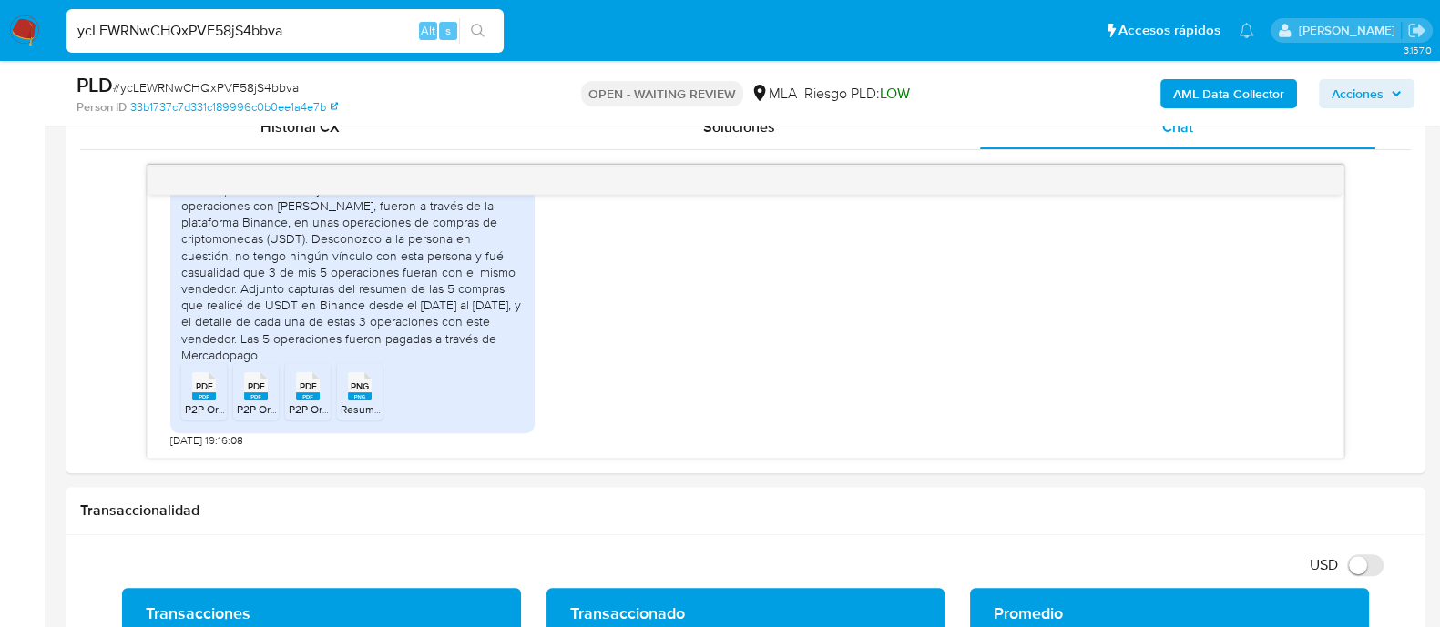
click at [235, 35] on input "ycLEWRNwCHQxPVF58jS4bbva" at bounding box center [284, 31] width 437 height 24
paste input "mEd68ZWVvcujuU8pgSraOIAu"
type input "mEd68ZWVvcujuU8pgSraOIAu"
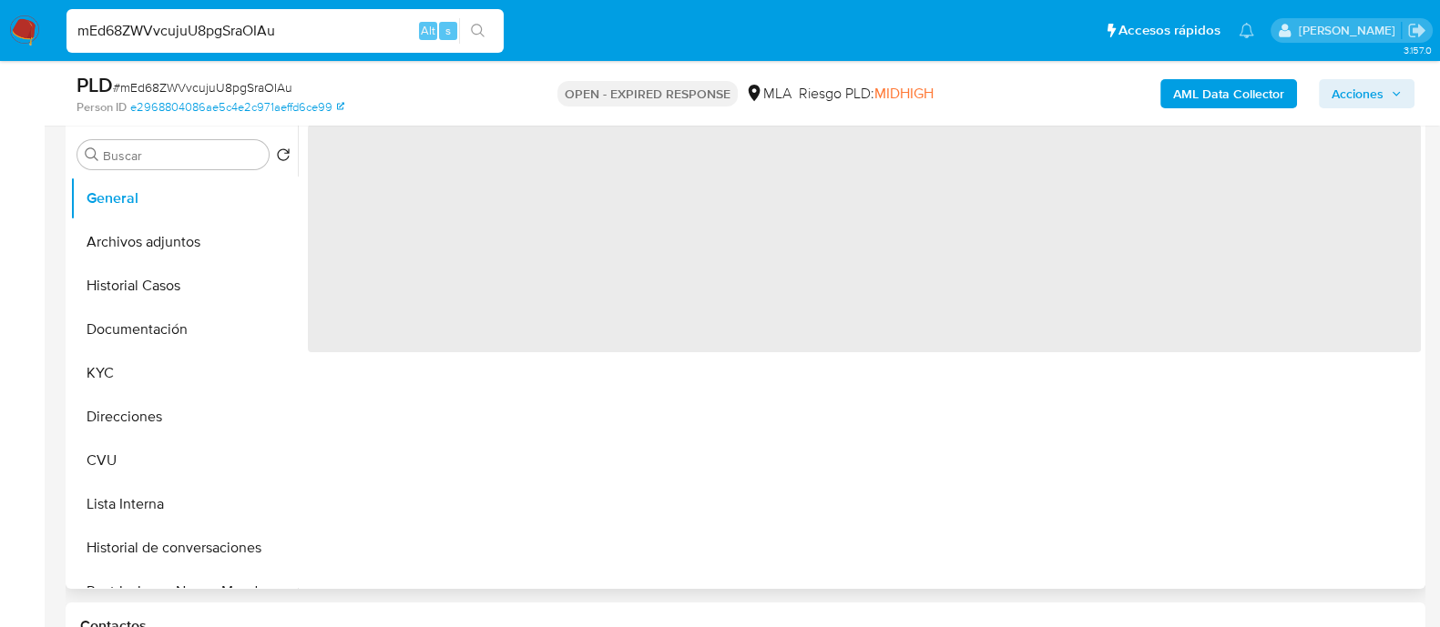
scroll to position [569, 0]
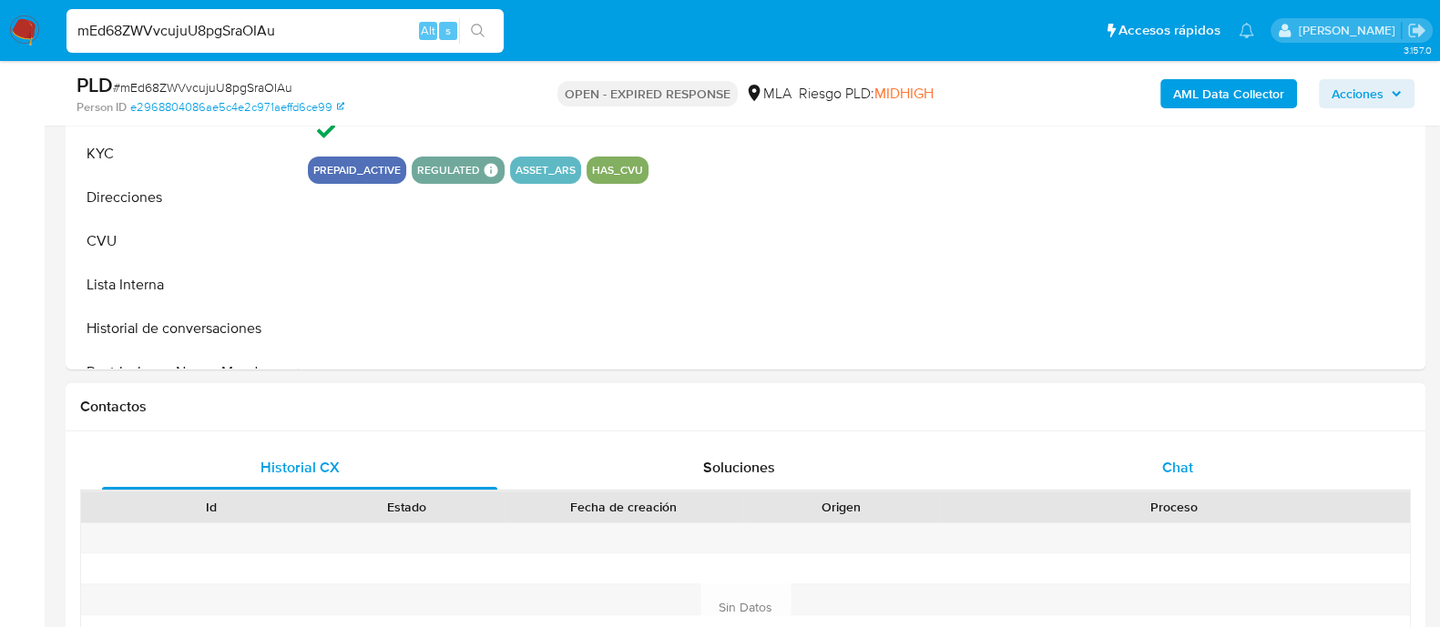
click at [1112, 472] on div "Chat" at bounding box center [1177, 468] width 395 height 44
select select "10"
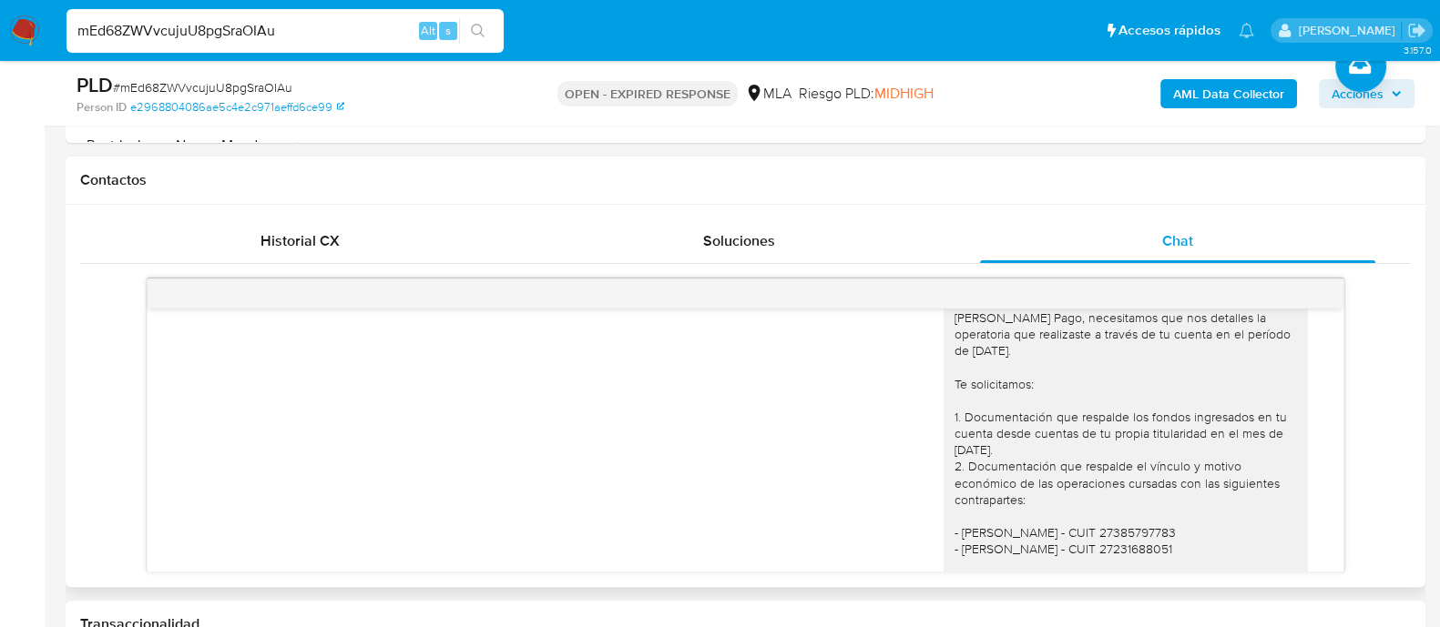
scroll to position [1393, 0]
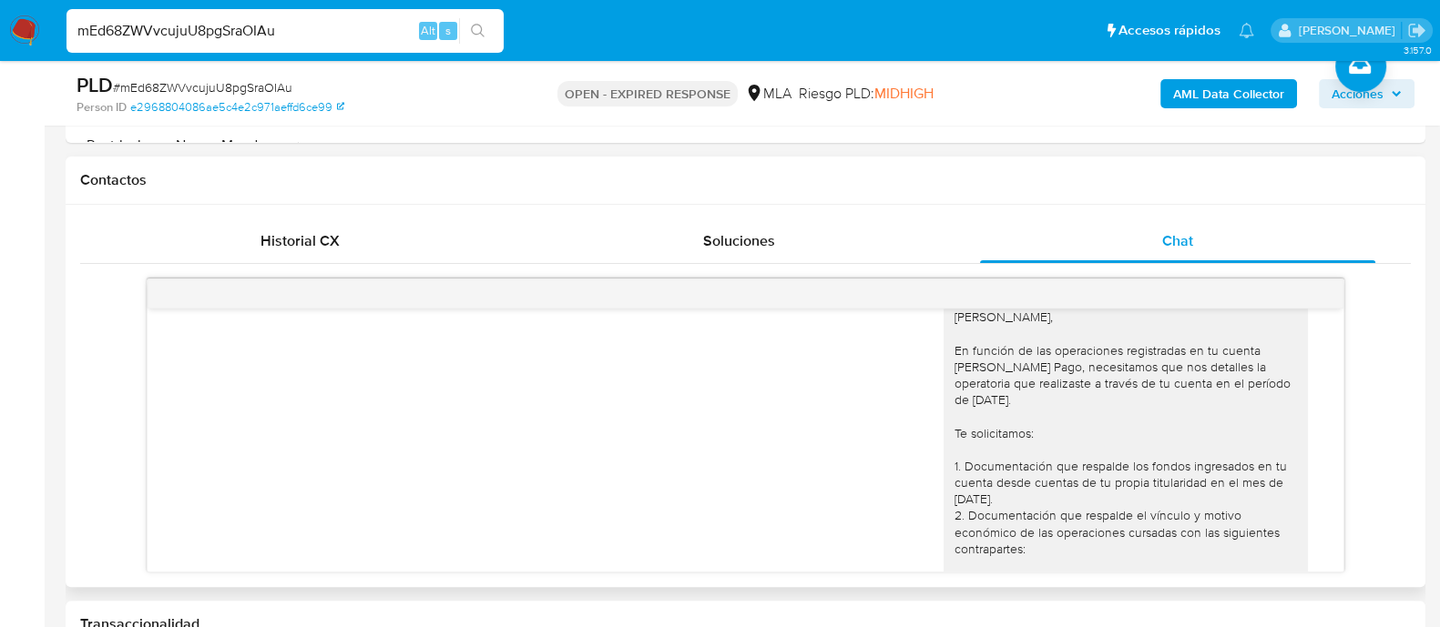
drag, startPoint x: 1106, startPoint y: 423, endPoint x: 1099, endPoint y: 443, distance: 21.0
click at [1099, 443] on div "Hola Agustin, En función de las operaciones registradas en tu cuenta de Mercado…" at bounding box center [1125, 566] width 342 height 514
click at [1135, 436] on div "Hola Agustin, En función de las operaciones registradas en tu cuenta de Mercado…" at bounding box center [1125, 566] width 342 height 514
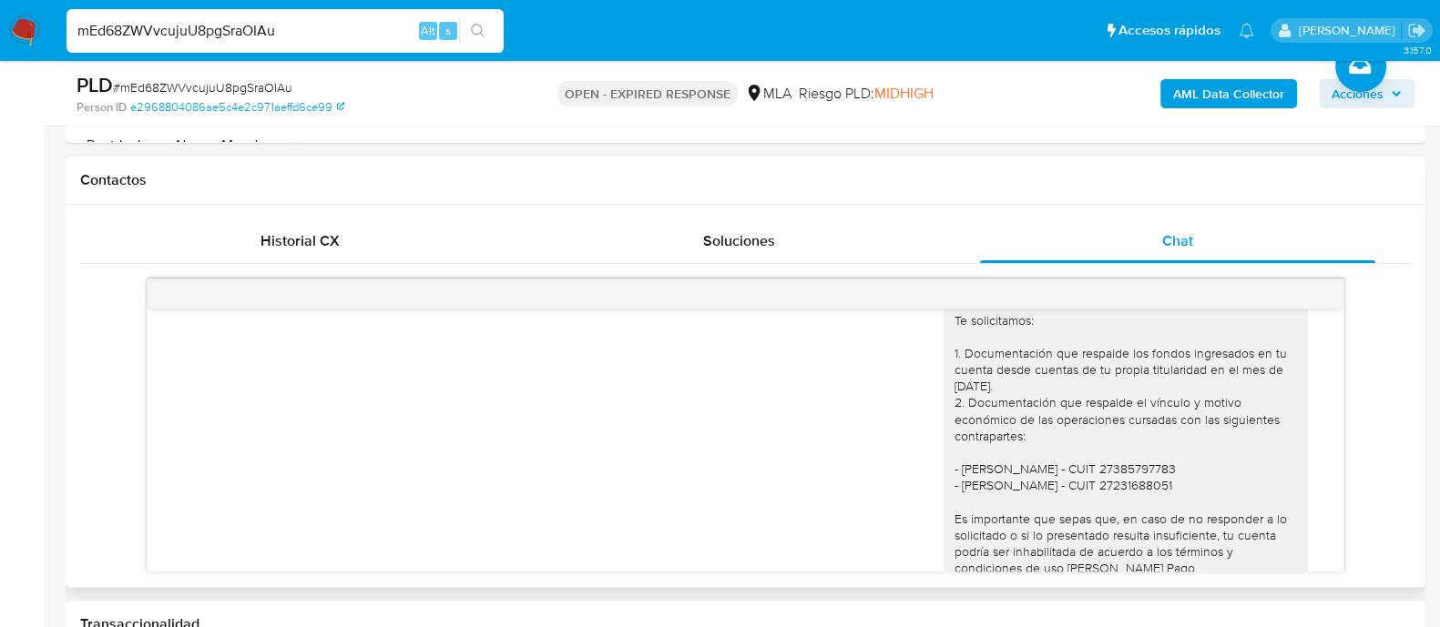
click at [1183, 402] on div "Hola Agustin, En función de las operaciones registradas en tu cuenta de Mercado…" at bounding box center [1125, 453] width 342 height 514
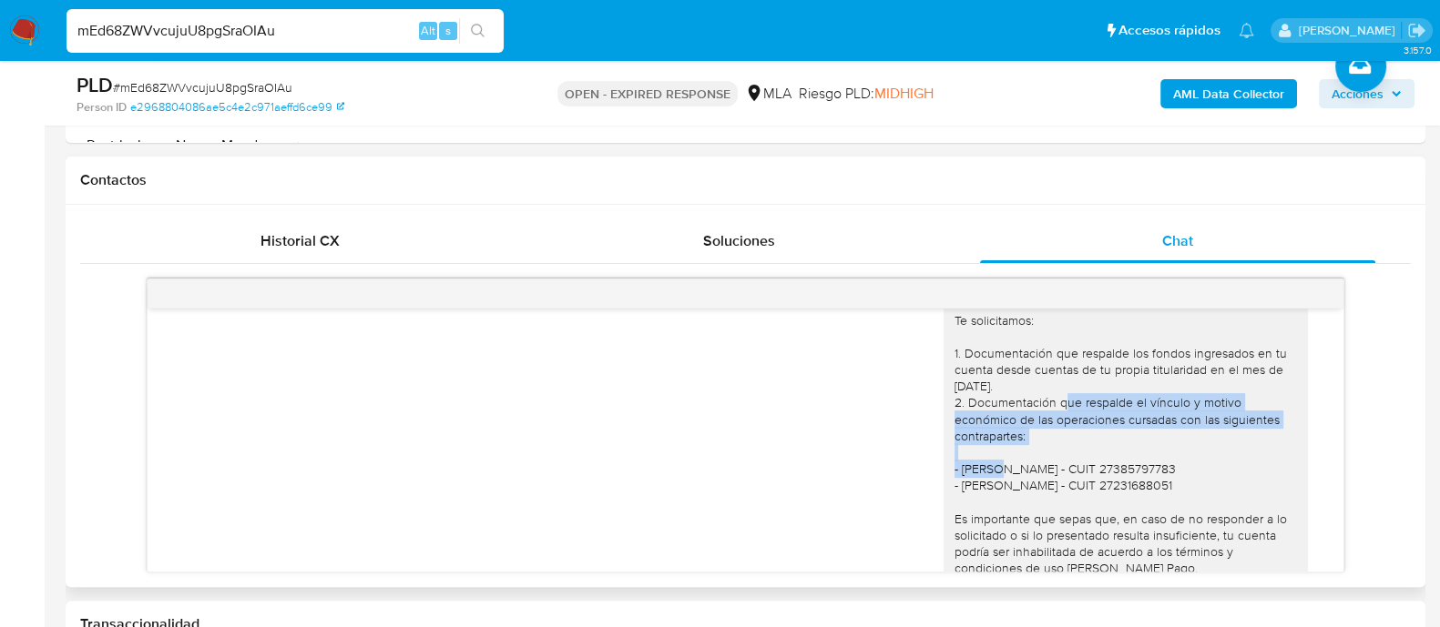
drag, startPoint x: 992, startPoint y: 450, endPoint x: 1047, endPoint y: 477, distance: 61.9
click at [1047, 477] on div "Hola Agustin, En función de las operaciones registradas en tu cuenta de Mercado…" at bounding box center [1125, 453] width 342 height 514
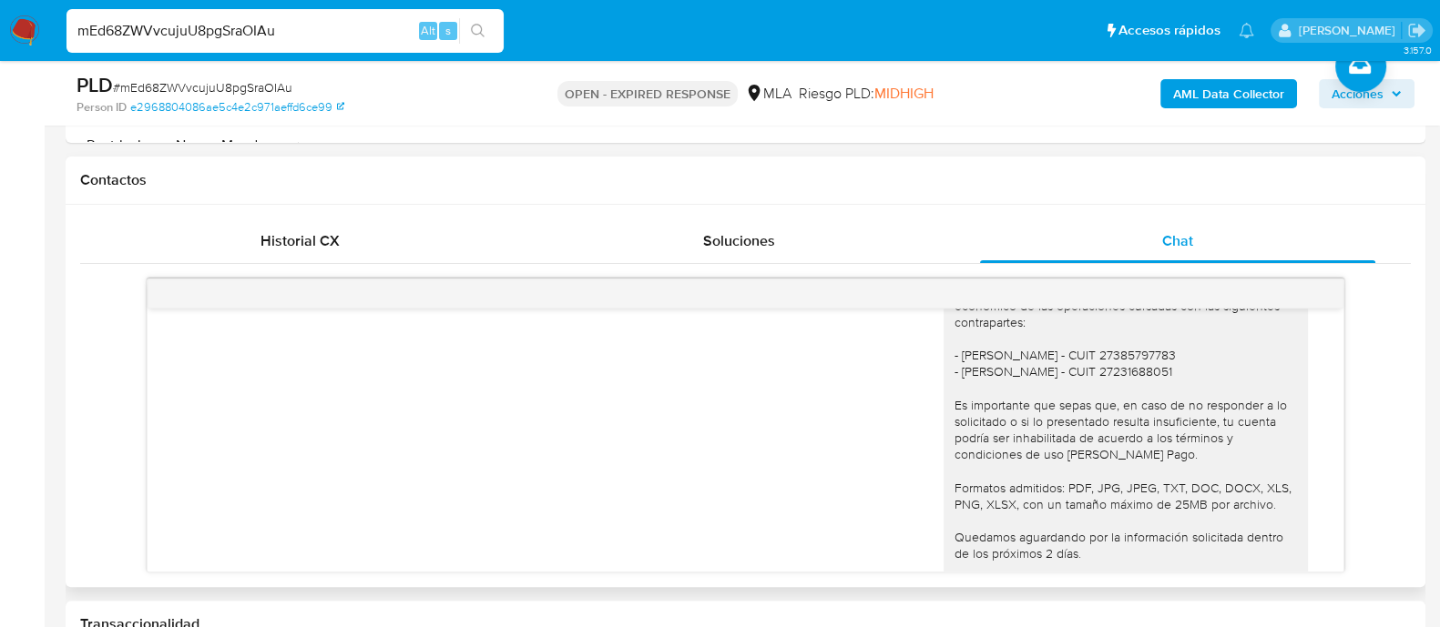
click at [995, 401] on div "Hola Agustin, En función de las operaciones registradas en tu cuenta de Mercado…" at bounding box center [1125, 339] width 342 height 514
drag, startPoint x: 1191, startPoint y: 393, endPoint x: 1159, endPoint y: 393, distance: 31.9
click at [1159, 393] on div "Hola Agustin, En función de las operaciones registradas en tu cuenta de Mercado…" at bounding box center [1125, 339] width 342 height 514
click at [1125, 417] on div "Hola Agustin, En función de las operaciones registradas en tu cuenta de Mercado…" at bounding box center [1125, 339] width 342 height 514
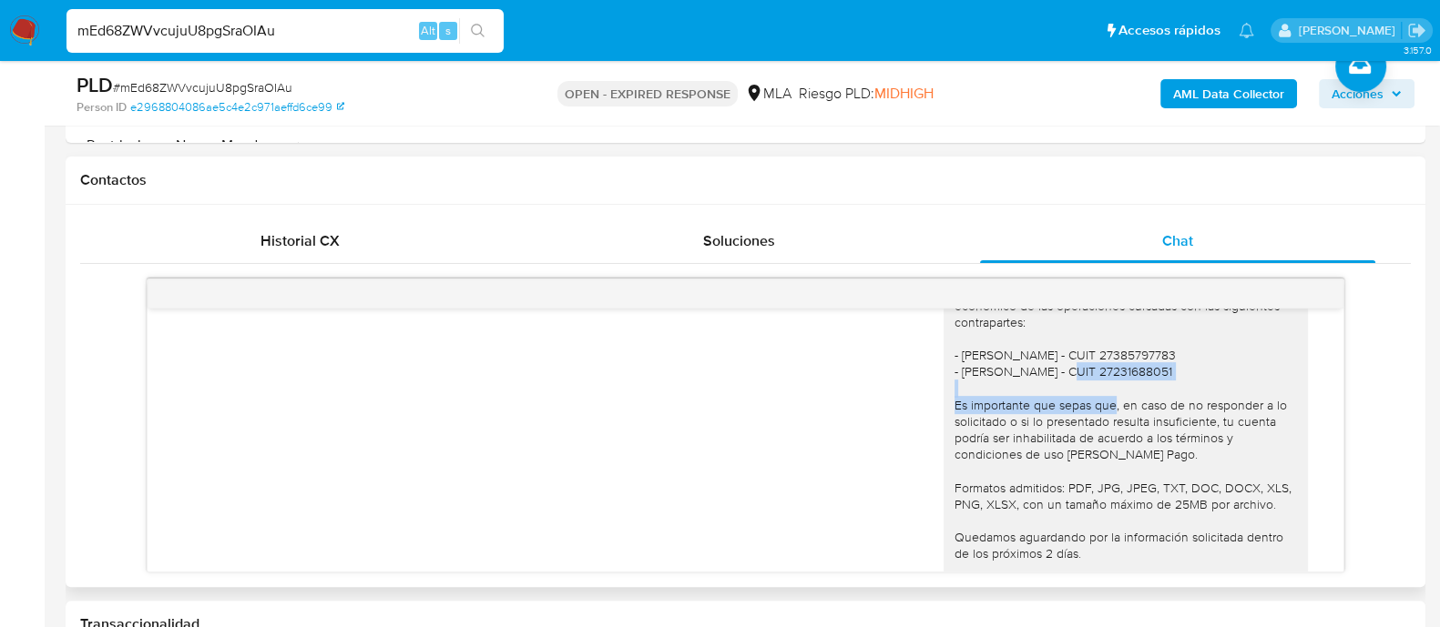
click at [1125, 417] on div "Hola Agustin, En función de las operaciones registradas en tu cuenta de Mercado…" at bounding box center [1125, 339] width 342 height 514
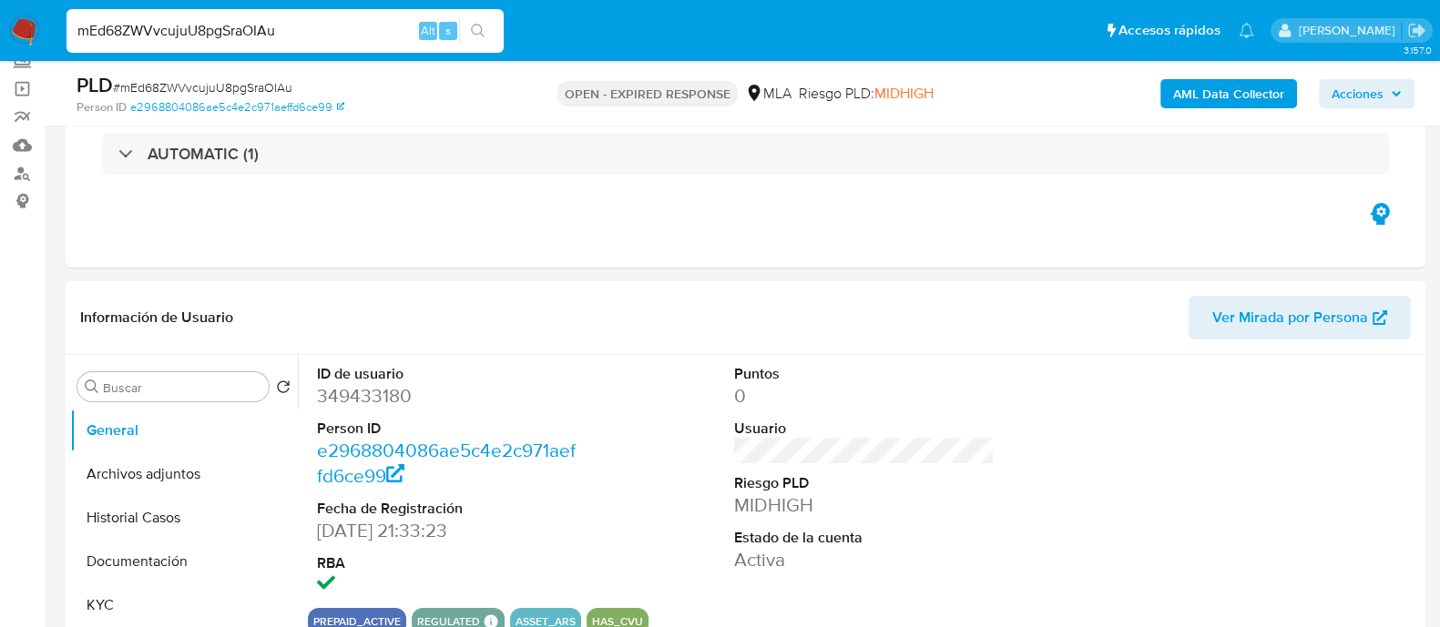
scroll to position [113, 0]
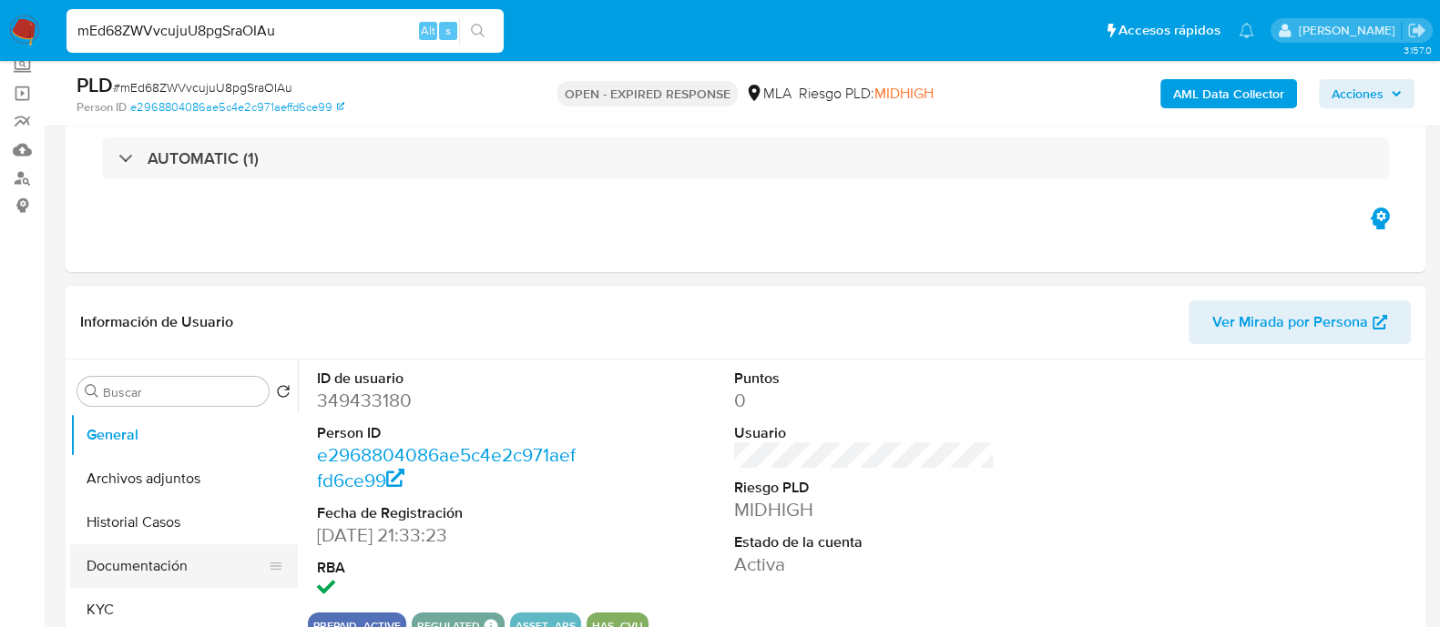
click at [148, 560] on button "Documentación" at bounding box center [176, 567] width 213 height 44
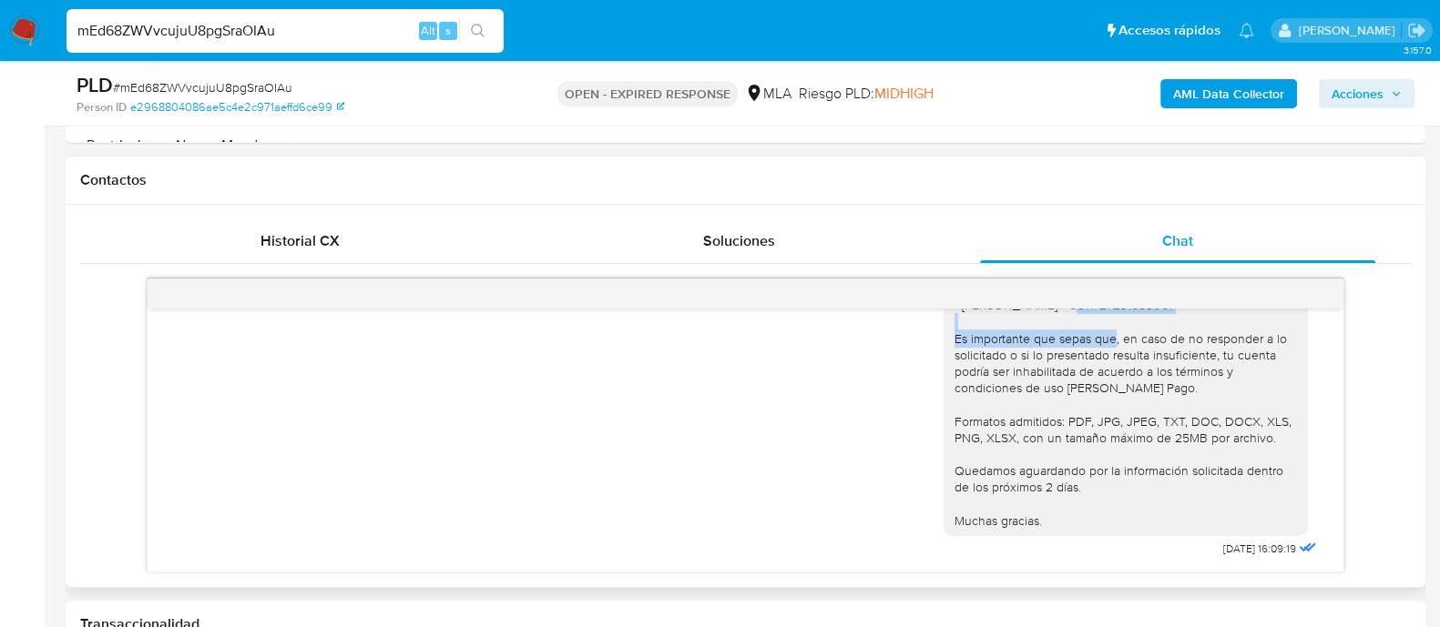
scroll to position [1734, 0]
click at [1294, 550] on icon at bounding box center [1305, 547] width 22 height 22
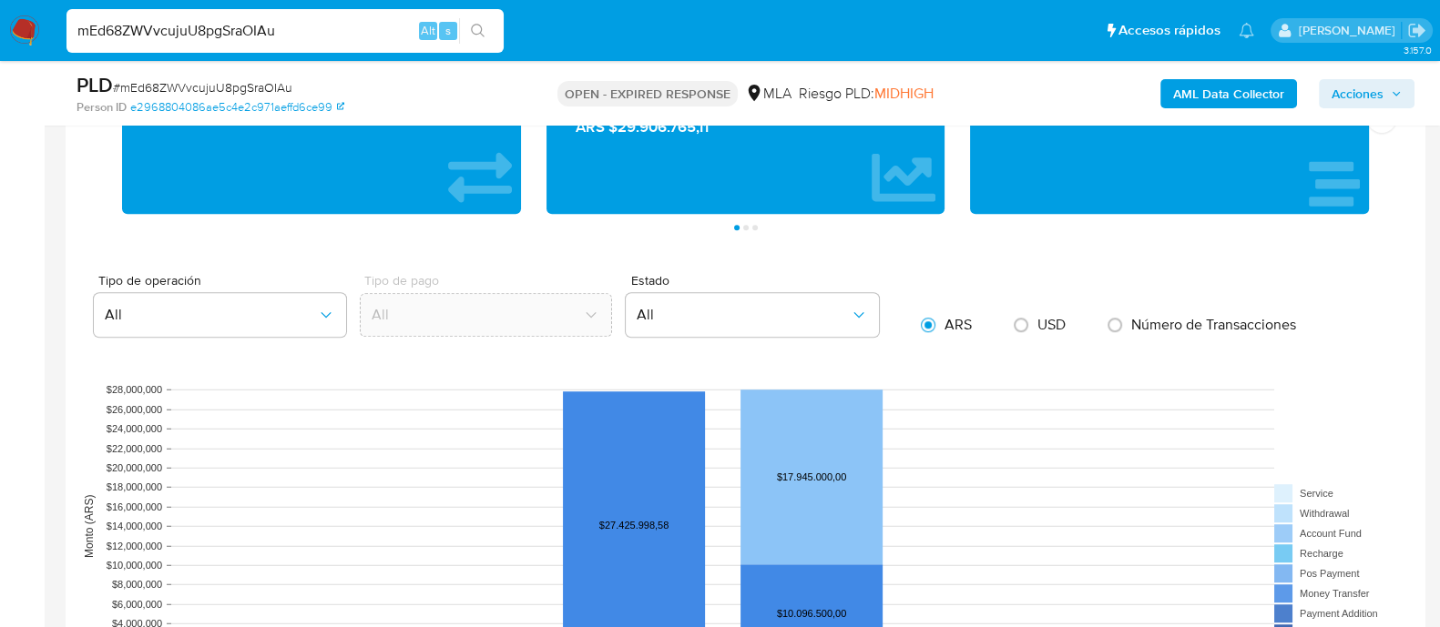
scroll to position [1593, 0]
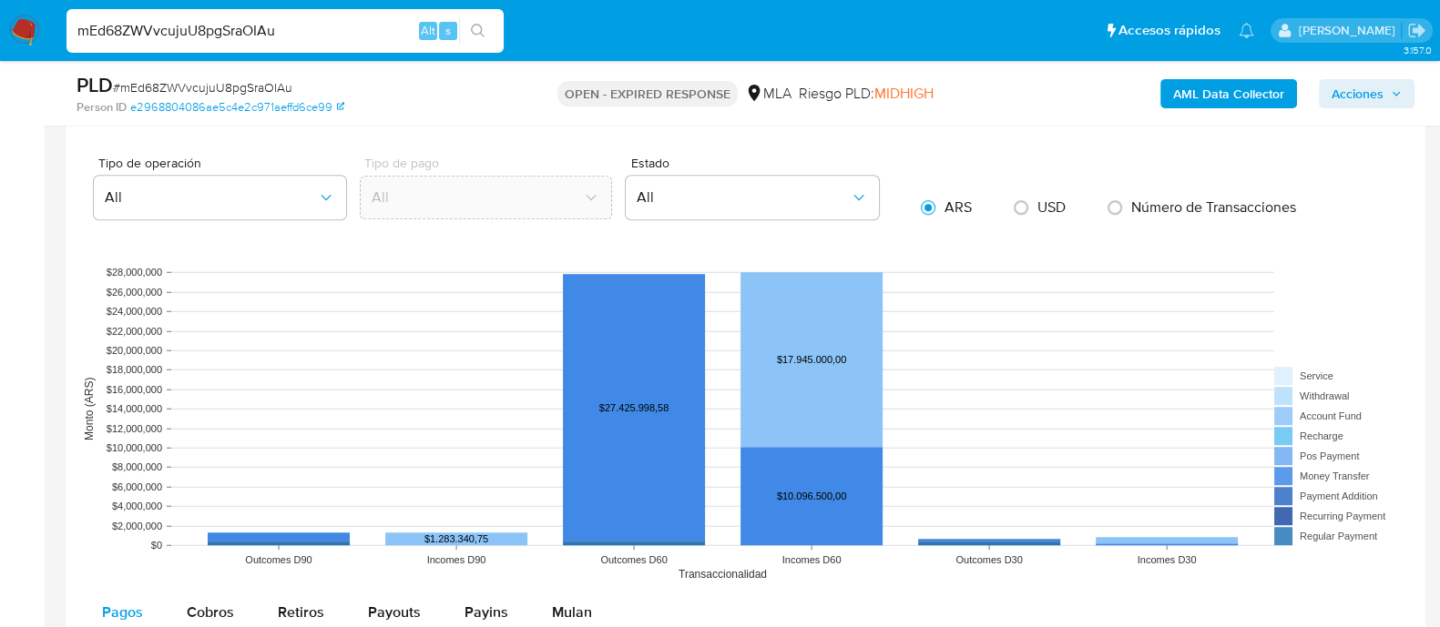
click at [233, 34] on input "mEd68ZWVvcujuU8pgSraOIAu" at bounding box center [284, 31] width 437 height 24
paste input "UU47lE3VZucUt9RTcPKEooE"
type input "UU47lE3VZucUt9RTcPKEooEu"
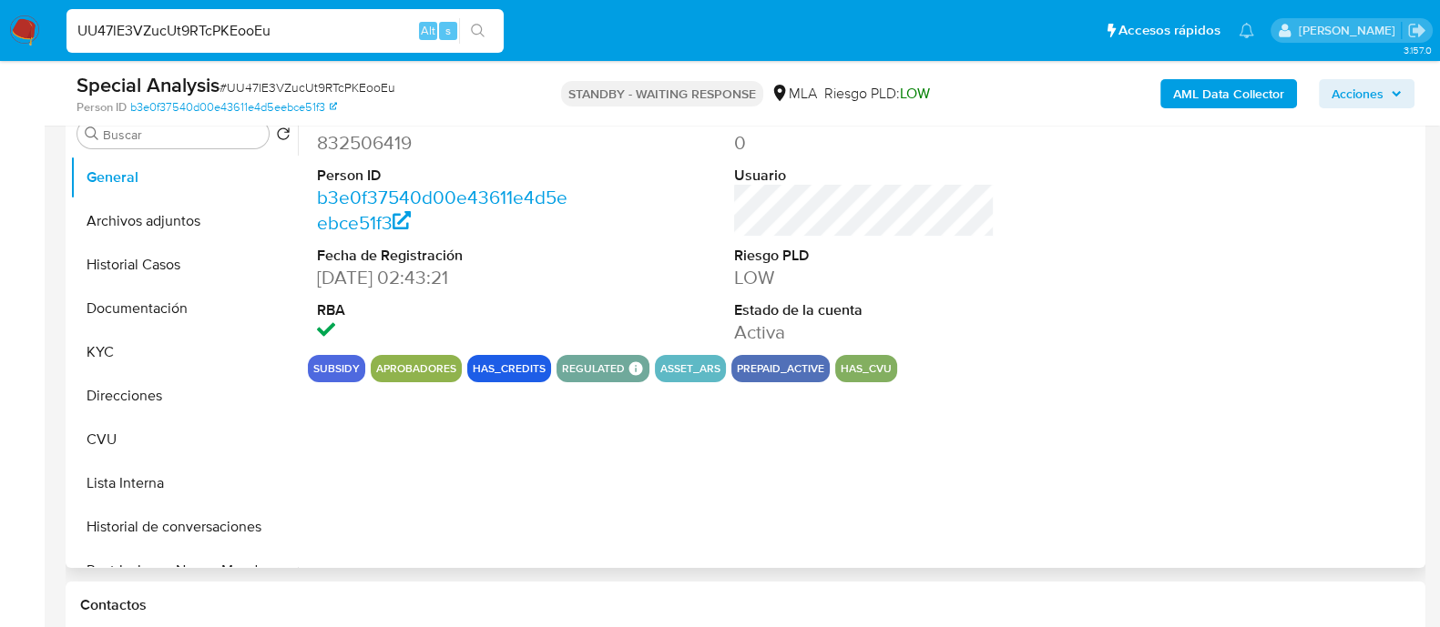
select select "10"
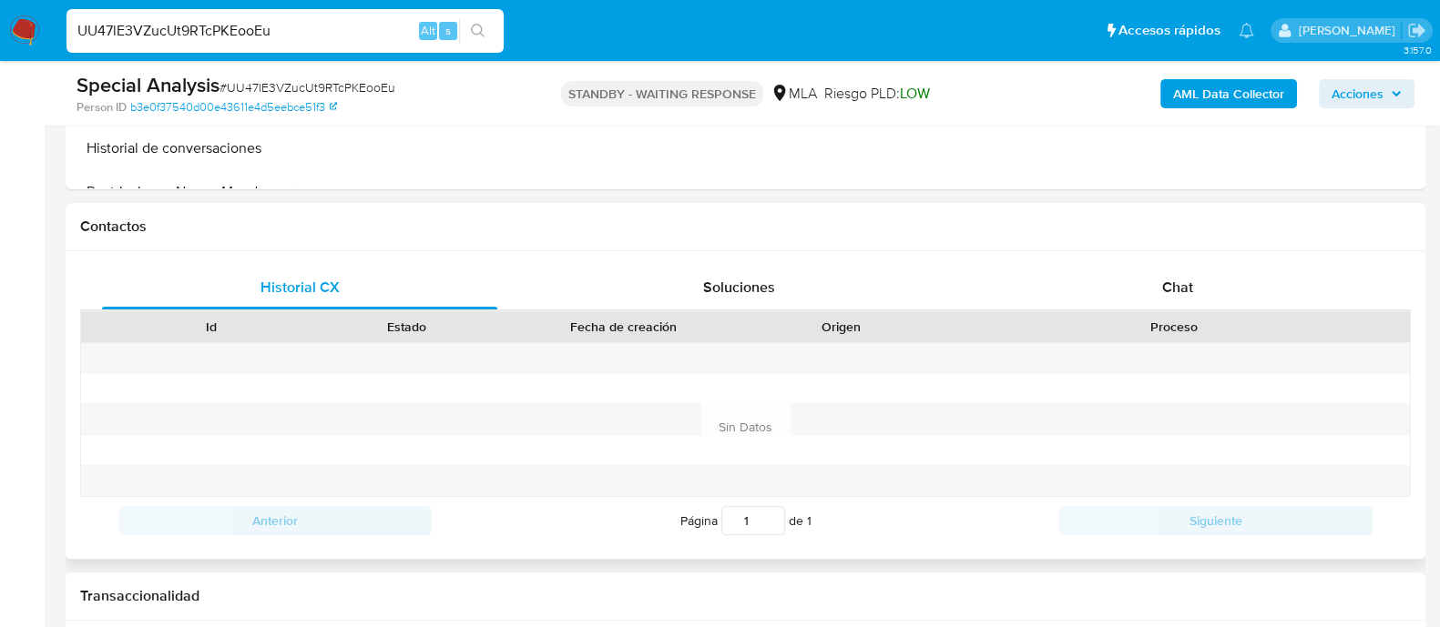
scroll to position [796, 0]
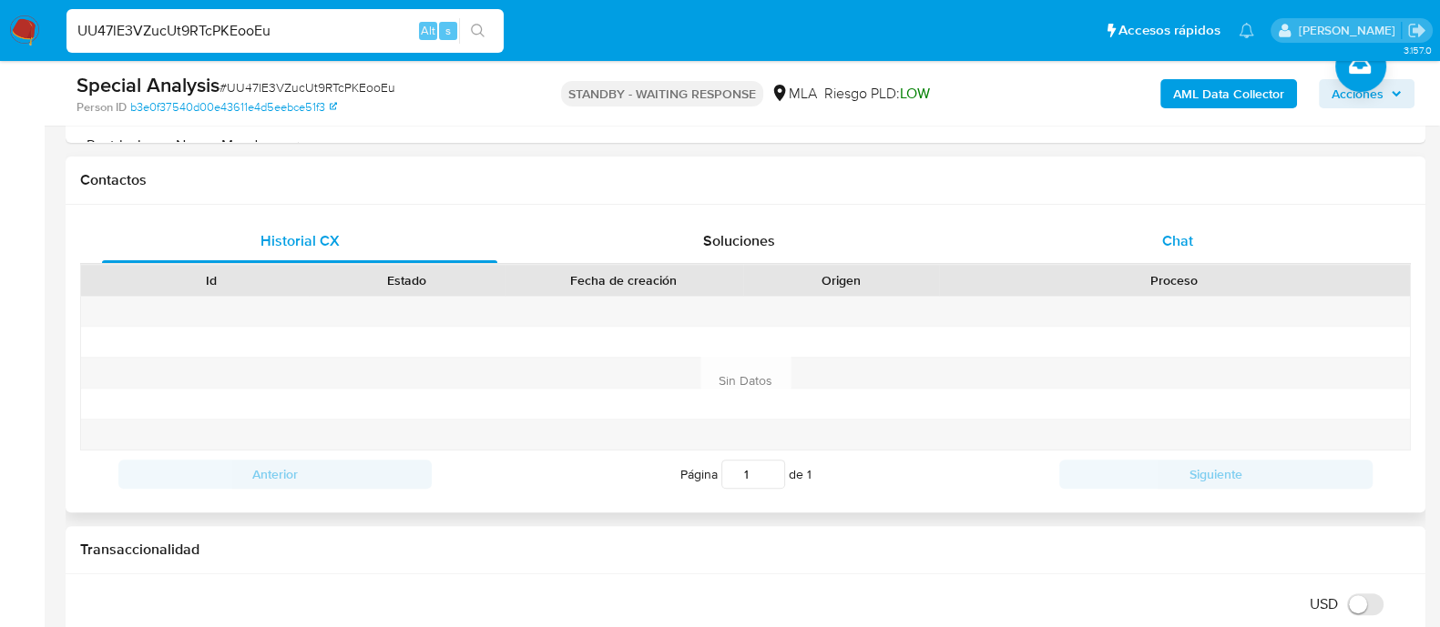
click at [1143, 219] on div "Chat" at bounding box center [1177, 241] width 395 height 44
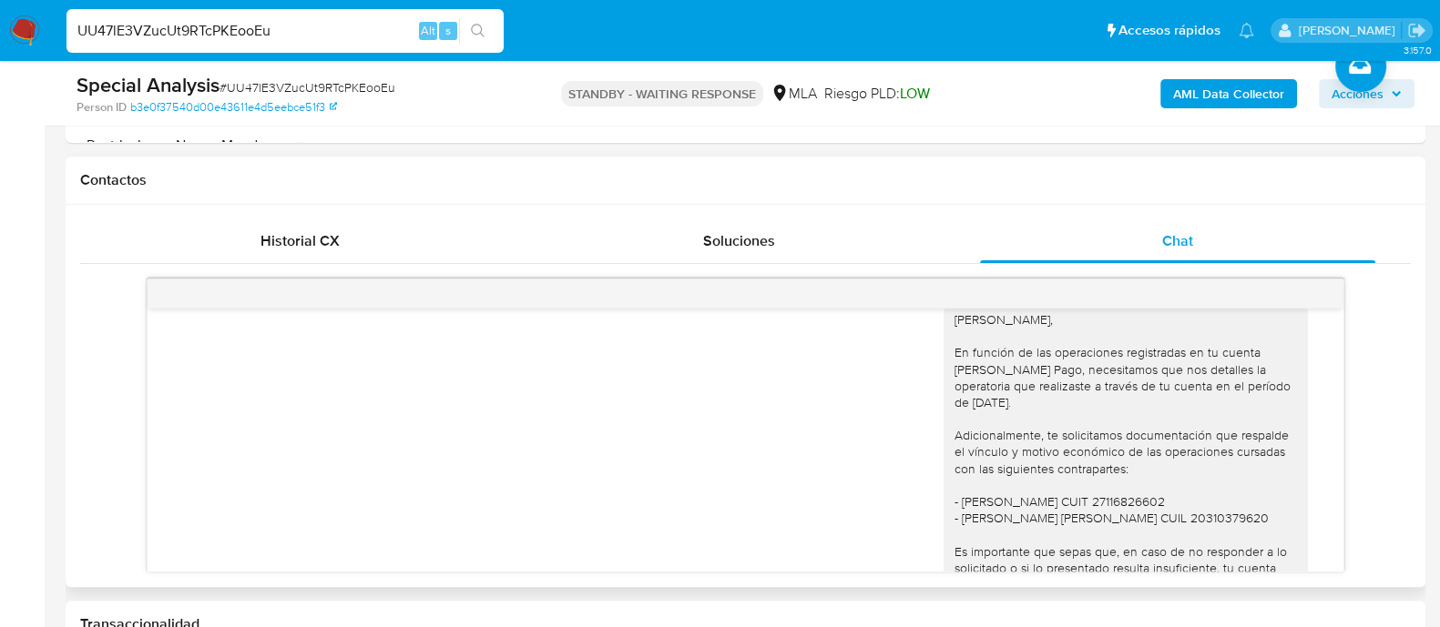
scroll to position [1656, 0]
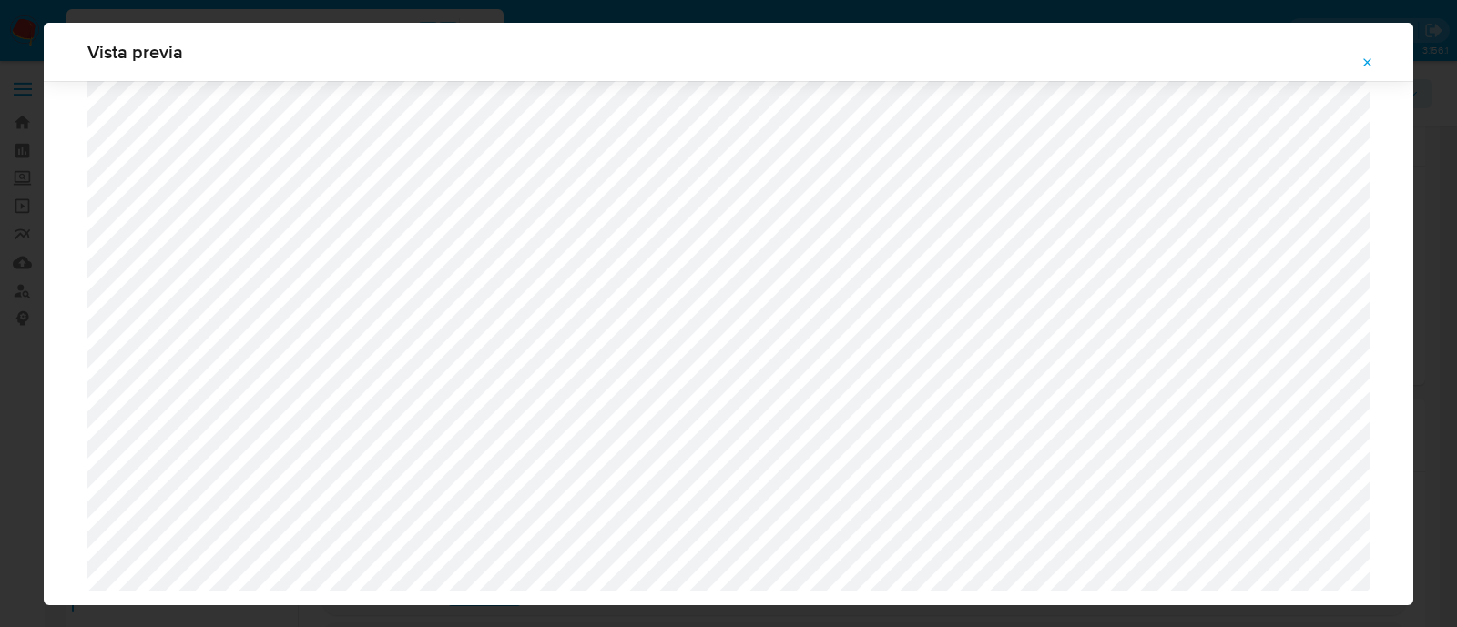
select select "10"
